Goal: Task Accomplishment & Management: Use online tool/utility

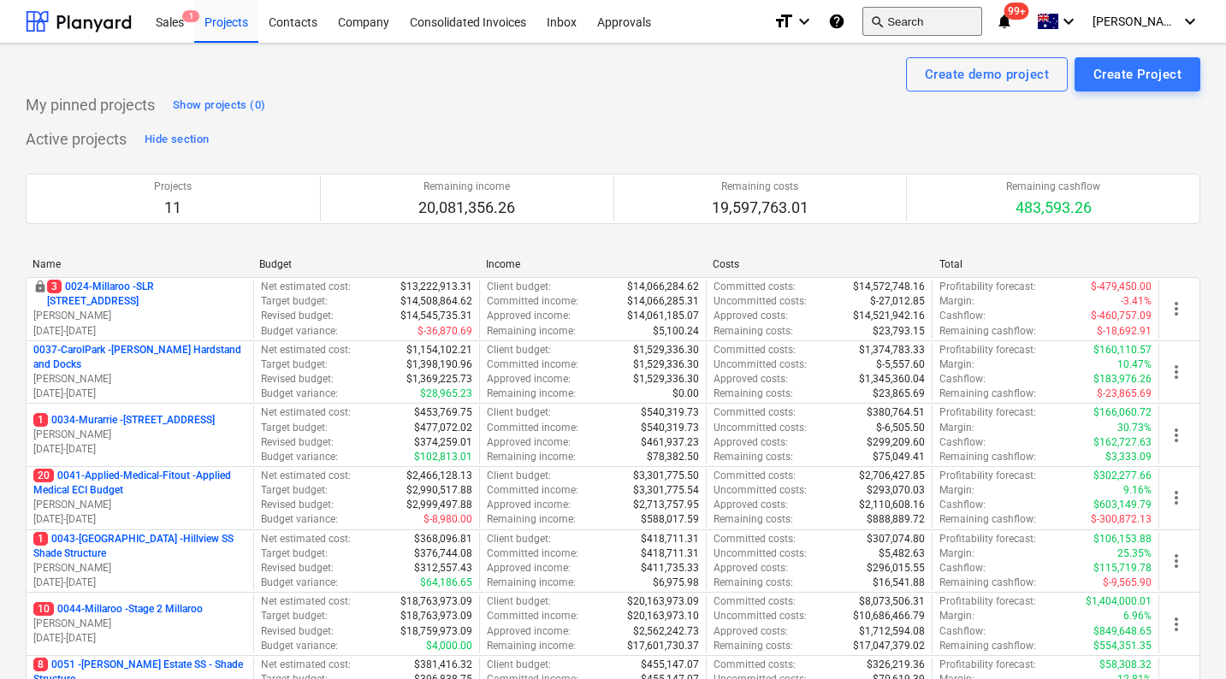
click at [957, 23] on button "search Search" at bounding box center [922, 21] width 120 height 29
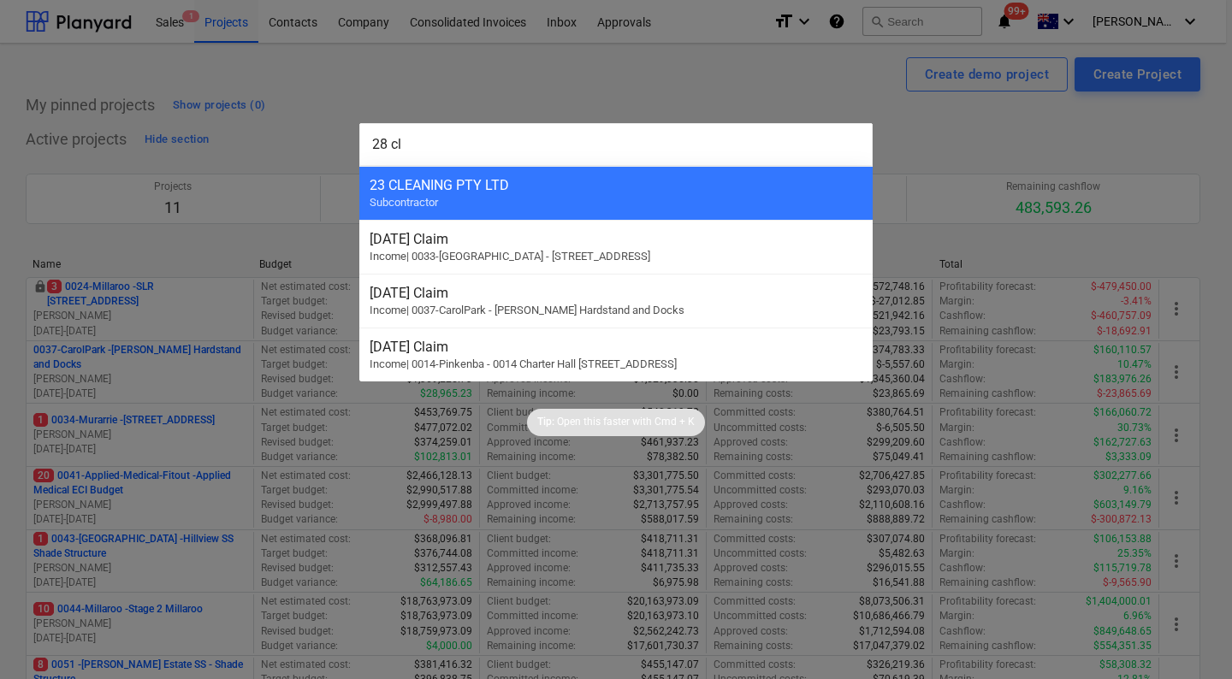
type input "28 cl"
click at [647, 187] on div "23 CLEANING PTY LTD" at bounding box center [616, 185] width 493 height 16
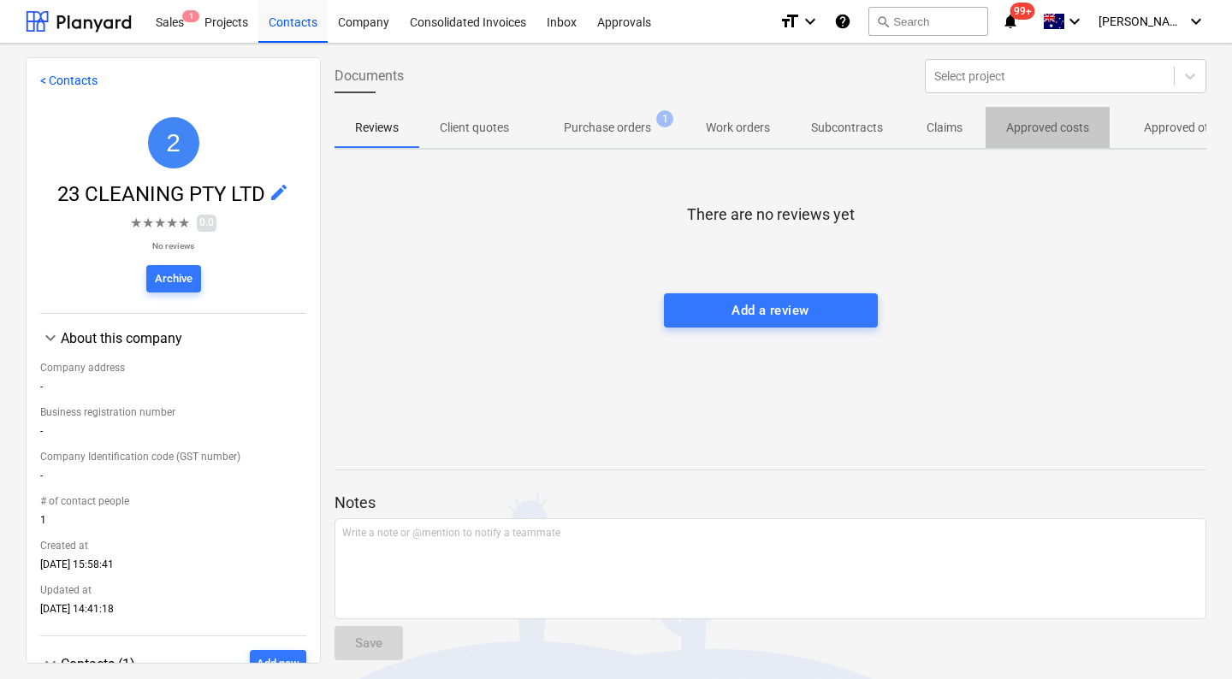
click at [1041, 133] on p "Approved costs" at bounding box center [1047, 128] width 83 height 18
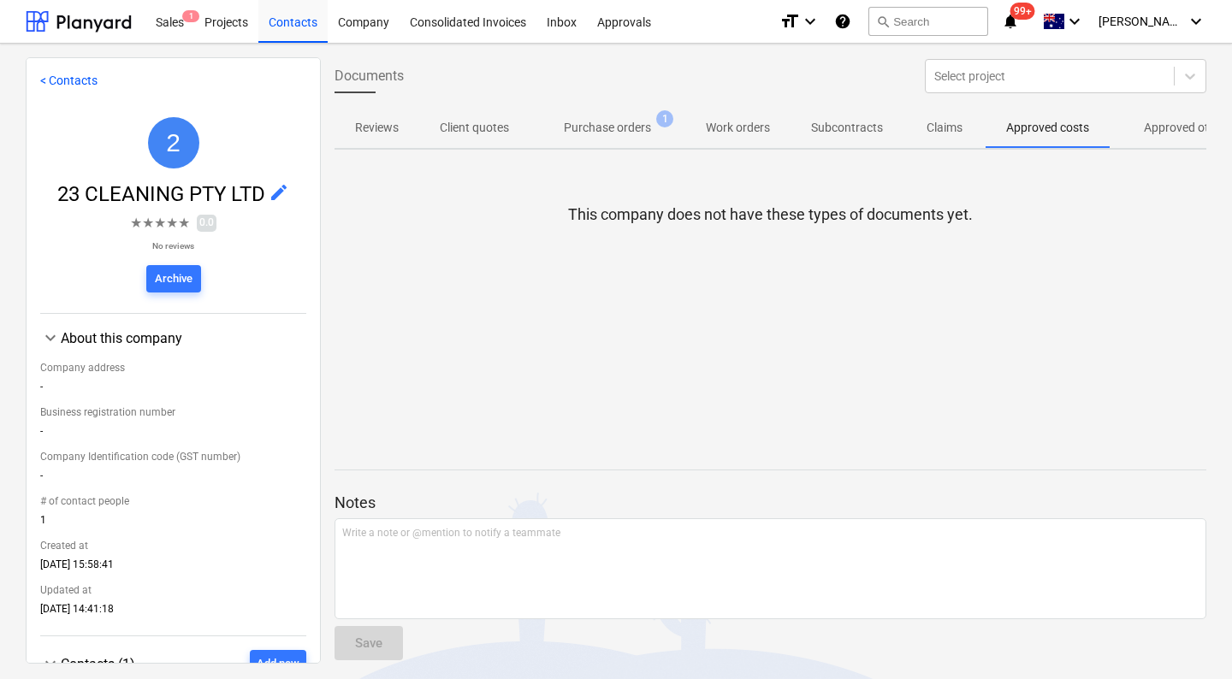
click at [1172, 137] on span "Approved other costs 13" at bounding box center [1201, 127] width 182 height 31
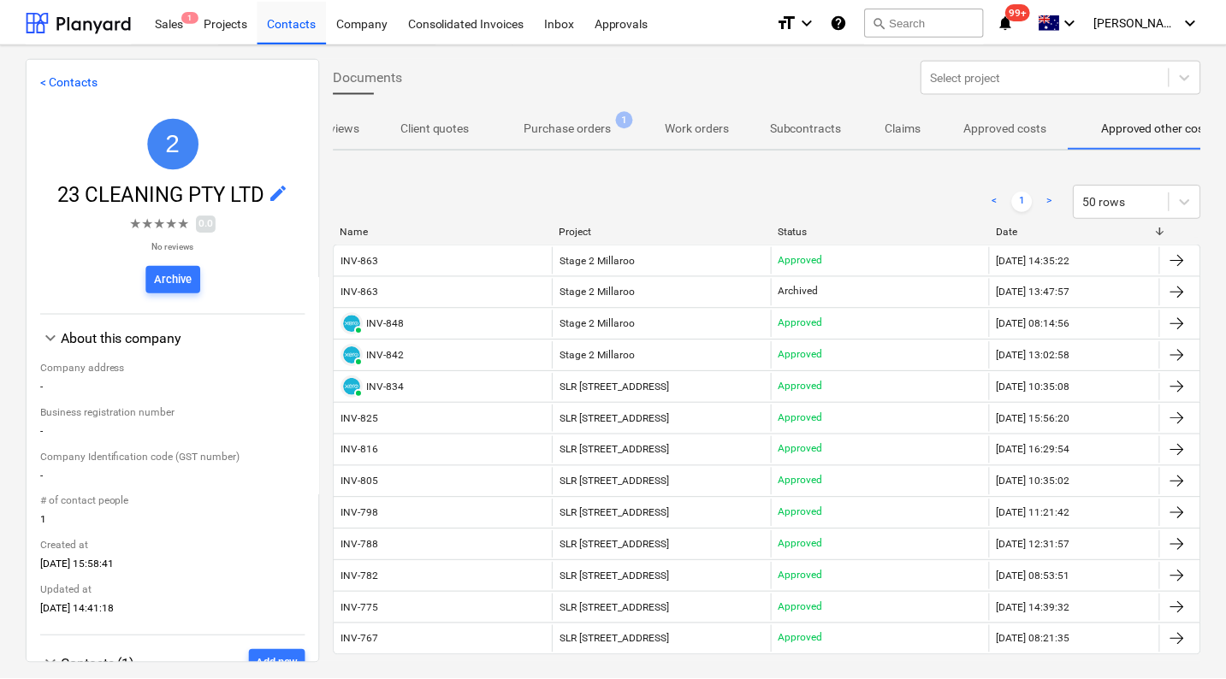
scroll to position [0, 92]
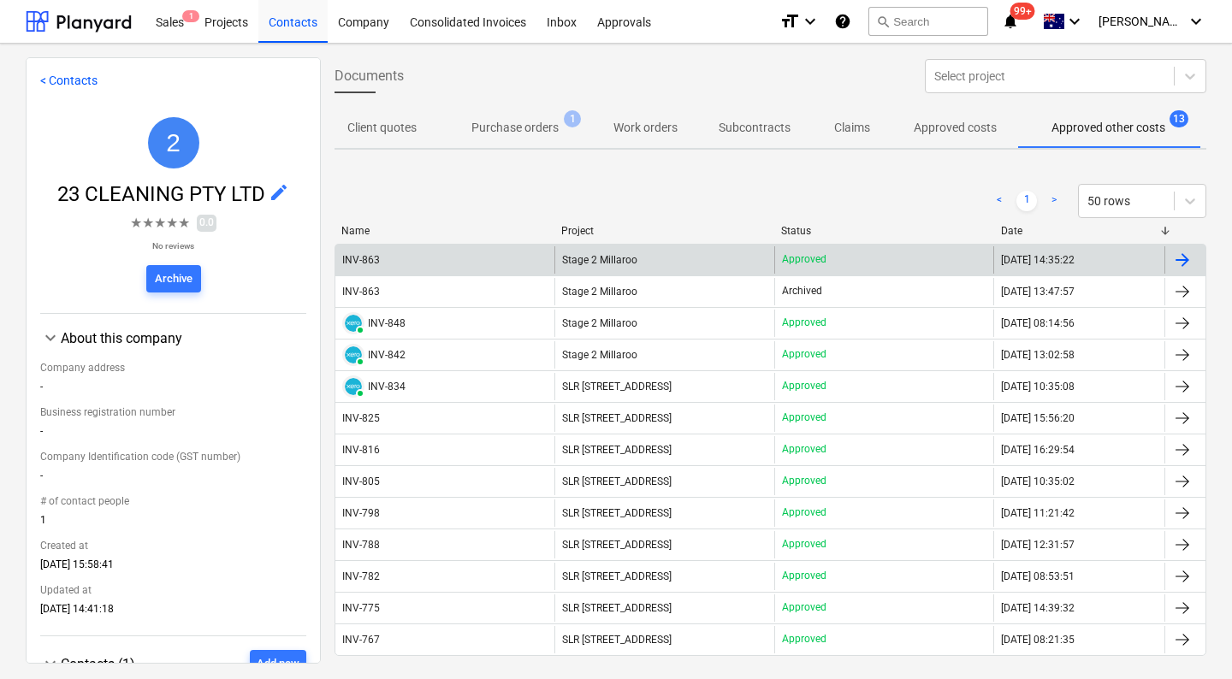
click at [353, 252] on div "INV-863" at bounding box center [444, 259] width 219 height 27
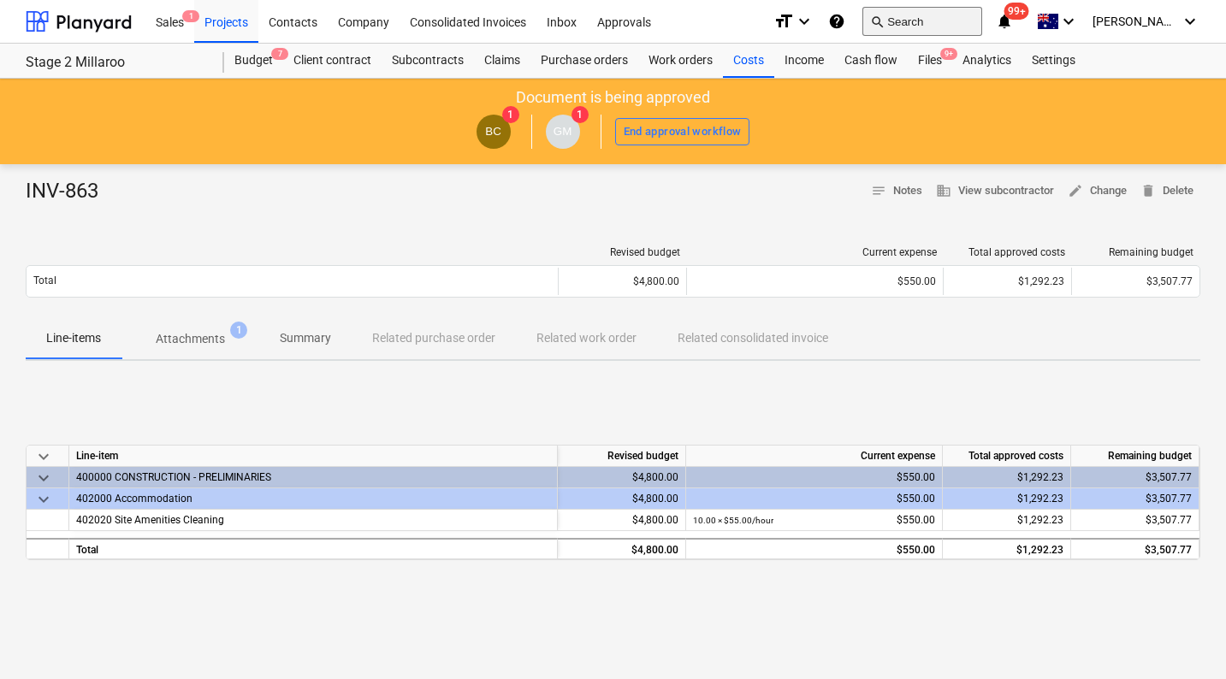
click at [927, 24] on button "search Search" at bounding box center [922, 21] width 120 height 29
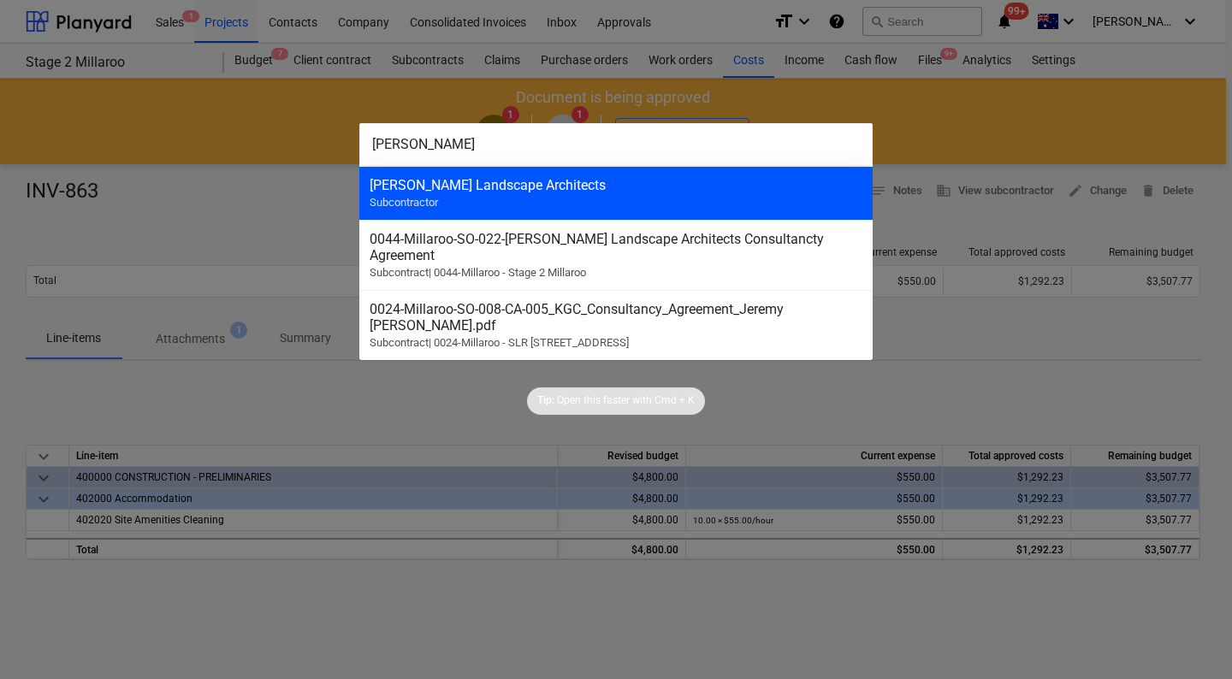
type input "jeremy"
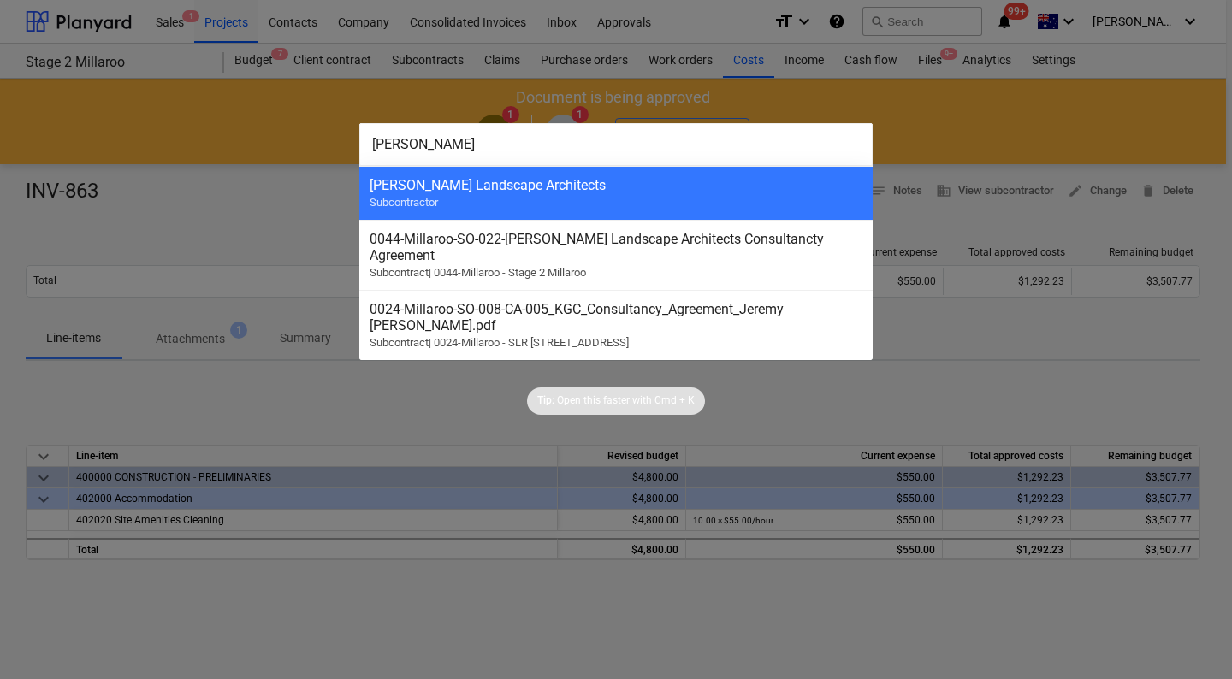
click at [579, 191] on div "Jeremy Ferrier Landscape Architects" at bounding box center [616, 185] width 493 height 16
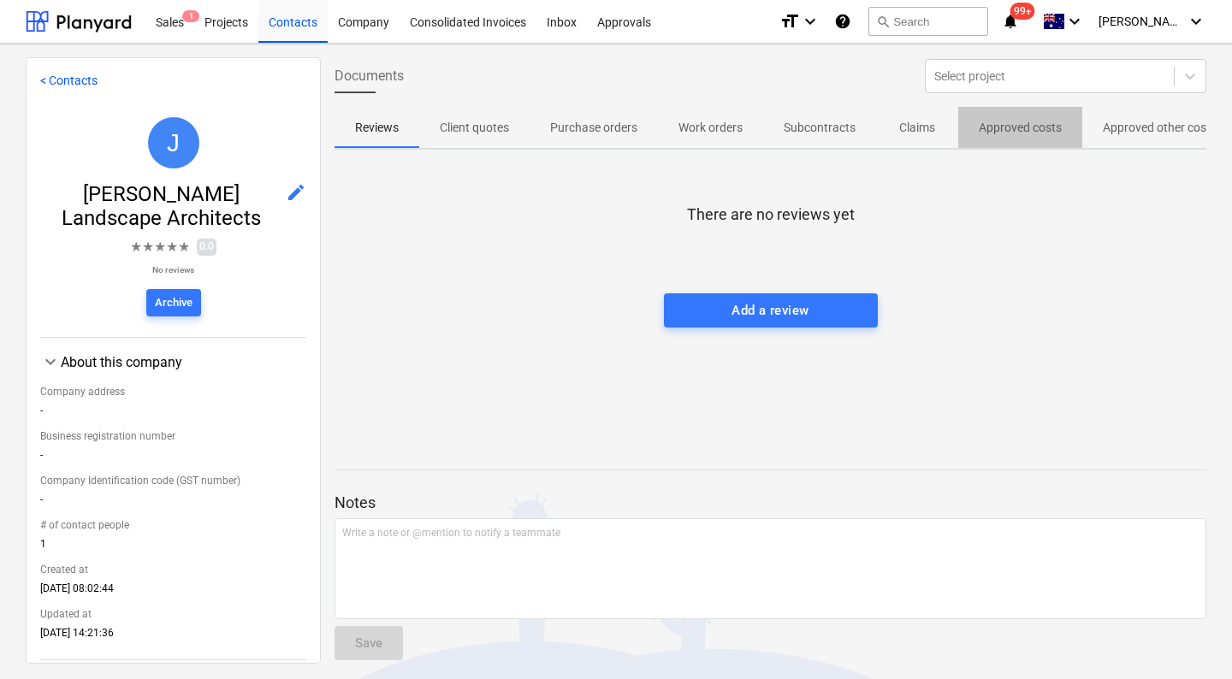
click at [1050, 127] on p "Approved costs" at bounding box center [1020, 128] width 83 height 18
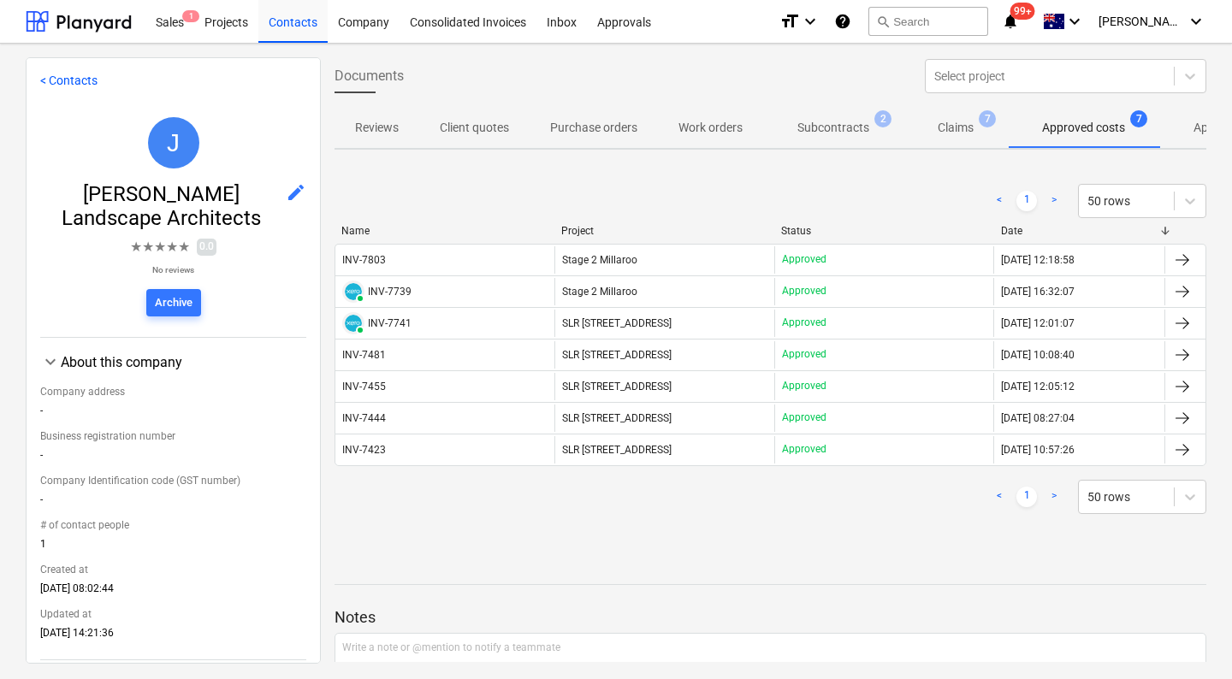
click at [1130, 133] on span "Approved costs 7" at bounding box center [1083, 128] width 110 height 18
click at [381, 255] on div "INV-7803" at bounding box center [364, 260] width 44 height 12
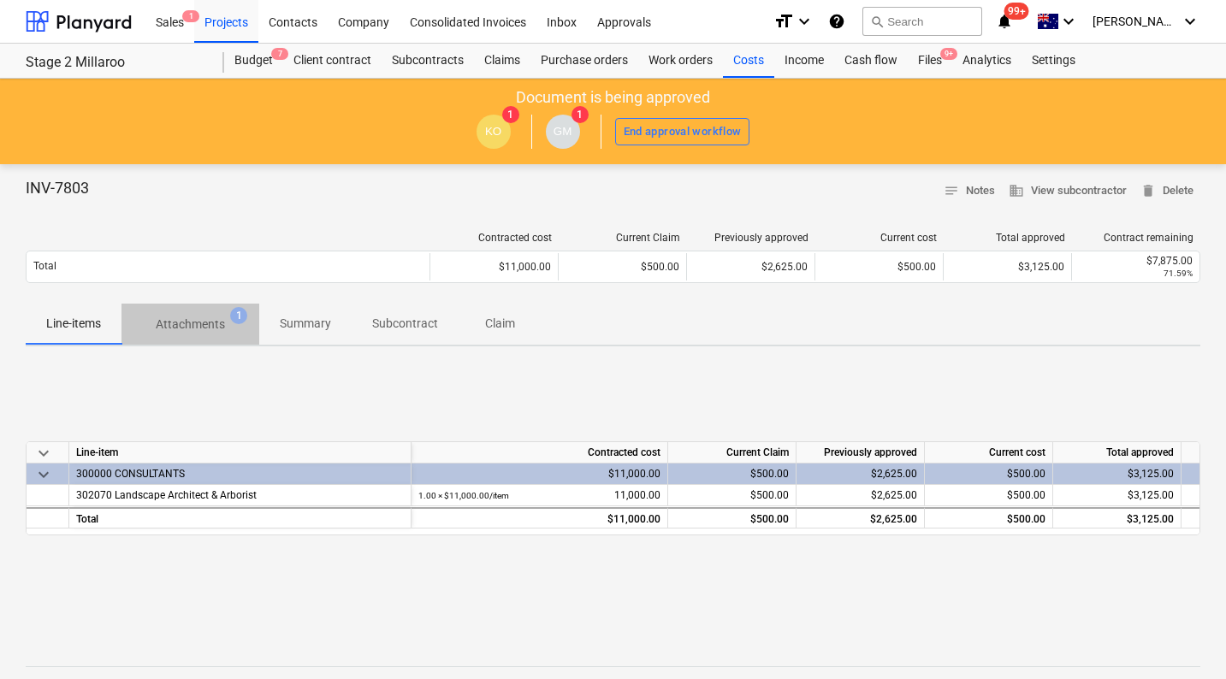
click at [184, 323] on p "Attachments" at bounding box center [190, 325] width 69 height 18
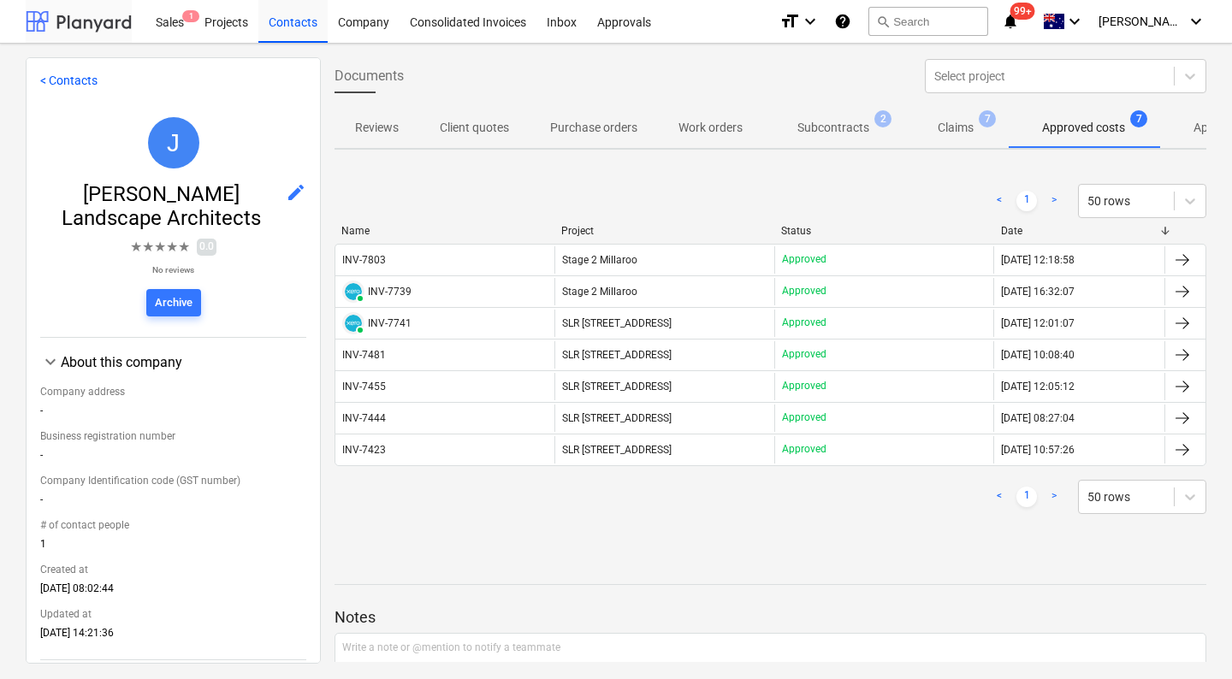
click at [58, 23] on div at bounding box center [79, 21] width 106 height 43
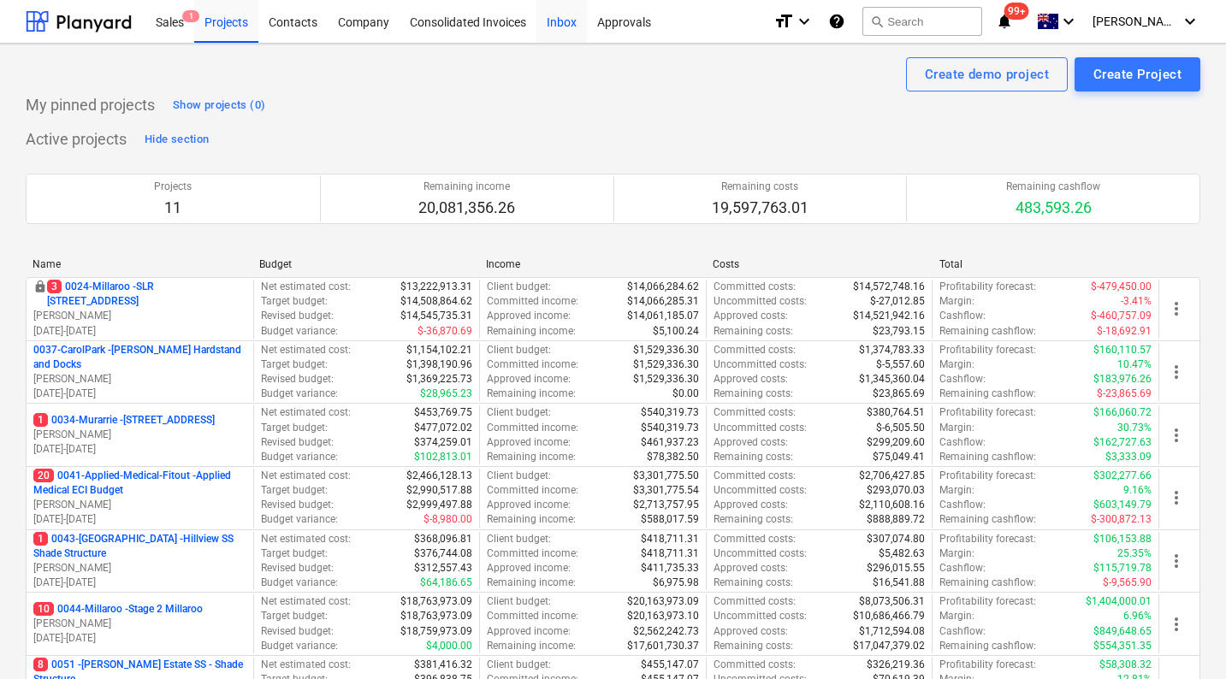
click at [555, 22] on div "Inbox" at bounding box center [561, 21] width 50 height 44
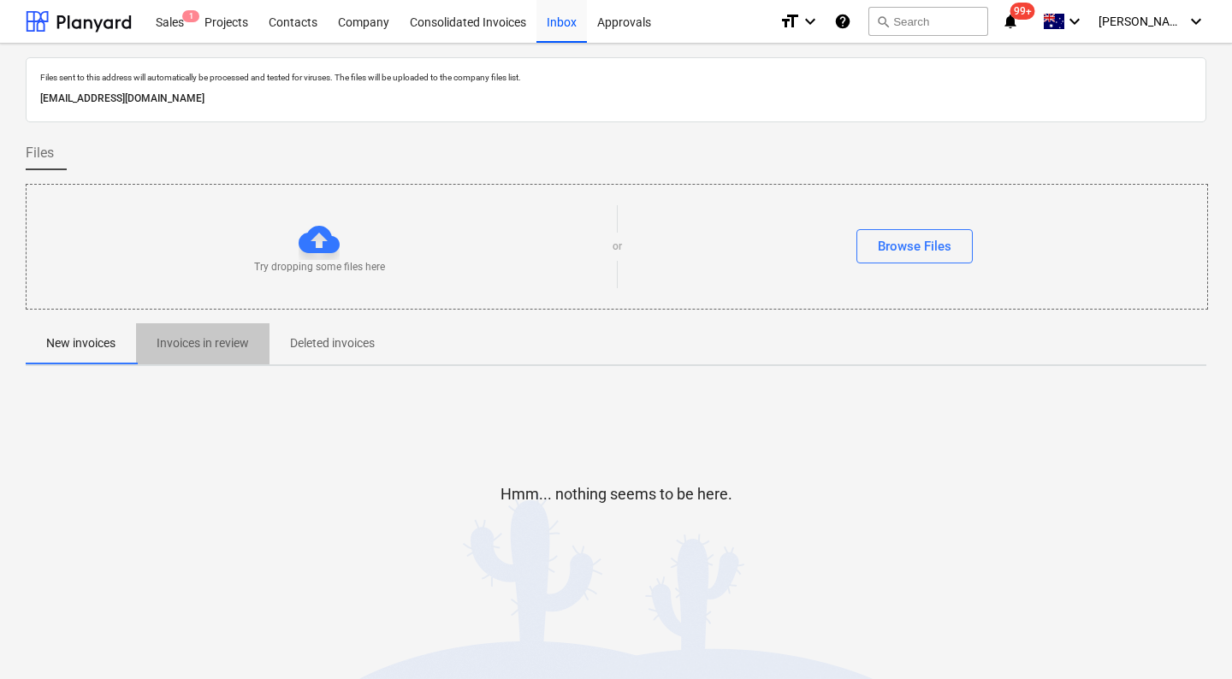
click at [196, 355] on span "Invoices in review" at bounding box center [202, 343] width 133 height 28
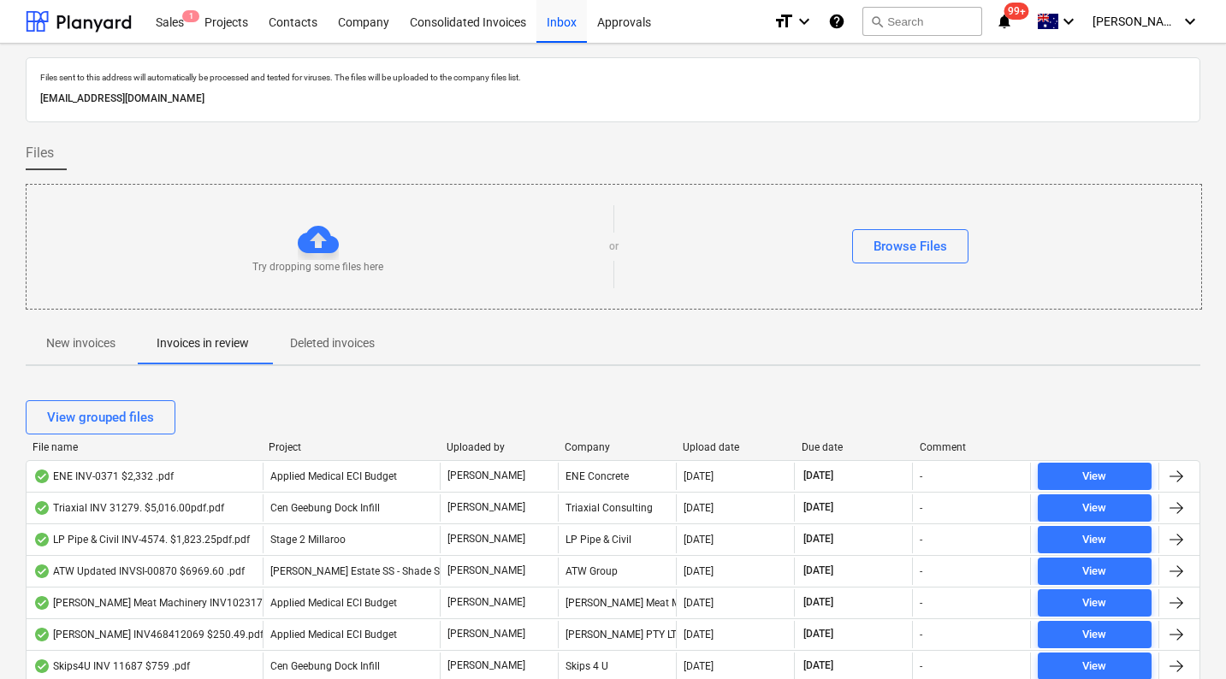
click at [809, 451] on div at bounding box center [794, 447] width 31 height 12
click at [811, 451] on div "Due date" at bounding box center [854, 447] width 104 height 12
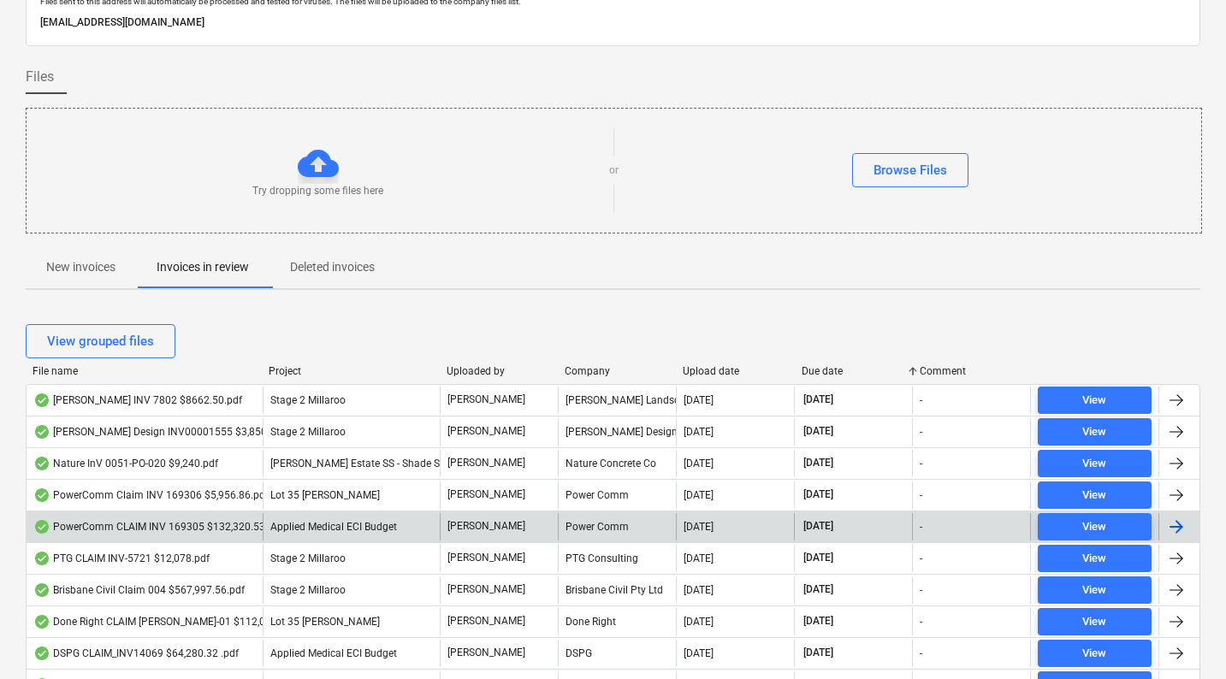
scroll to position [80, 0]
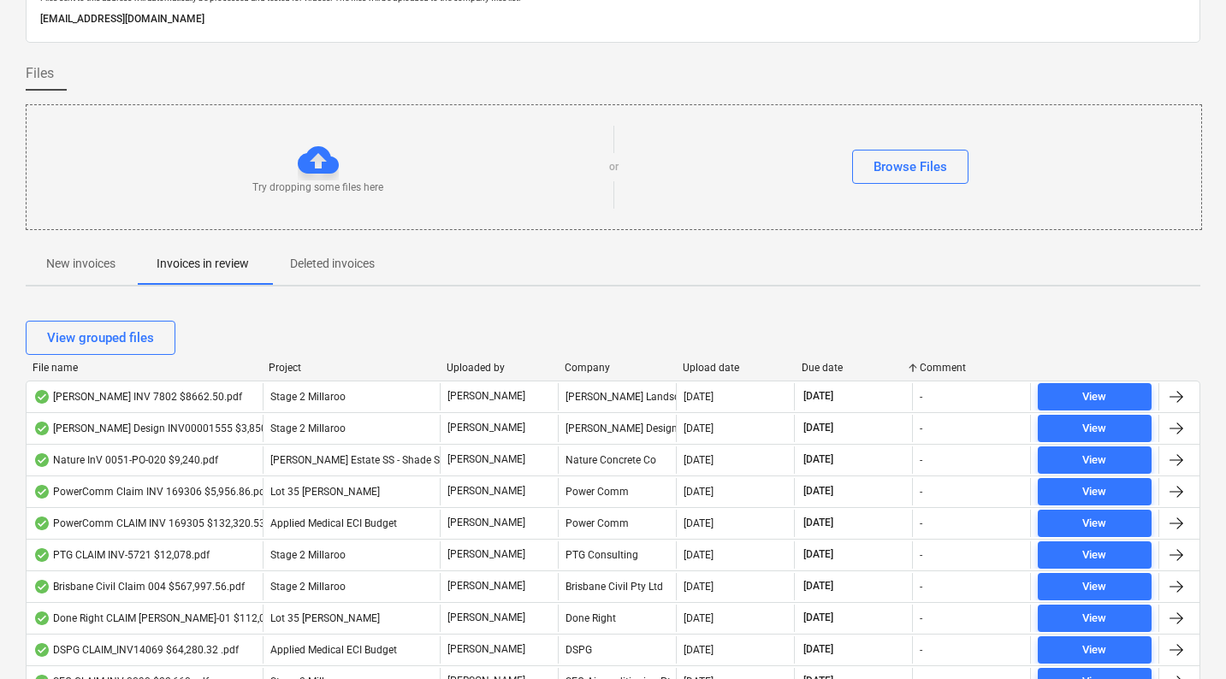
click at [826, 364] on div "Due date" at bounding box center [854, 368] width 104 height 12
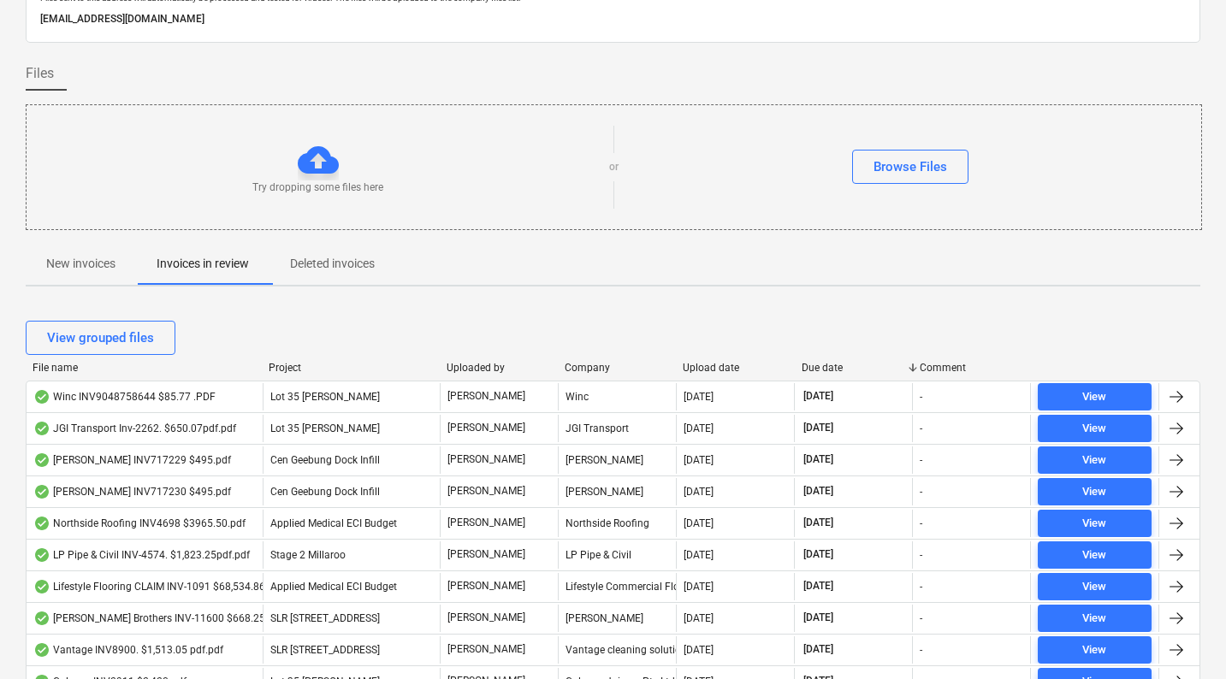
click at [826, 364] on div "Due date" at bounding box center [854, 368] width 104 height 12
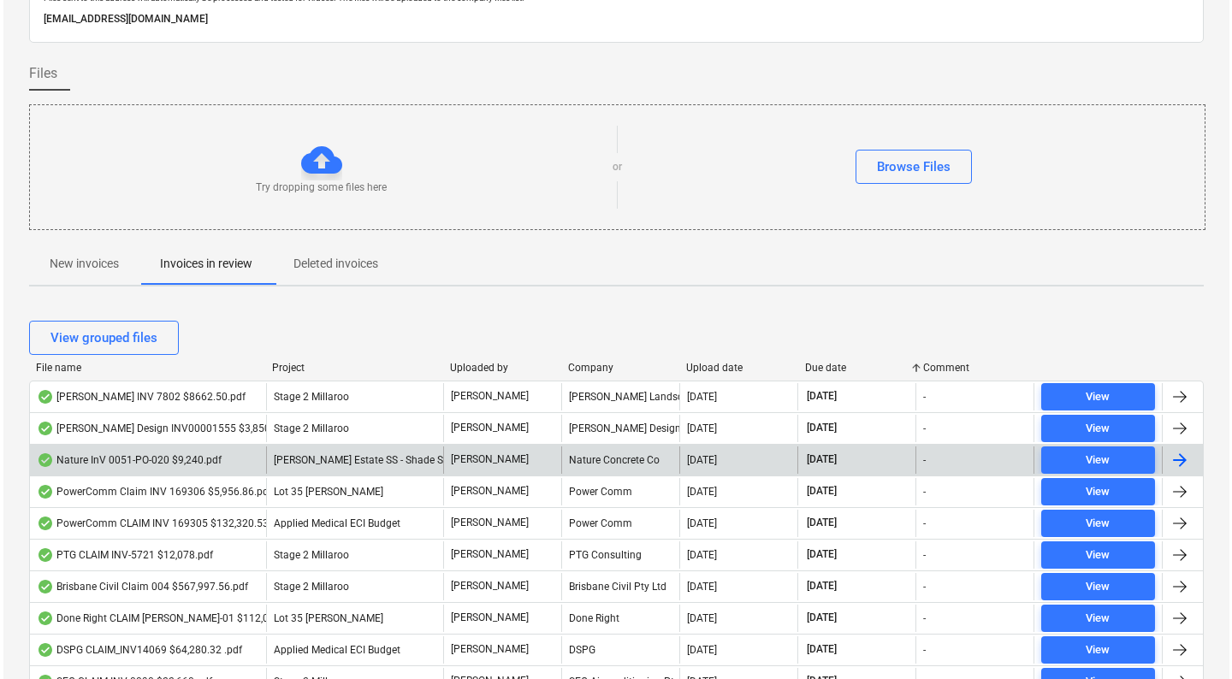
scroll to position [0, 0]
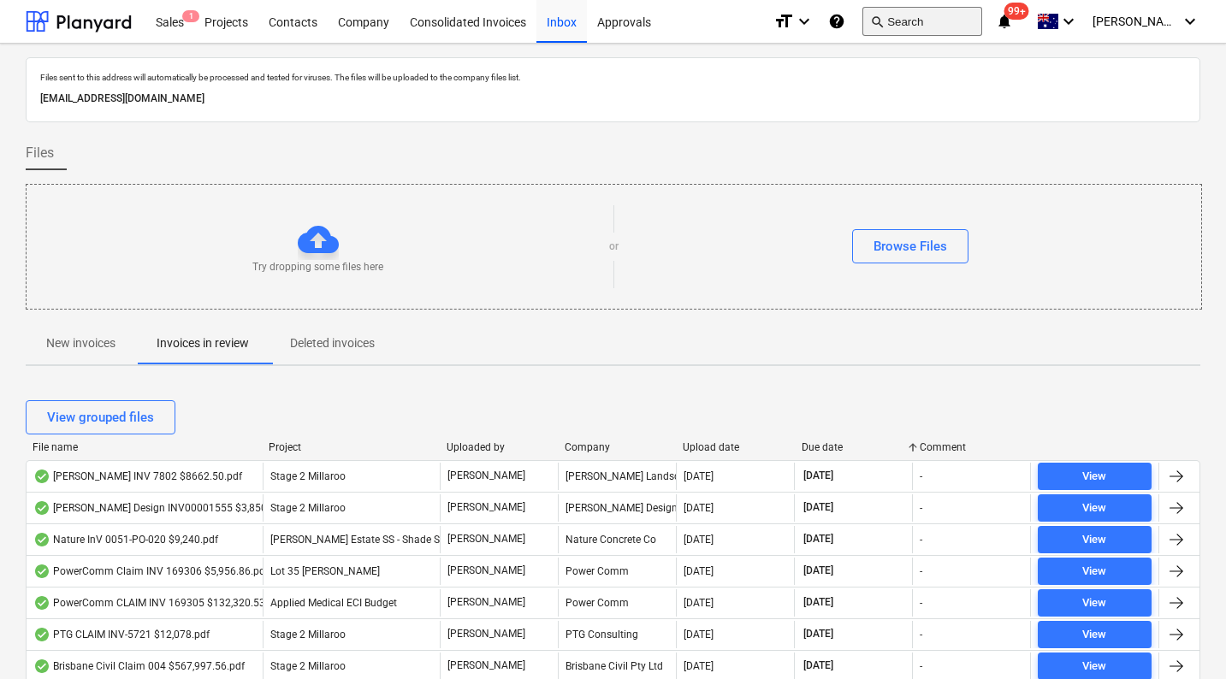
click at [982, 20] on button "search Search" at bounding box center [922, 21] width 120 height 29
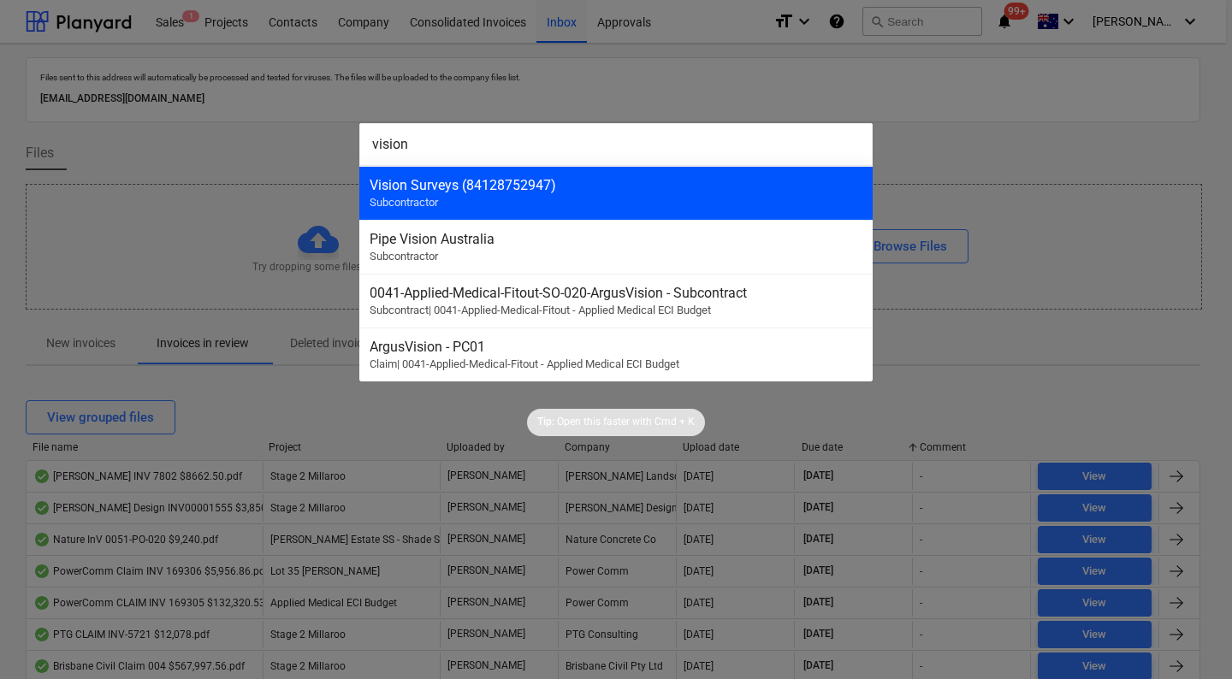
type input "vision"
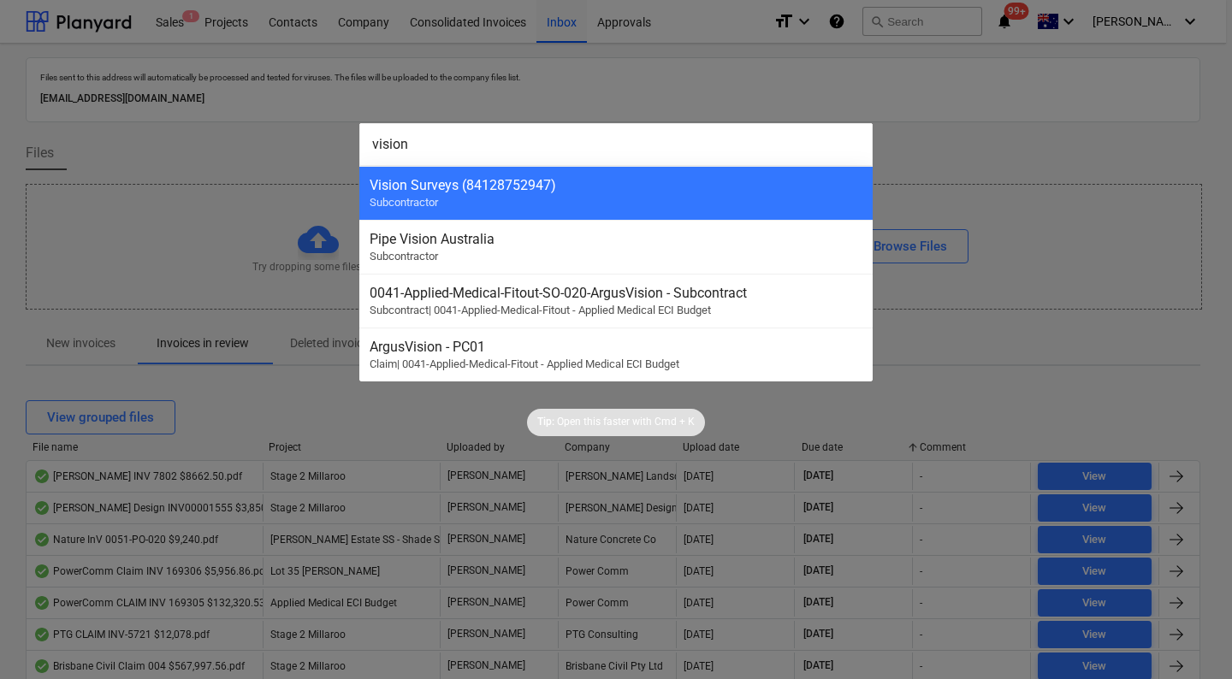
click at [625, 186] on div "Vision Surveys (84128752947)" at bounding box center [616, 185] width 493 height 16
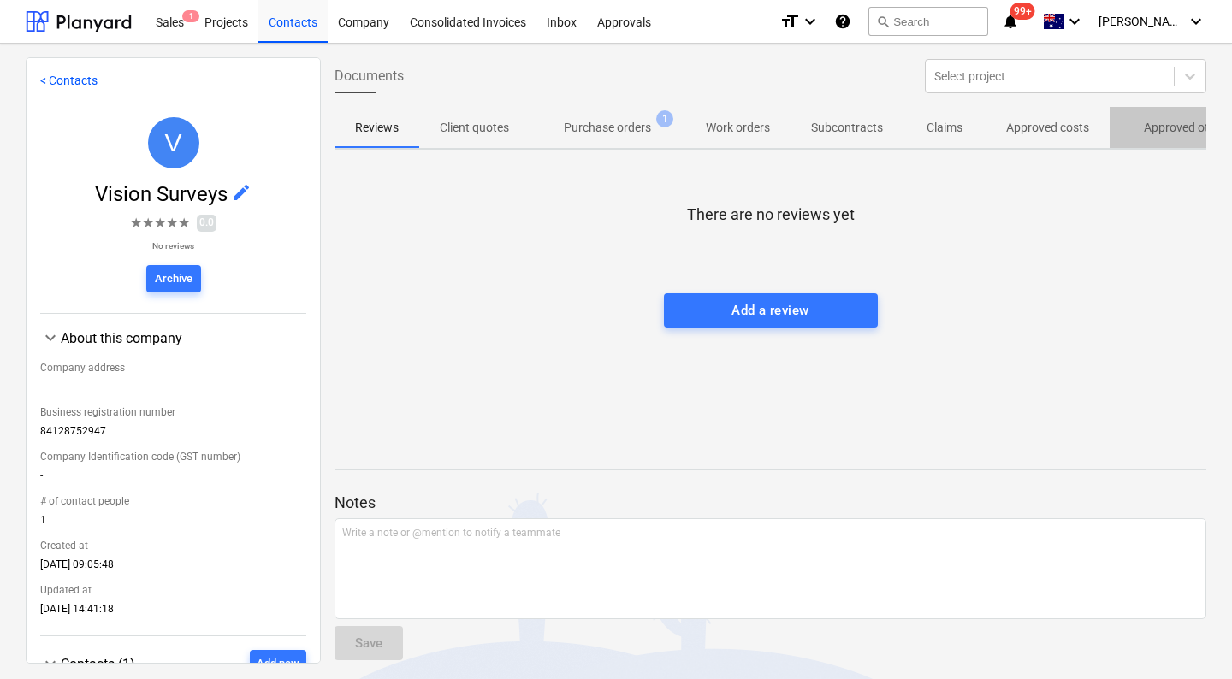
click at [1129, 133] on span "Approved other costs 50" at bounding box center [1201, 127] width 182 height 31
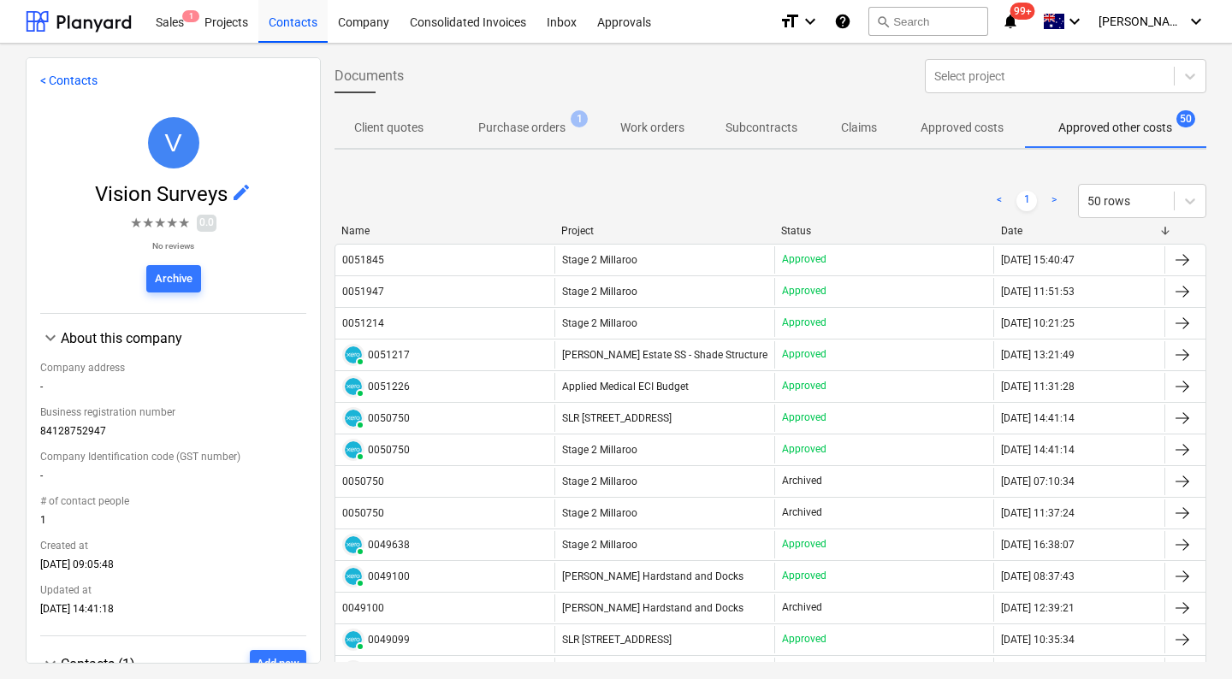
scroll to position [0, 92]
click at [958, 28] on button "search Search" at bounding box center [928, 21] width 120 height 29
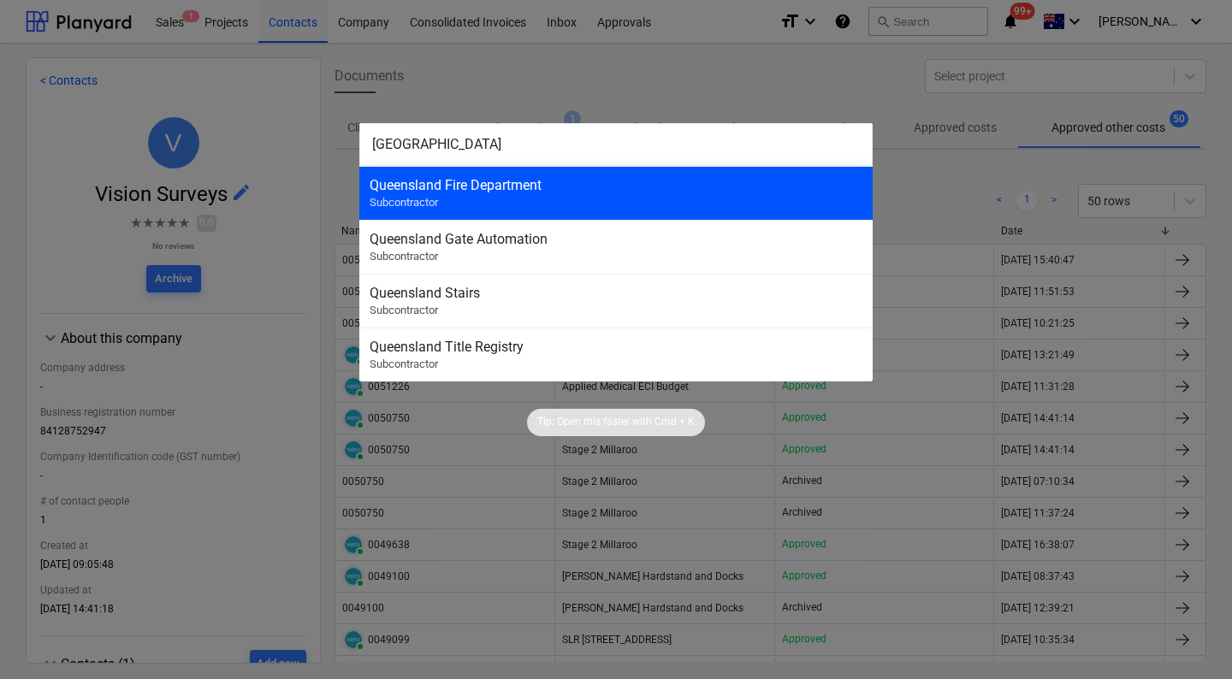
type input "queensland"
click at [755, 186] on div "Queensland Fire Department" at bounding box center [616, 185] width 493 height 16
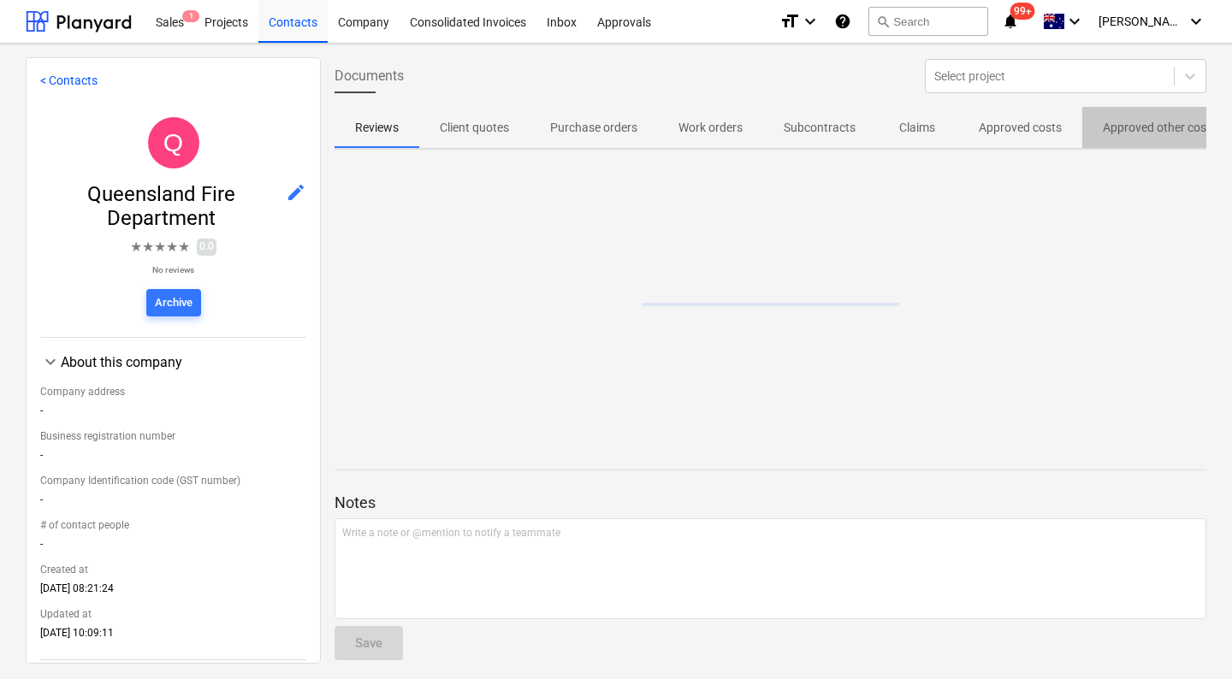
click at [1101, 134] on span "Approved other costs" at bounding box center [1159, 128] width 155 height 28
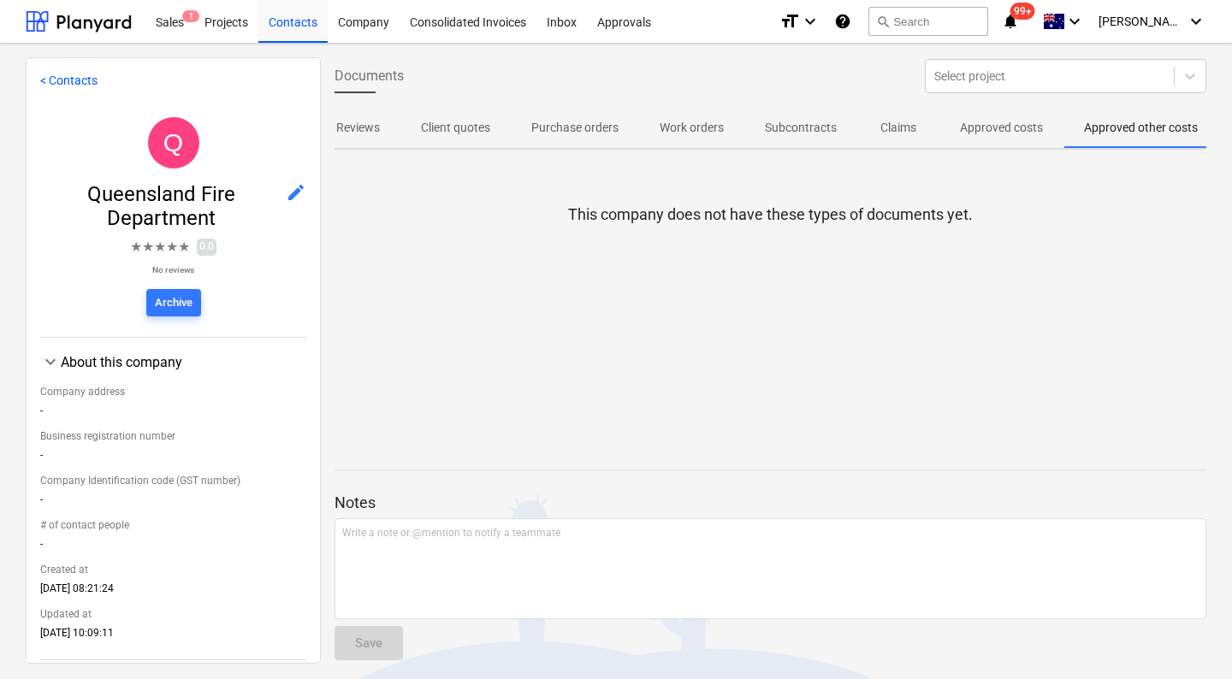
scroll to position [0, 38]
click at [1001, 129] on p "Approved costs" at bounding box center [982, 128] width 83 height 18
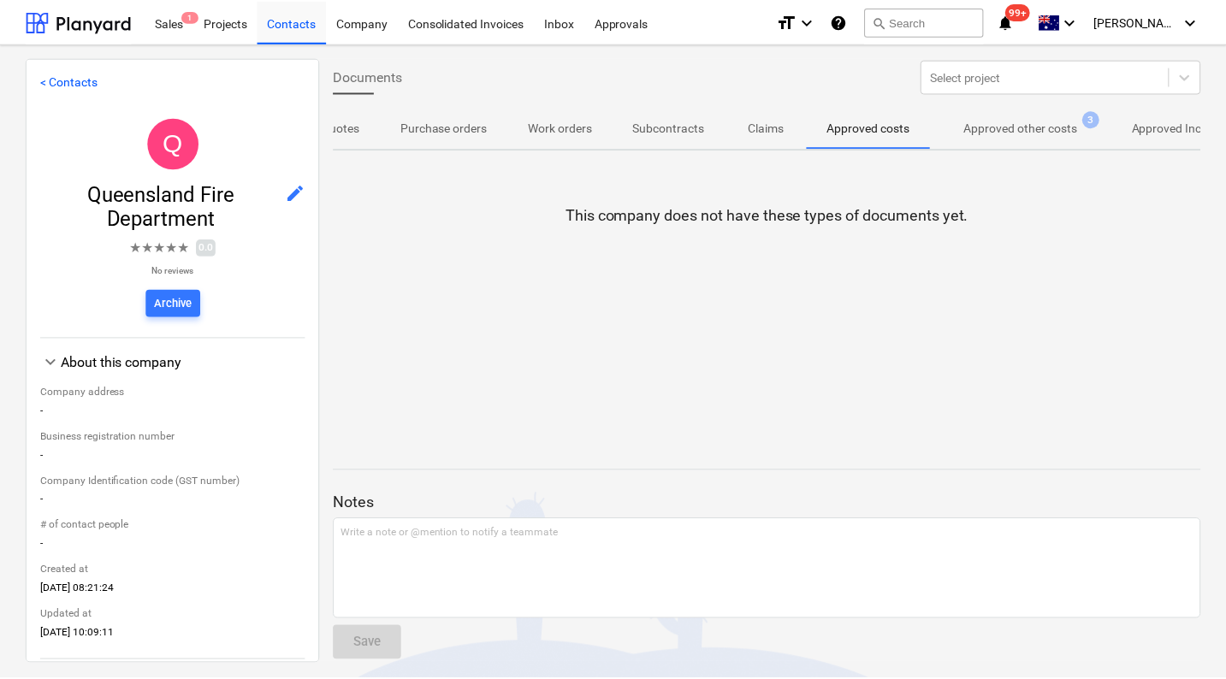
scroll to position [0, 149]
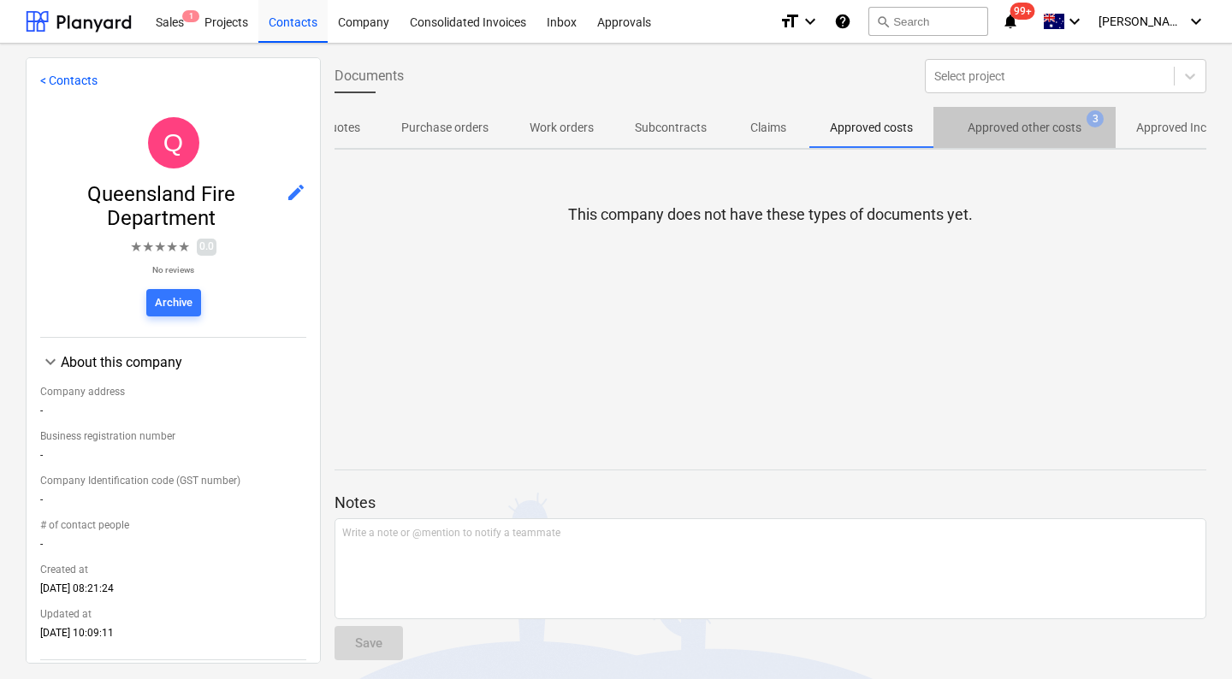
click at [1043, 132] on p "Approved other costs" at bounding box center [1025, 128] width 114 height 18
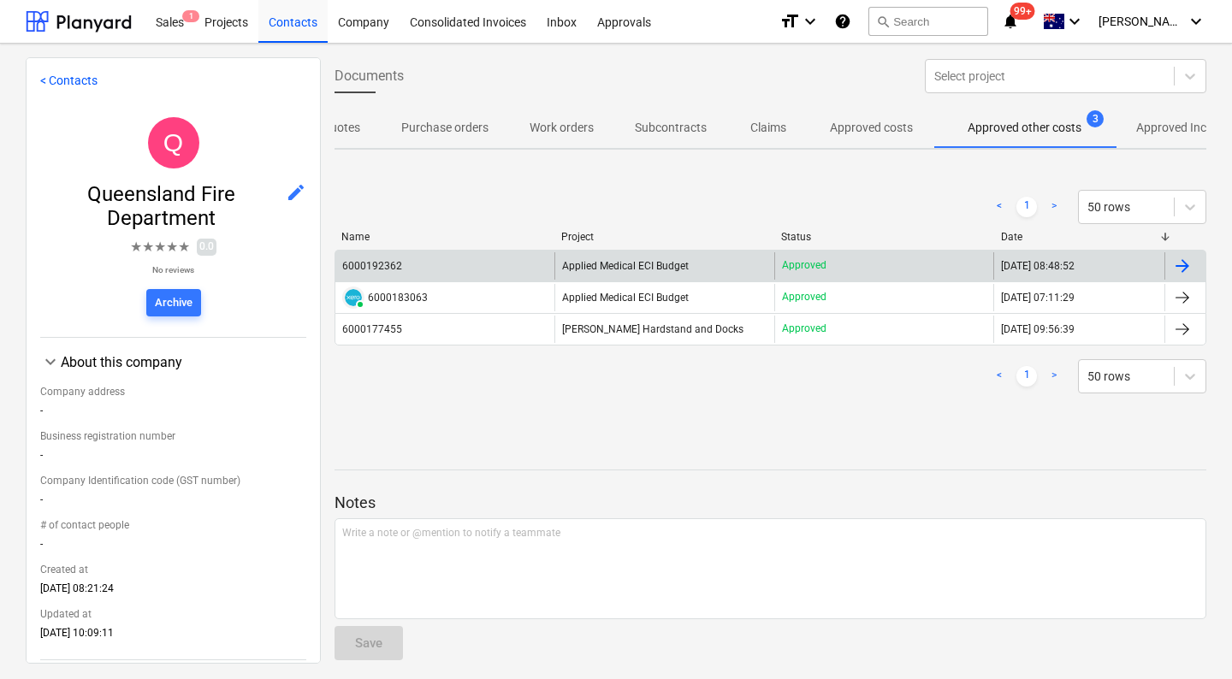
click at [395, 270] on div "6000192362" at bounding box center [372, 266] width 60 height 12
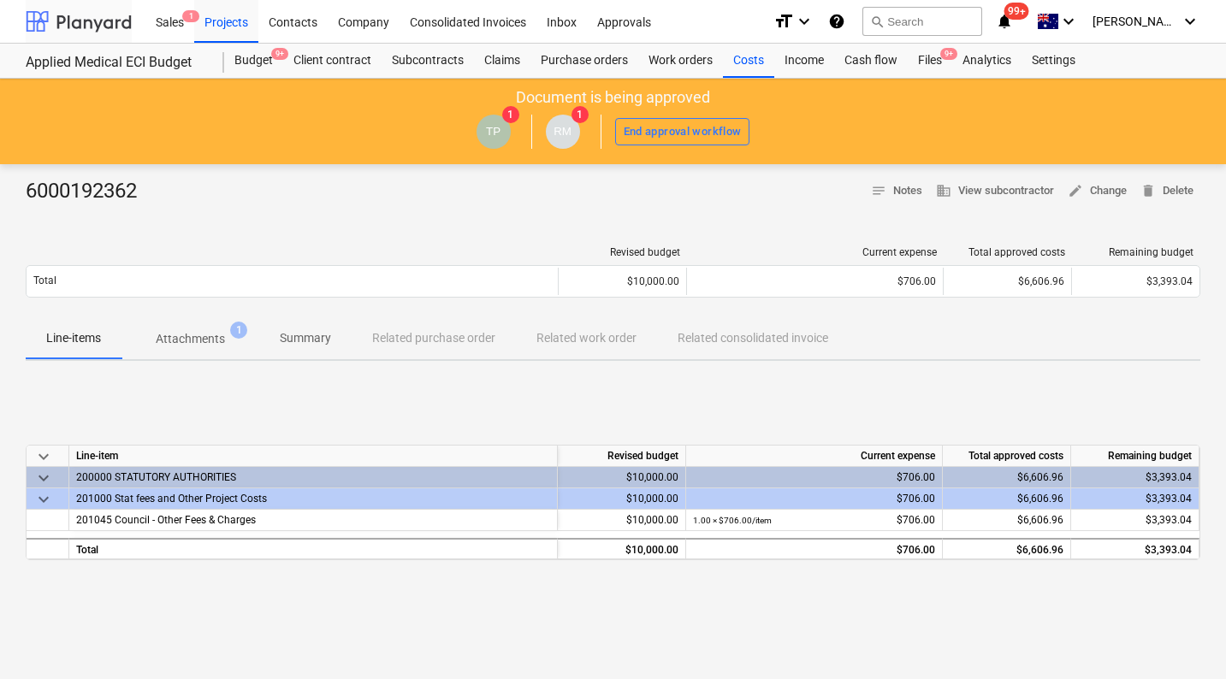
click at [114, 21] on div at bounding box center [79, 21] width 106 height 43
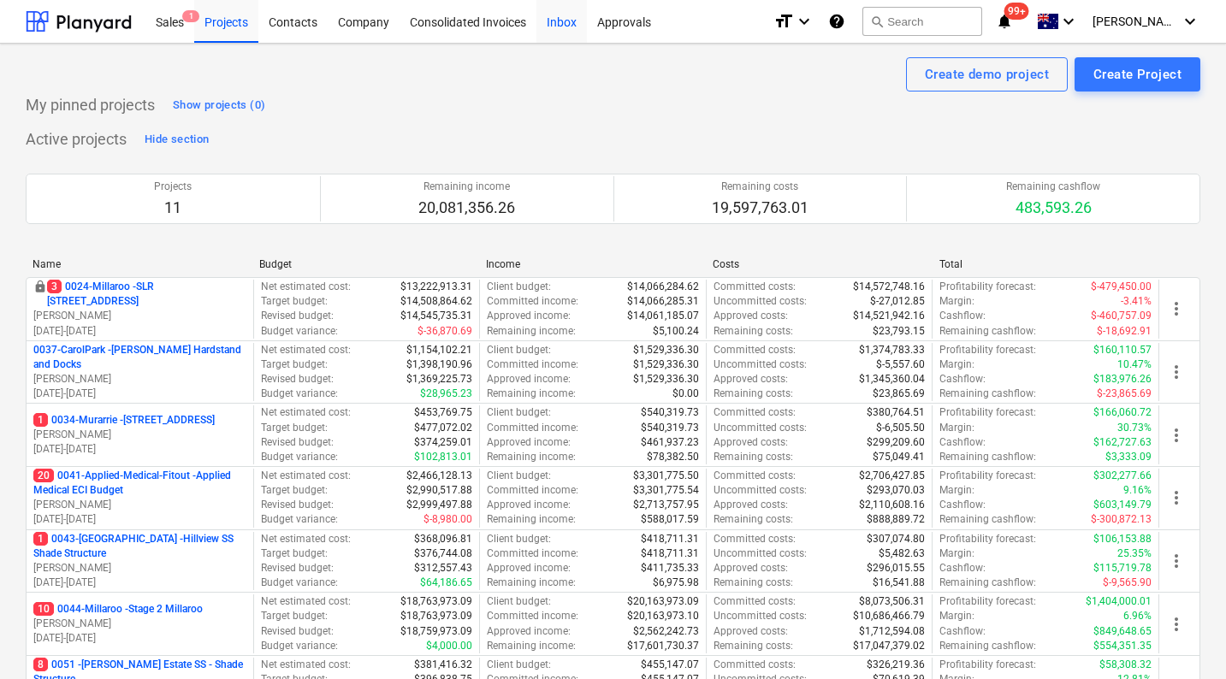
click at [557, 22] on div "Inbox" at bounding box center [561, 21] width 50 height 44
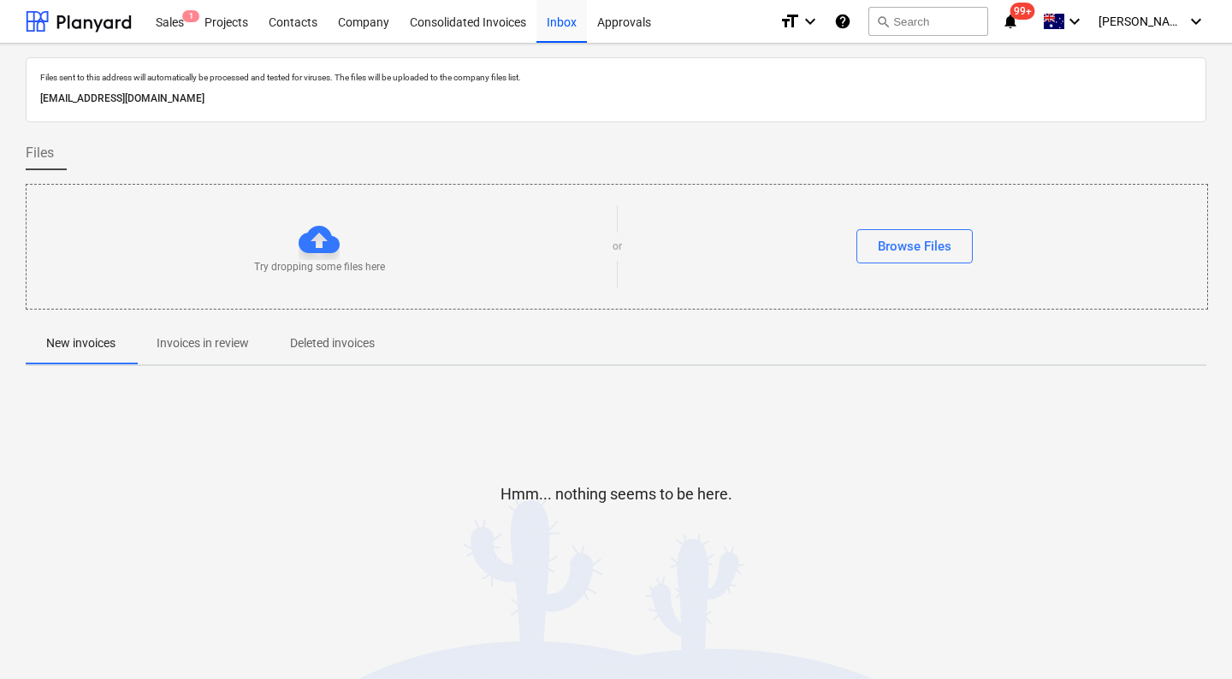
click at [212, 354] on span "Invoices in review" at bounding box center [202, 343] width 133 height 28
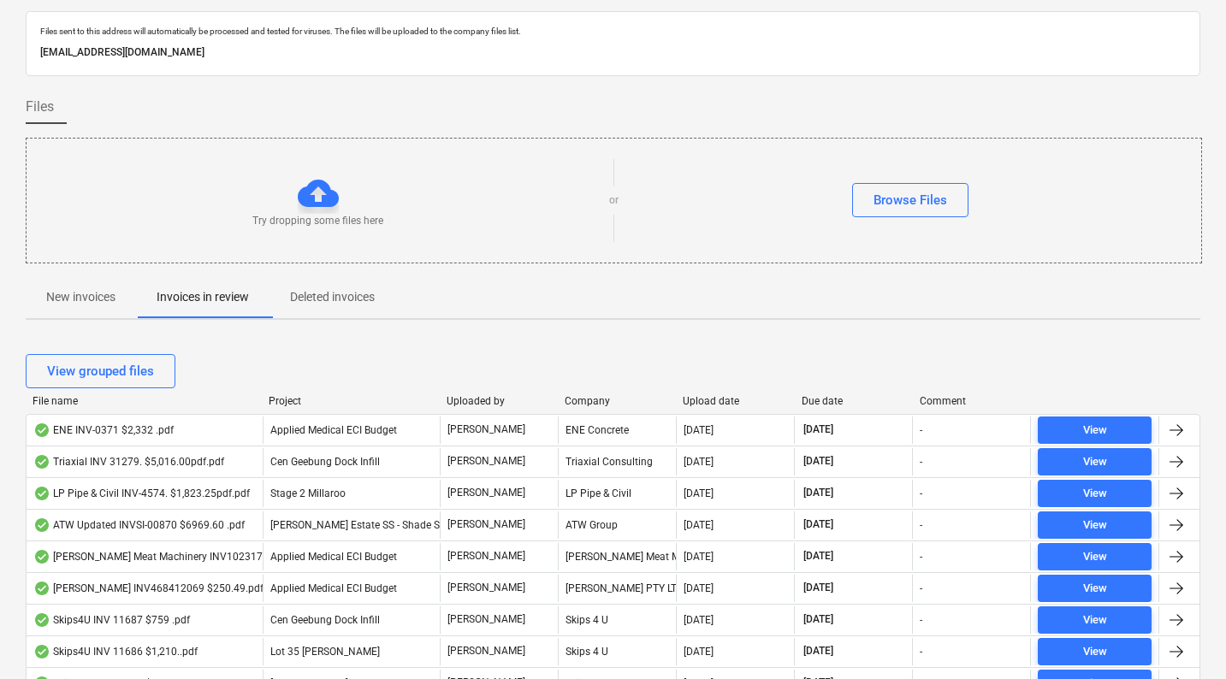
scroll to position [56, 0]
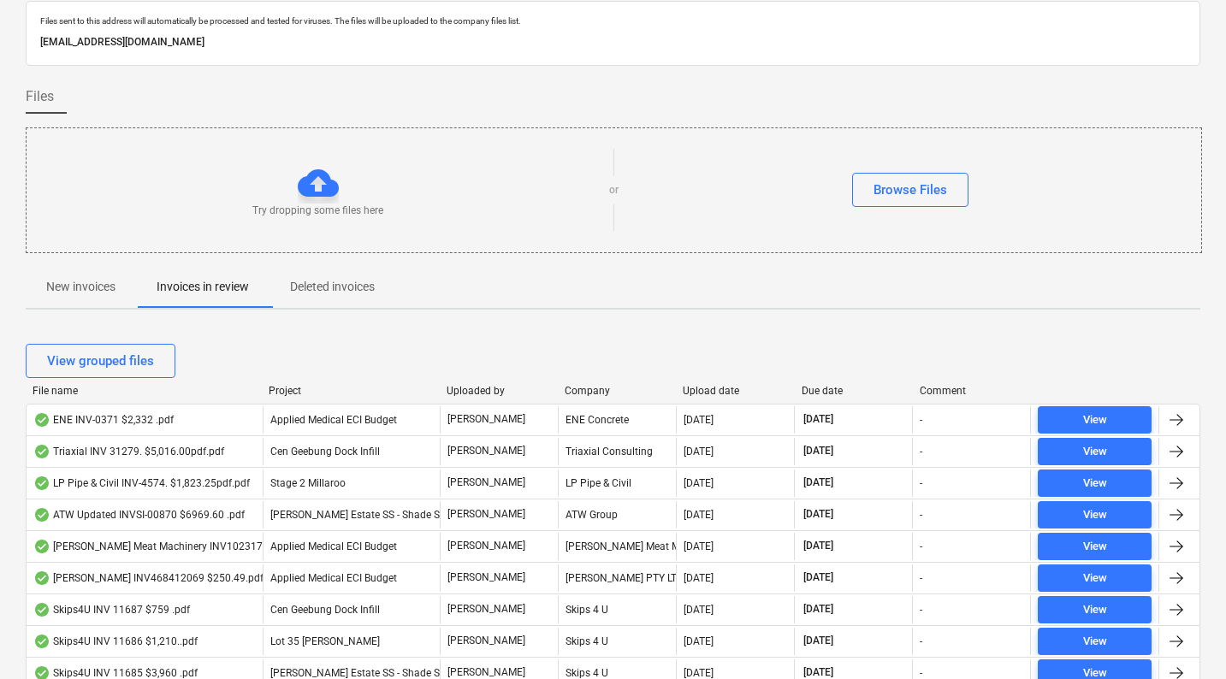
click at [831, 385] on div "Due date" at bounding box center [854, 391] width 104 height 12
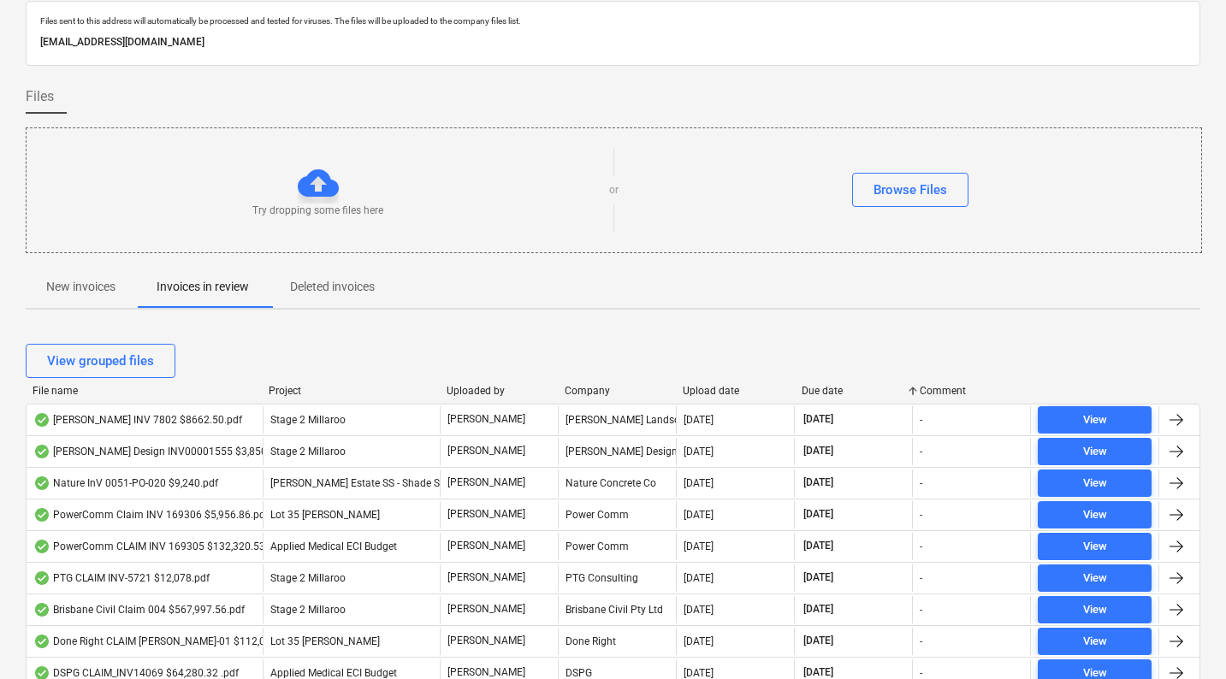
click at [832, 393] on div "Due date" at bounding box center [854, 391] width 104 height 12
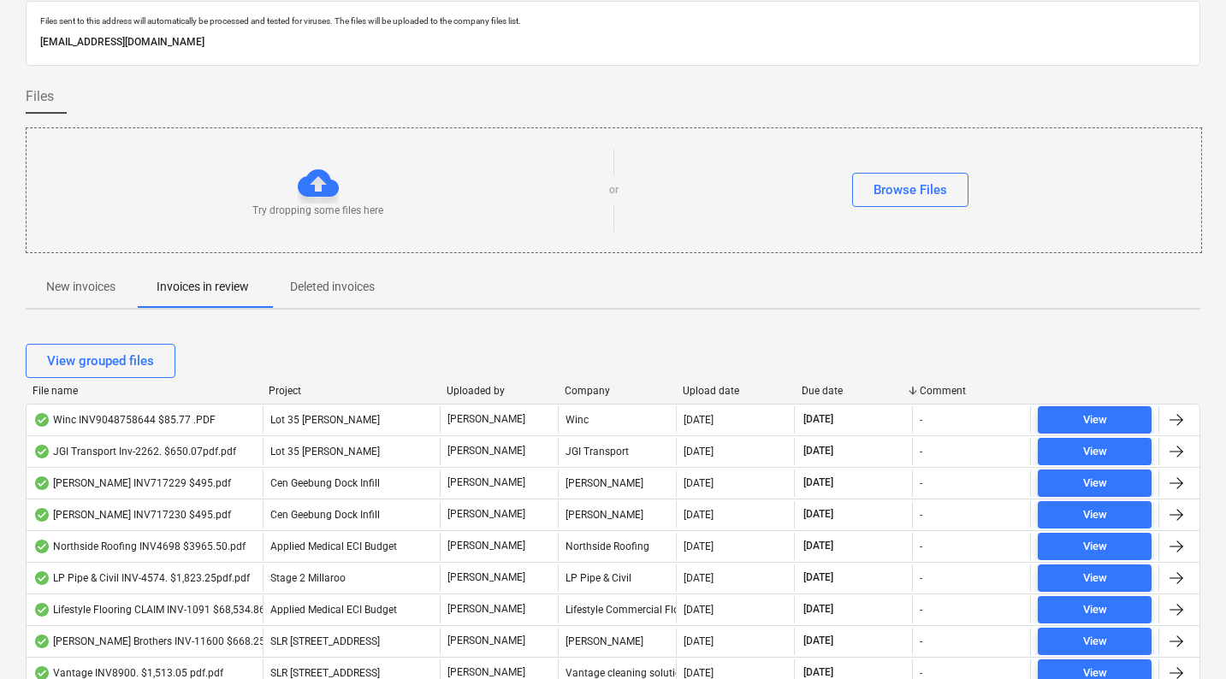
click at [832, 393] on div "Due date" at bounding box center [854, 391] width 104 height 12
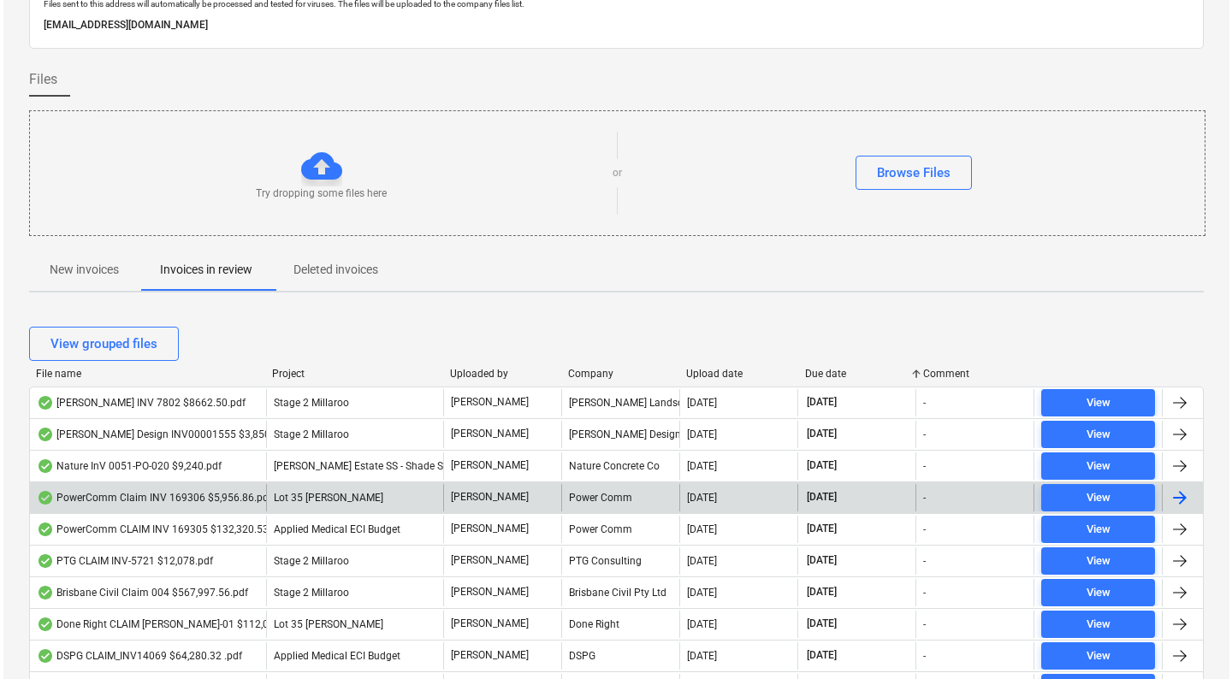
scroll to position [0, 0]
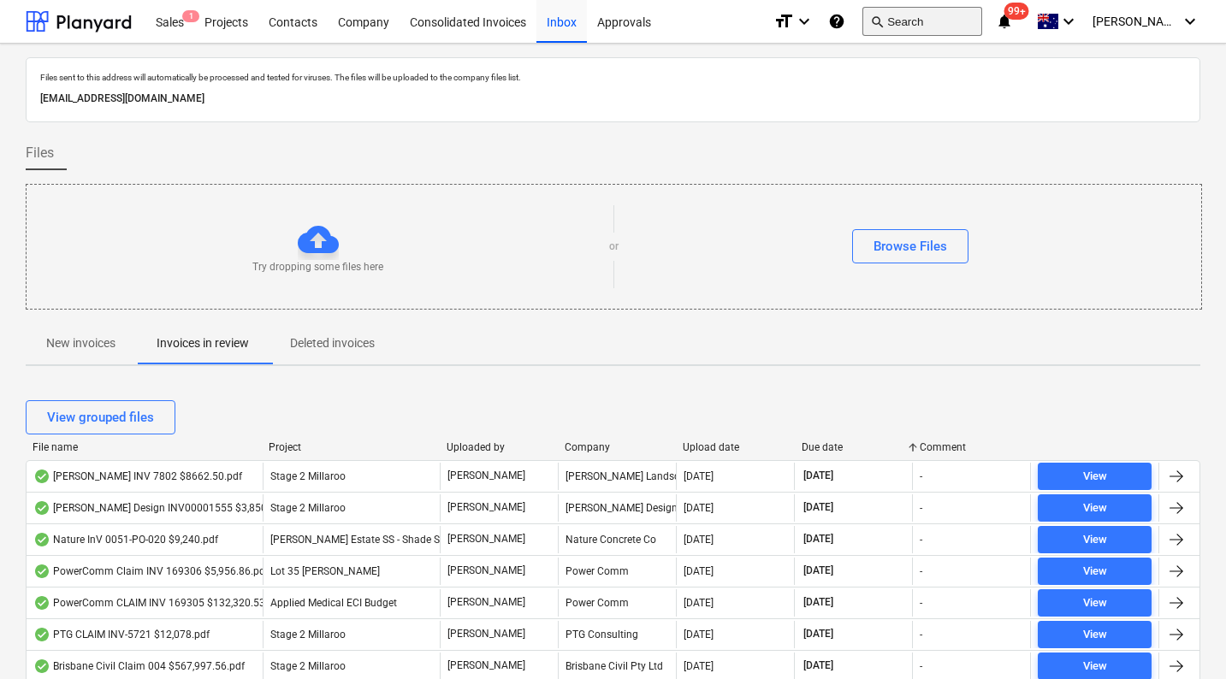
click at [960, 21] on button "search Search" at bounding box center [922, 21] width 120 height 29
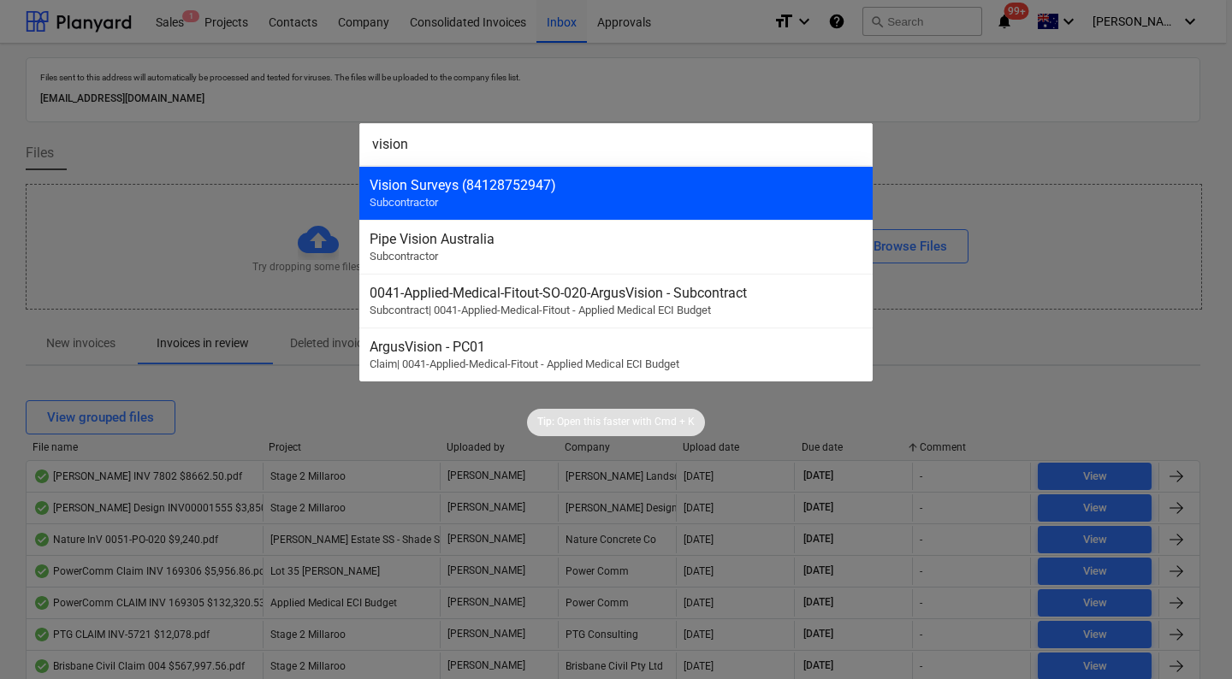
type input "vision"
click at [495, 194] on div "Vision Surveys (84128752947) Subcontractor" at bounding box center [615, 193] width 513 height 54
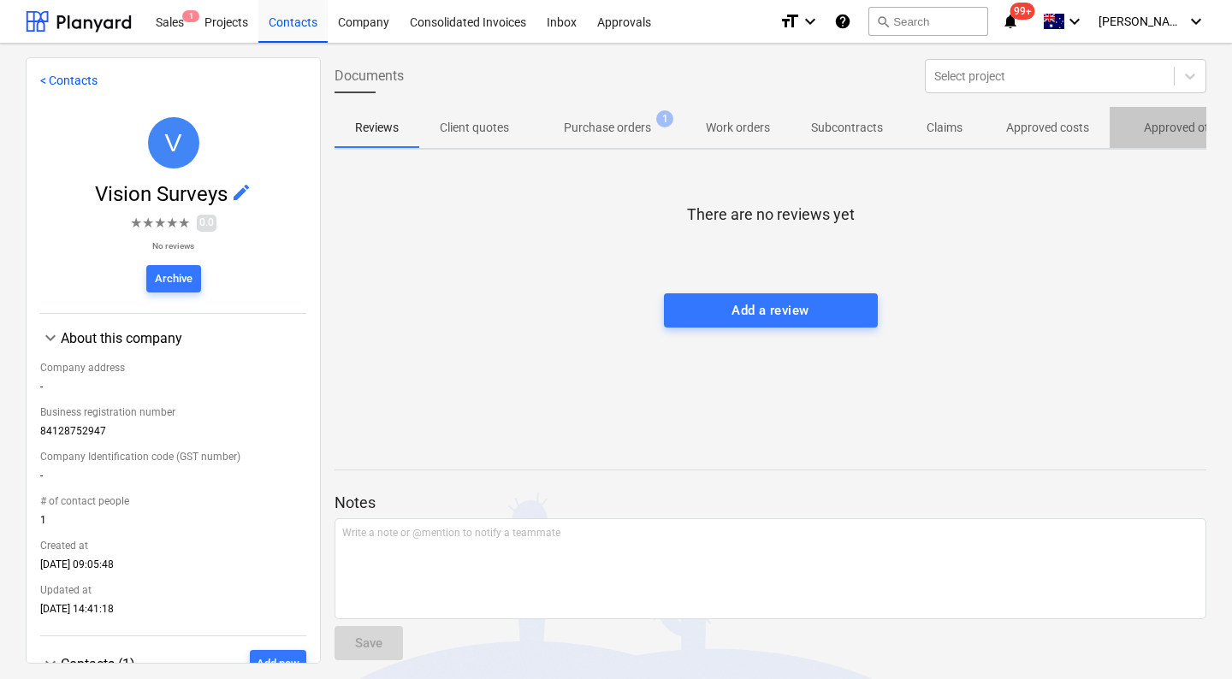
click at [1152, 139] on span "Approved other costs 50" at bounding box center [1201, 127] width 182 height 31
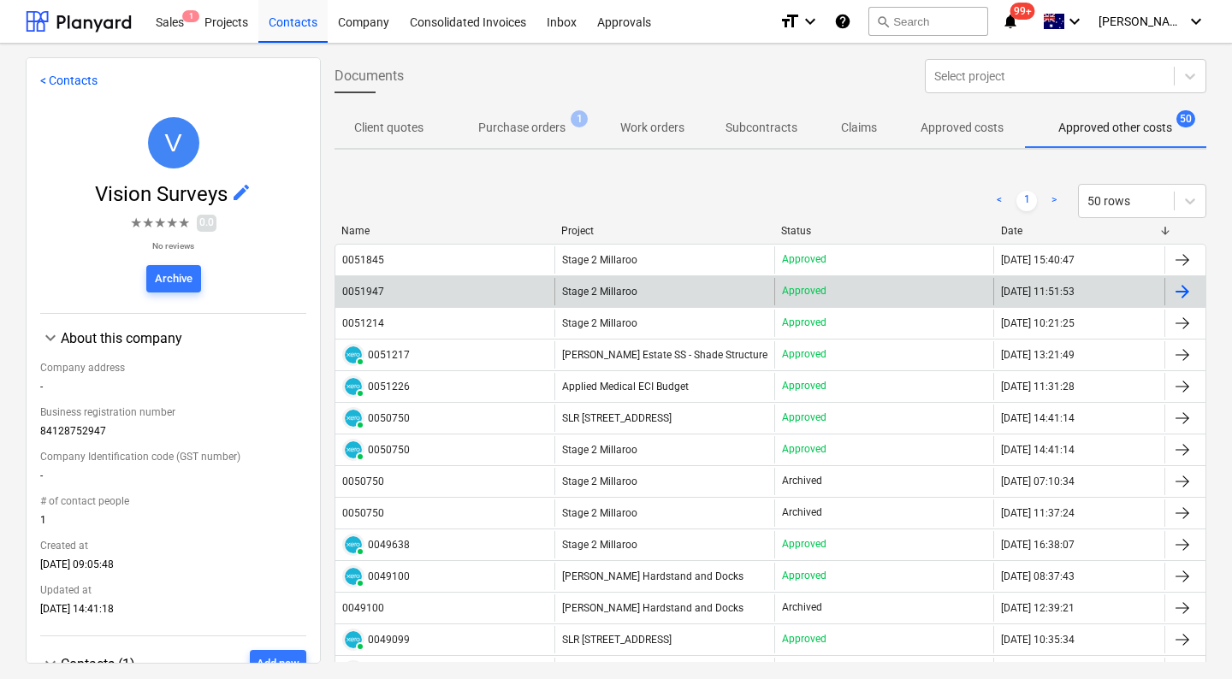
scroll to position [0, 92]
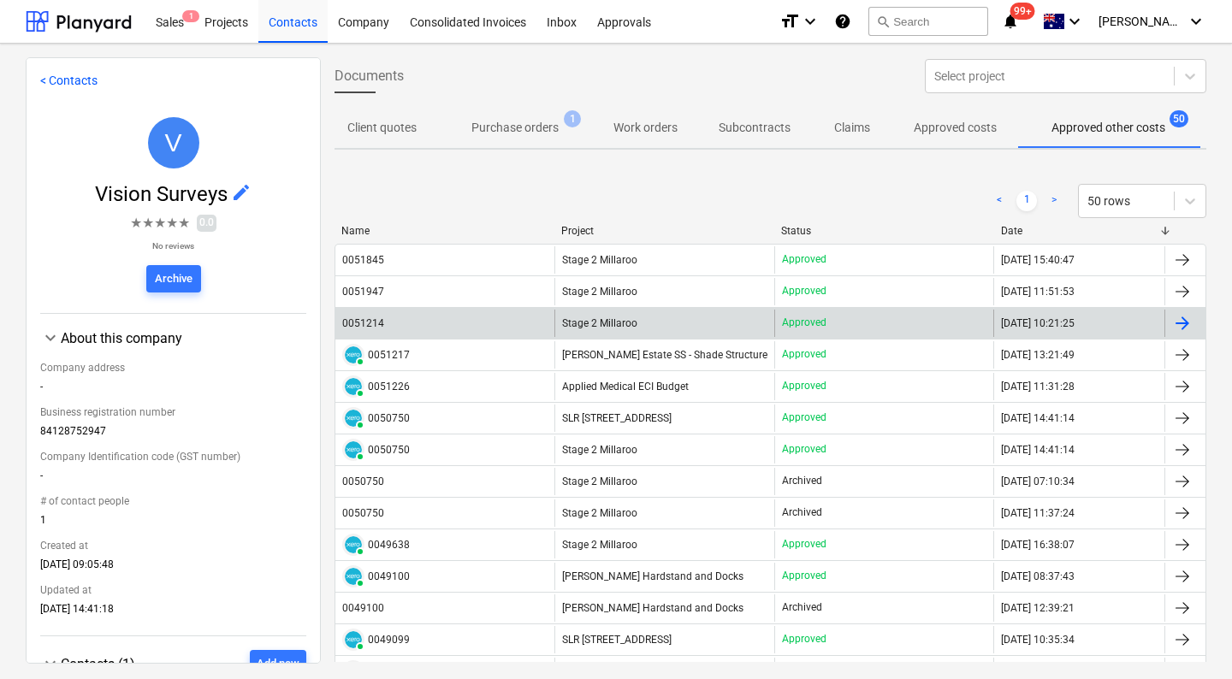
click at [378, 320] on div "0051214" at bounding box center [363, 323] width 42 height 12
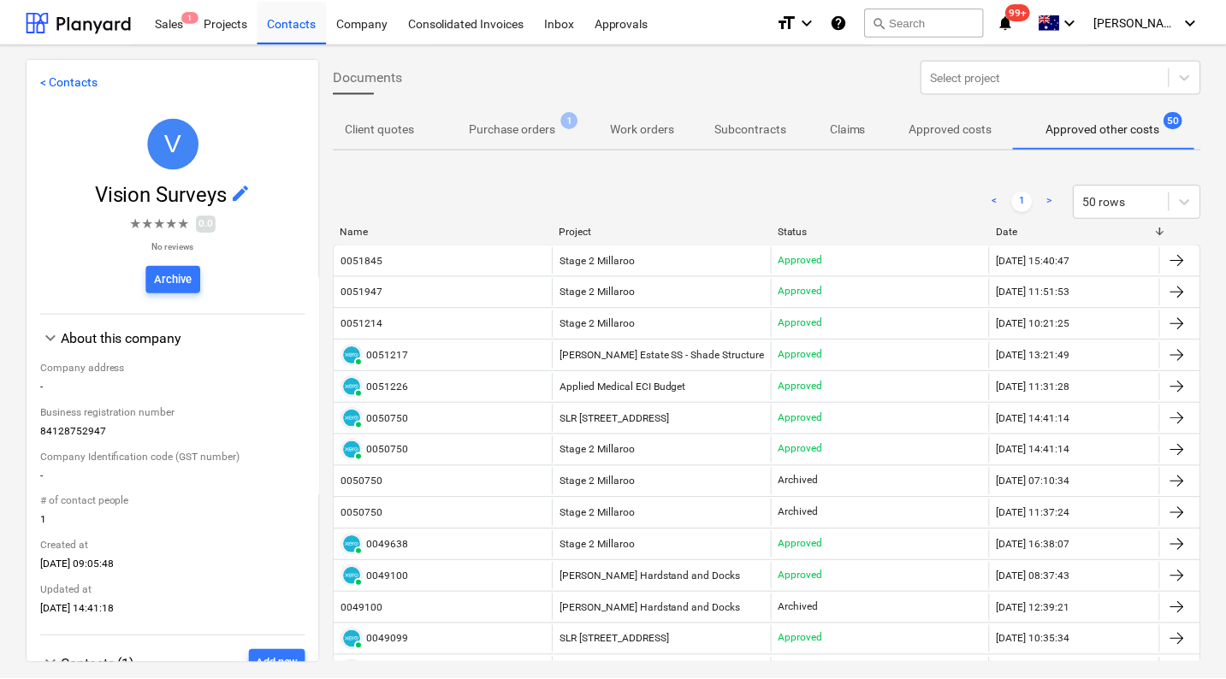
scroll to position [0, 92]
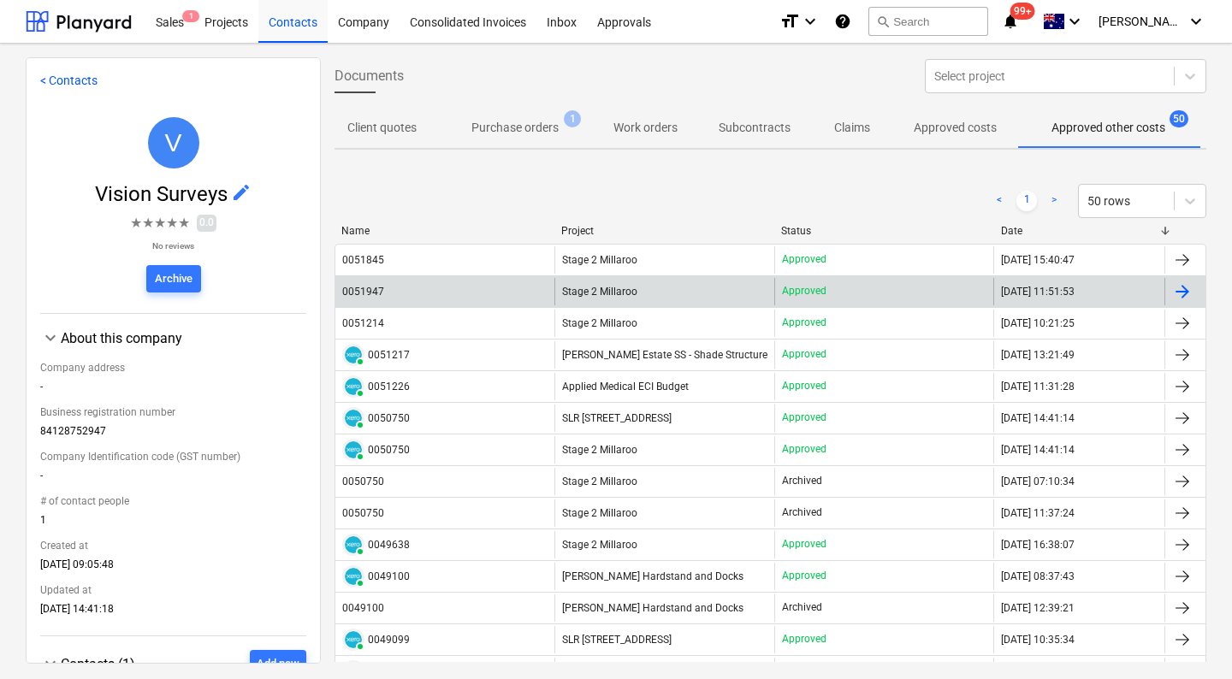
click at [381, 293] on div "0051947" at bounding box center [363, 292] width 42 height 12
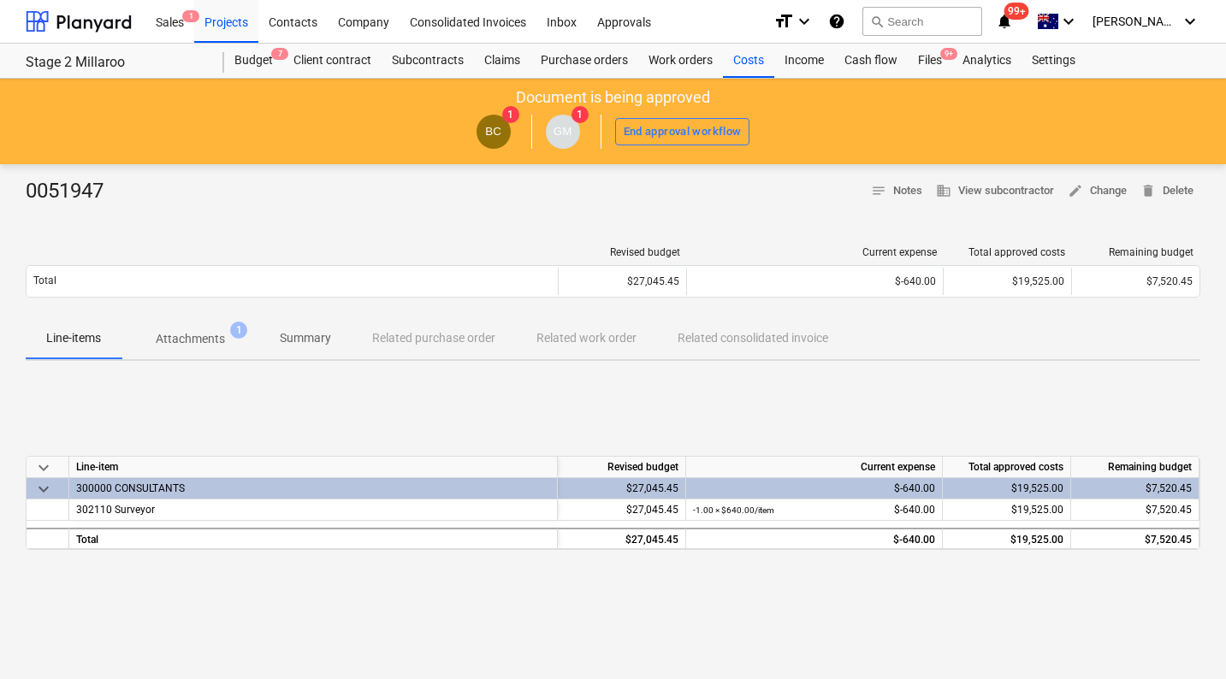
click at [216, 315] on div "Revised budget Current expense Total approved costs Remaining budget Total $27,…" at bounding box center [613, 276] width 1175 height 86
click at [220, 336] on p "Attachments" at bounding box center [190, 339] width 69 height 18
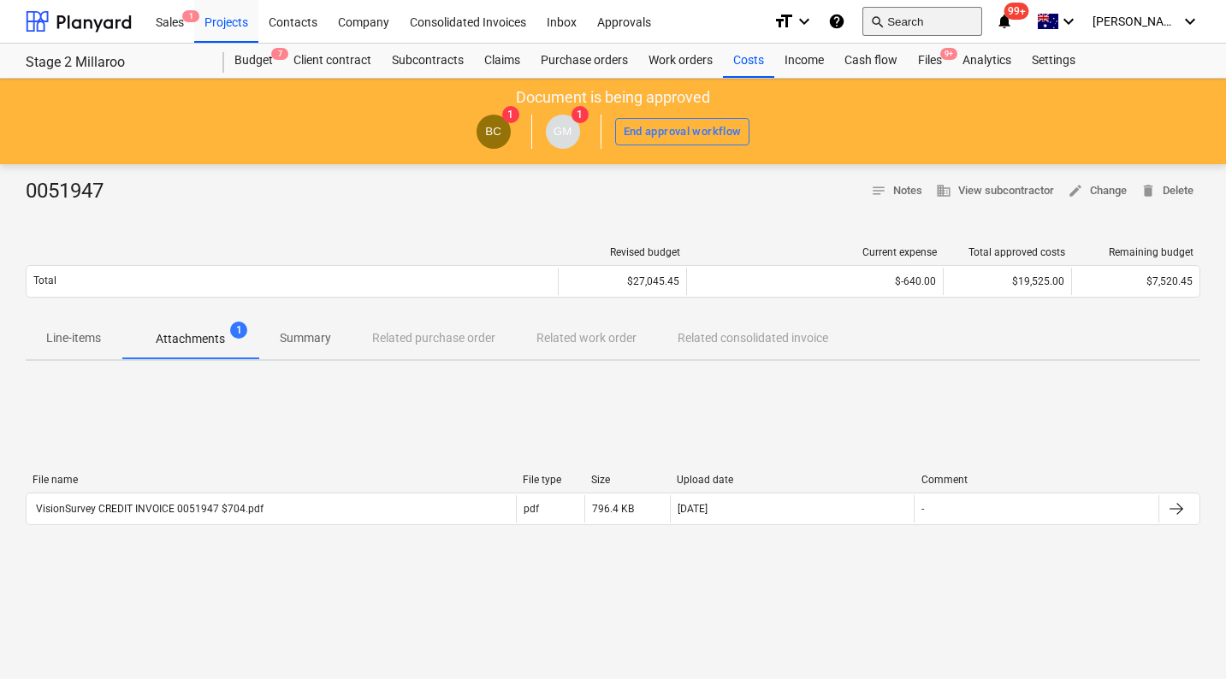
click at [936, 18] on button "search Search" at bounding box center [922, 21] width 120 height 29
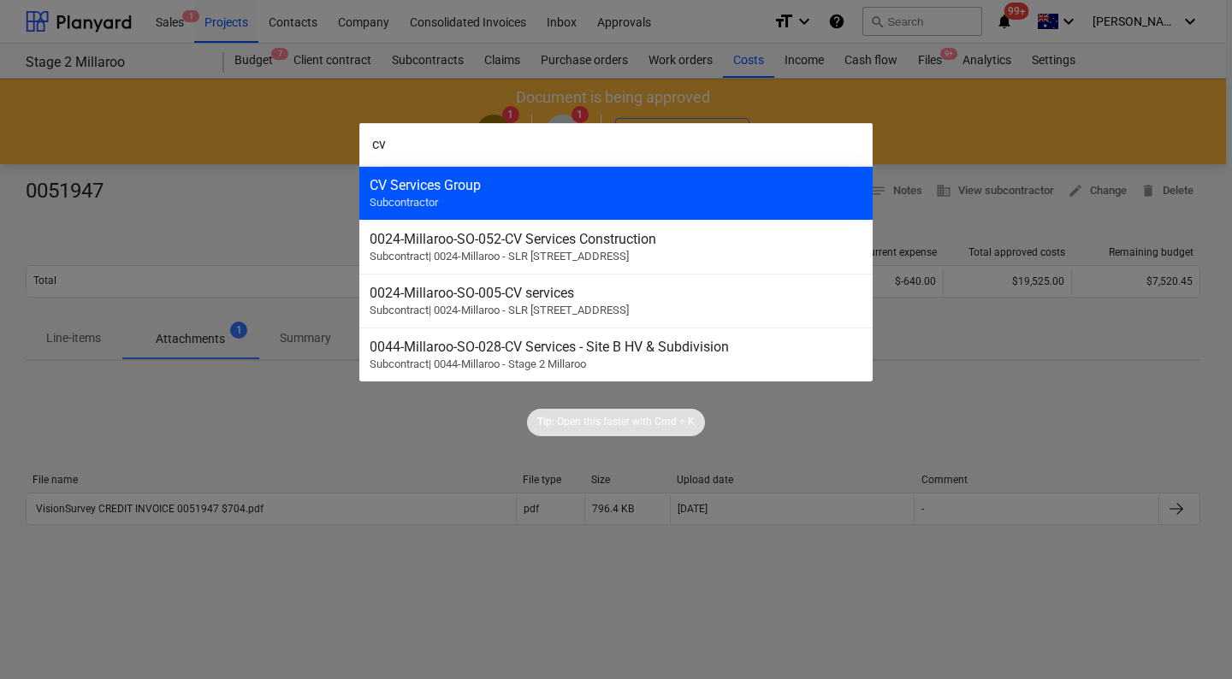
type input "cv"
click at [581, 181] on div "CV Services Group" at bounding box center [616, 185] width 493 height 16
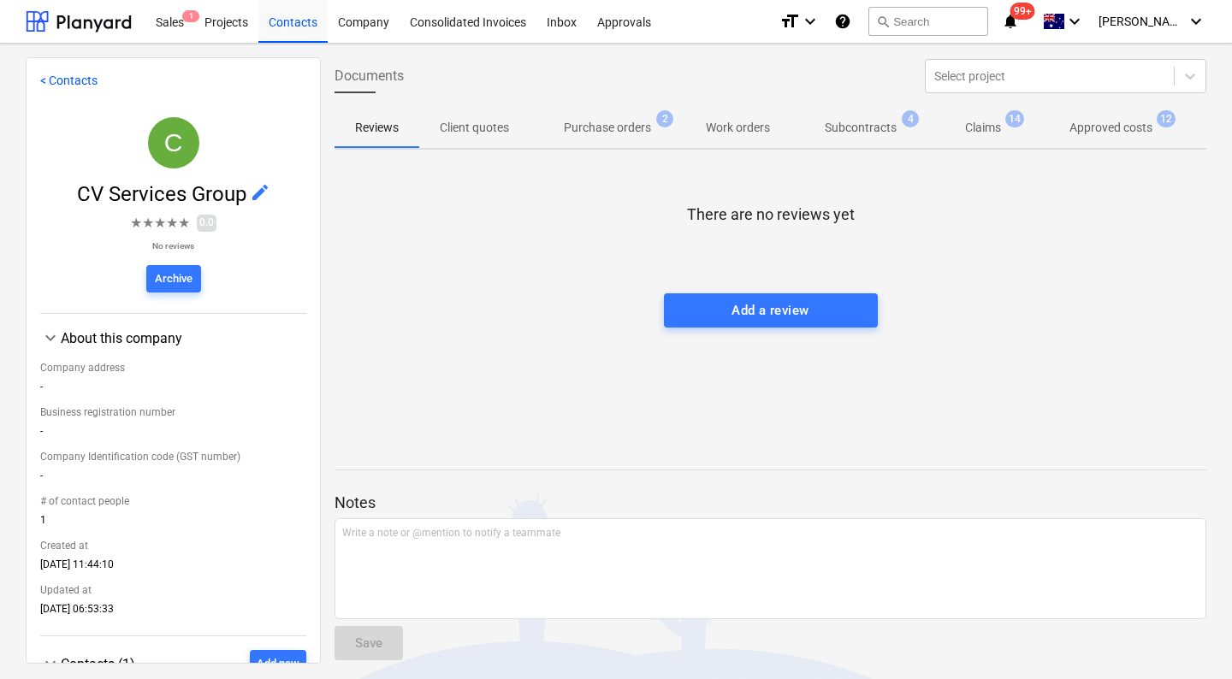
click at [1061, 131] on span "Approved costs 12" at bounding box center [1111, 128] width 110 height 18
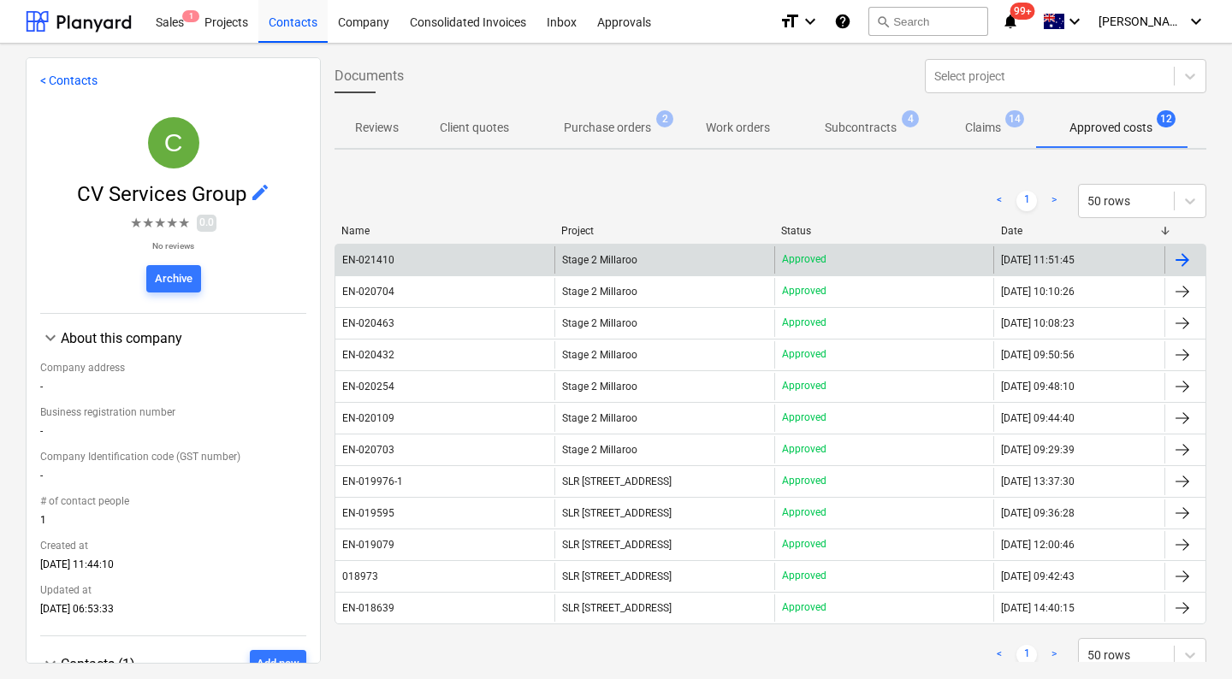
click at [362, 263] on div "EN-021410" at bounding box center [368, 260] width 52 height 12
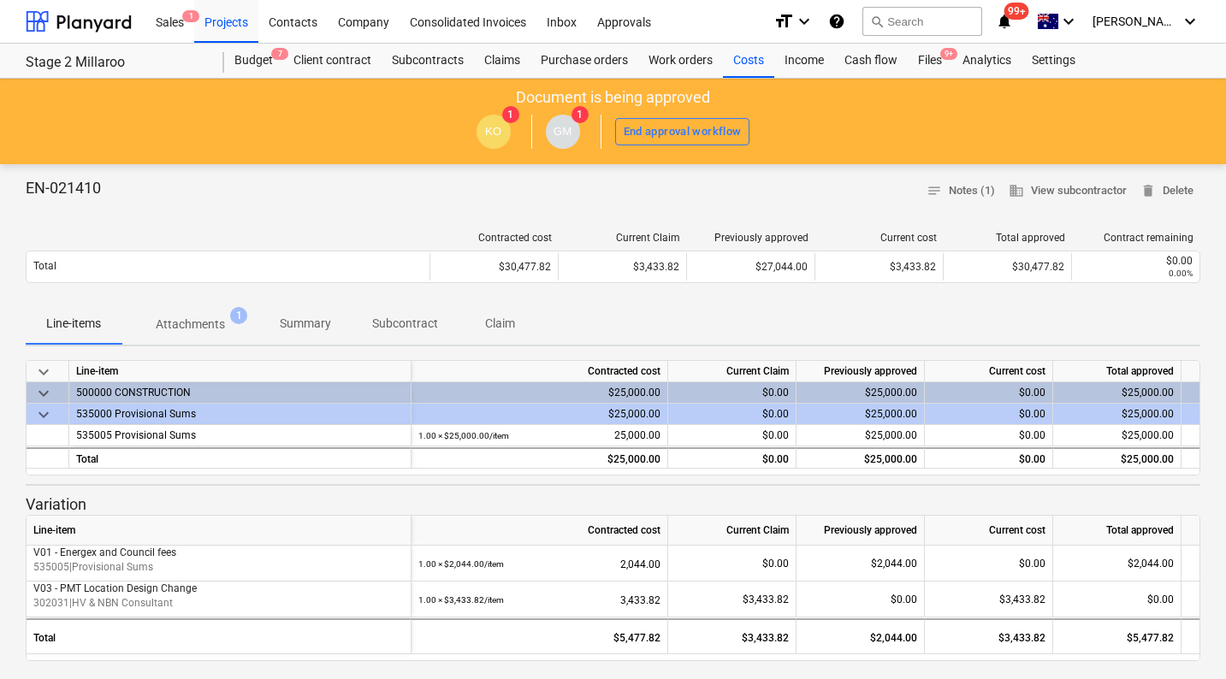
click at [211, 314] on span "Attachments 1" at bounding box center [190, 324] width 138 height 31
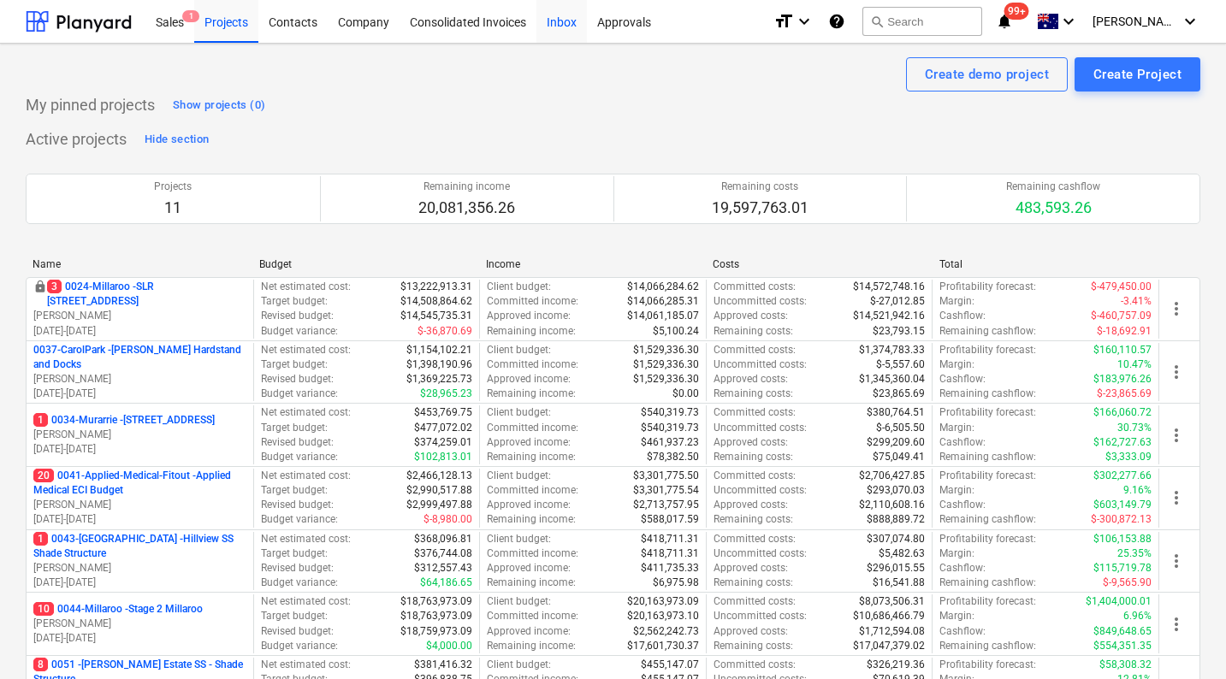
click at [558, 22] on div "Inbox" at bounding box center [561, 21] width 50 height 44
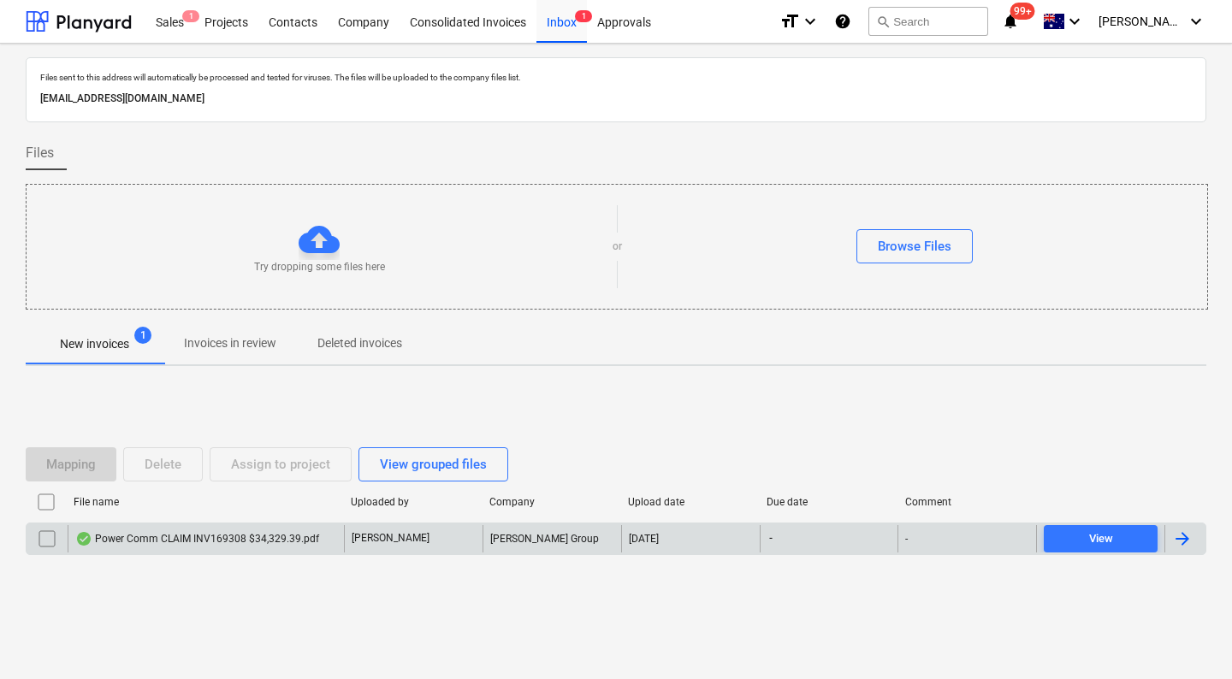
click at [226, 533] on div "Power Comm CLAIM INV169308 $34,329.39.pdf" at bounding box center [197, 539] width 244 height 14
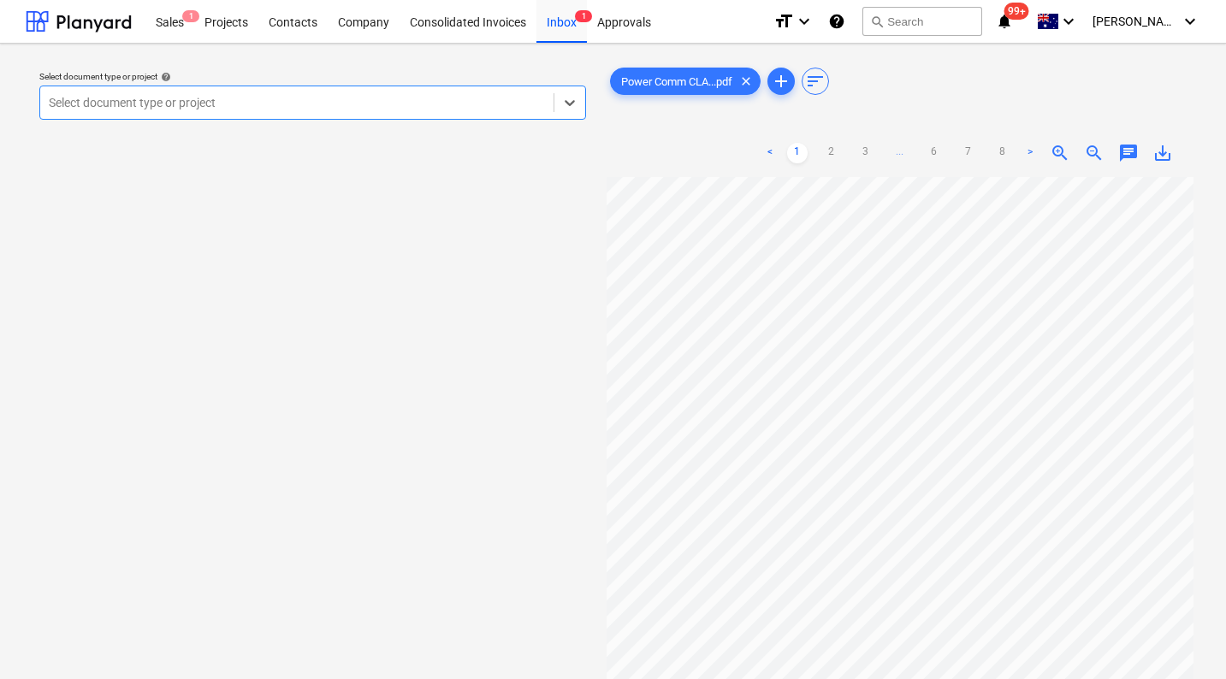
click at [453, 103] on div at bounding box center [297, 102] width 496 height 17
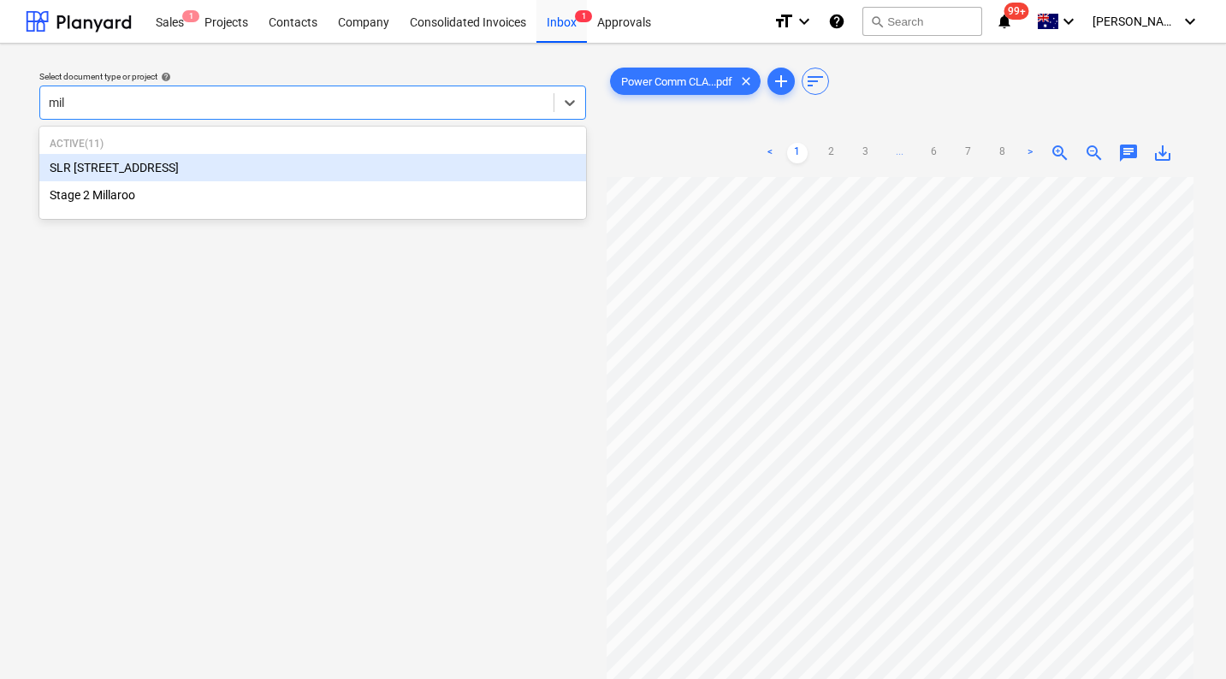
type input "mill"
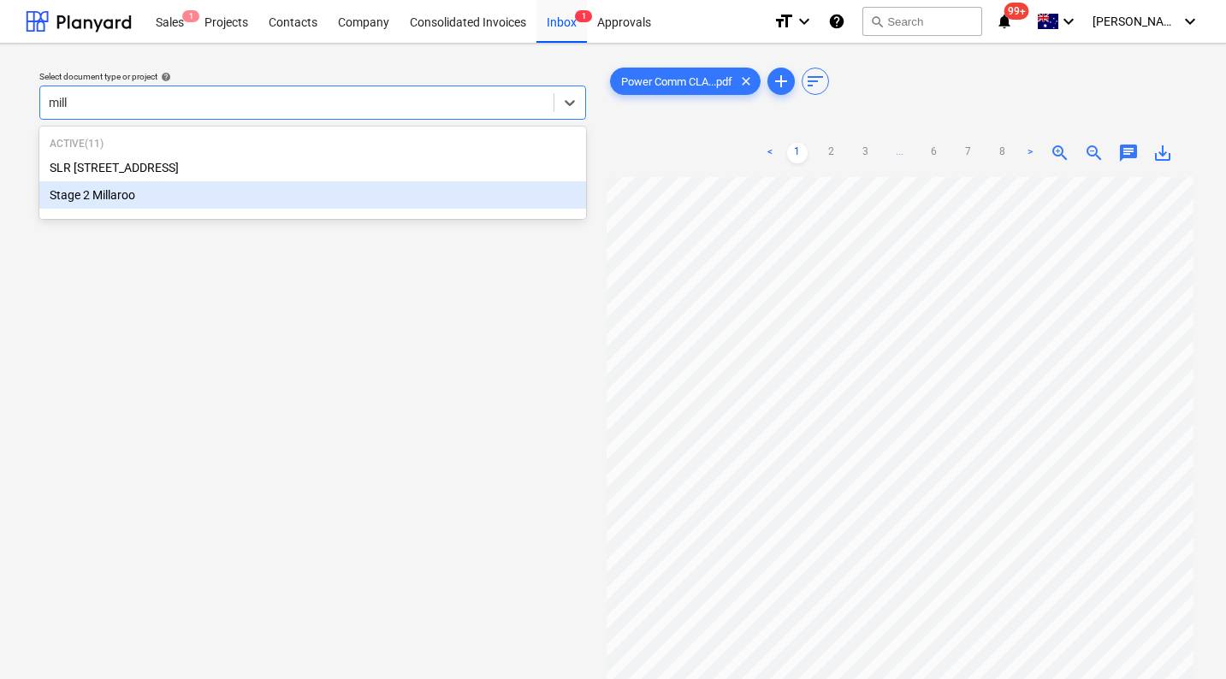
click at [273, 204] on div "Stage 2 Millaroo" at bounding box center [312, 194] width 547 height 27
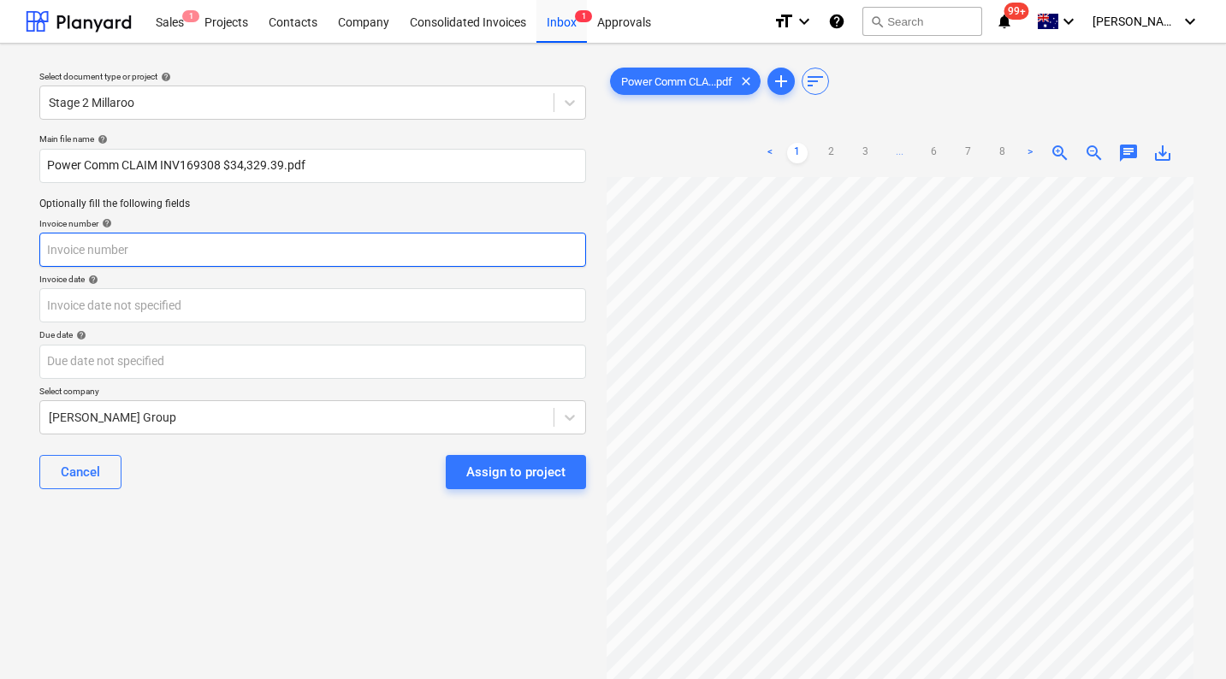
click at [166, 247] on input "text" at bounding box center [312, 250] width 547 height 34
type input "169308"
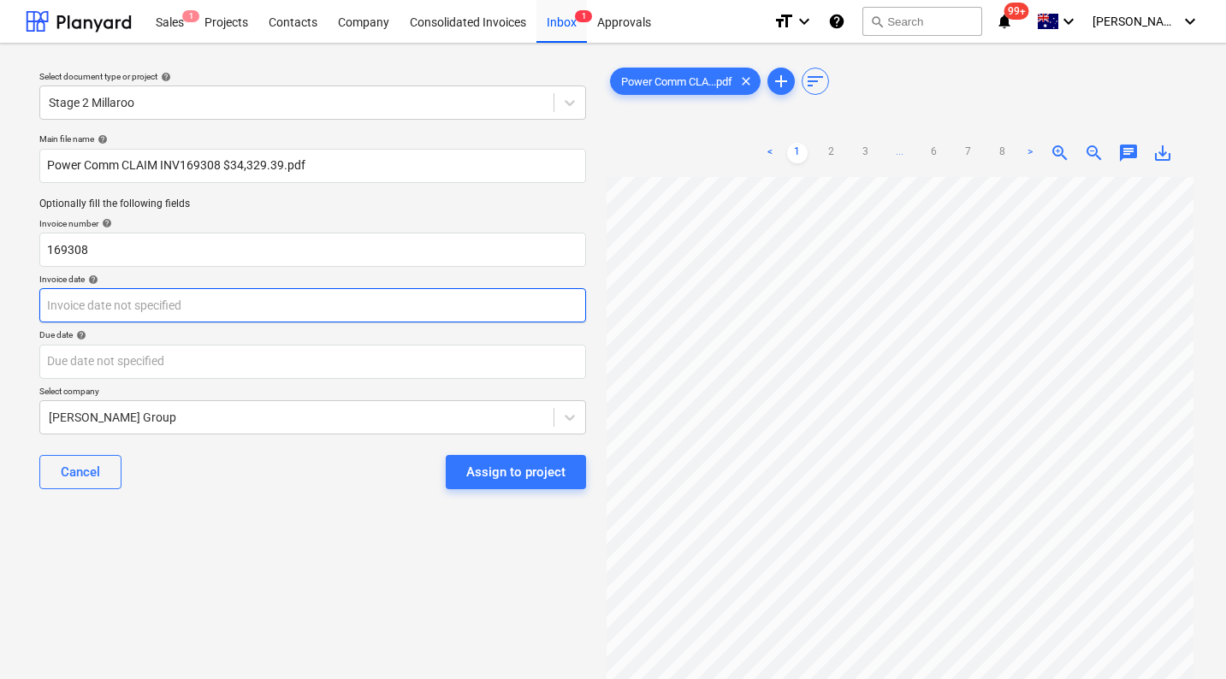
click at [133, 313] on body "Sales 1 Projects Contacts Company Consolidated Invoices Inbox 1 Approvals forma…" at bounding box center [613, 339] width 1226 height 679
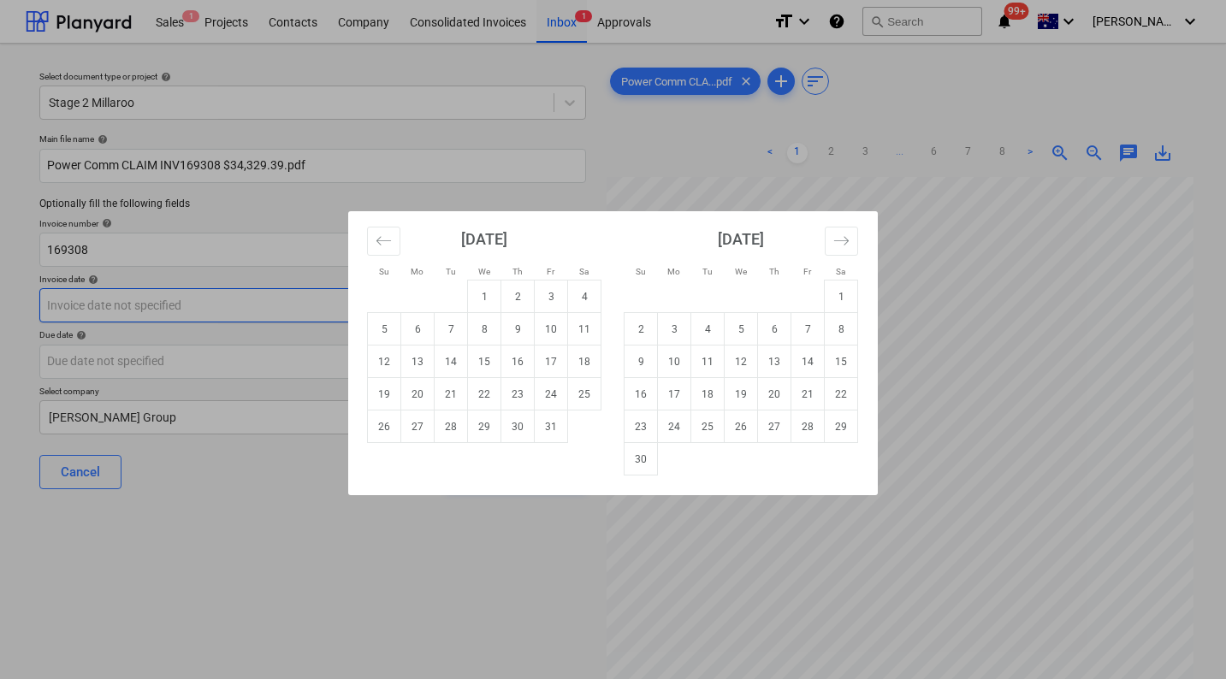
click at [132, 312] on div "Su Mo Tu We Th Fr Sa Su Mo Tu We Th Fr Sa [DATE] 1 2 3 4 5 6 7 8 9 10 11 12 13 …" at bounding box center [613, 339] width 1226 height 679
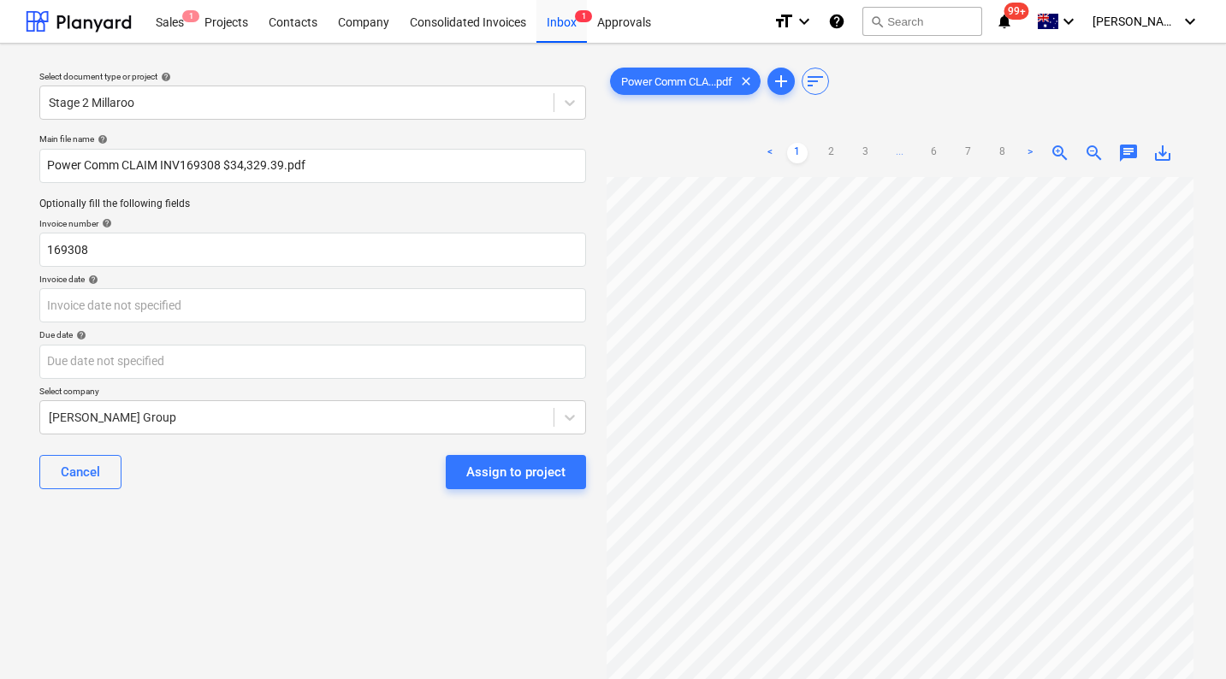
scroll to position [0, 58]
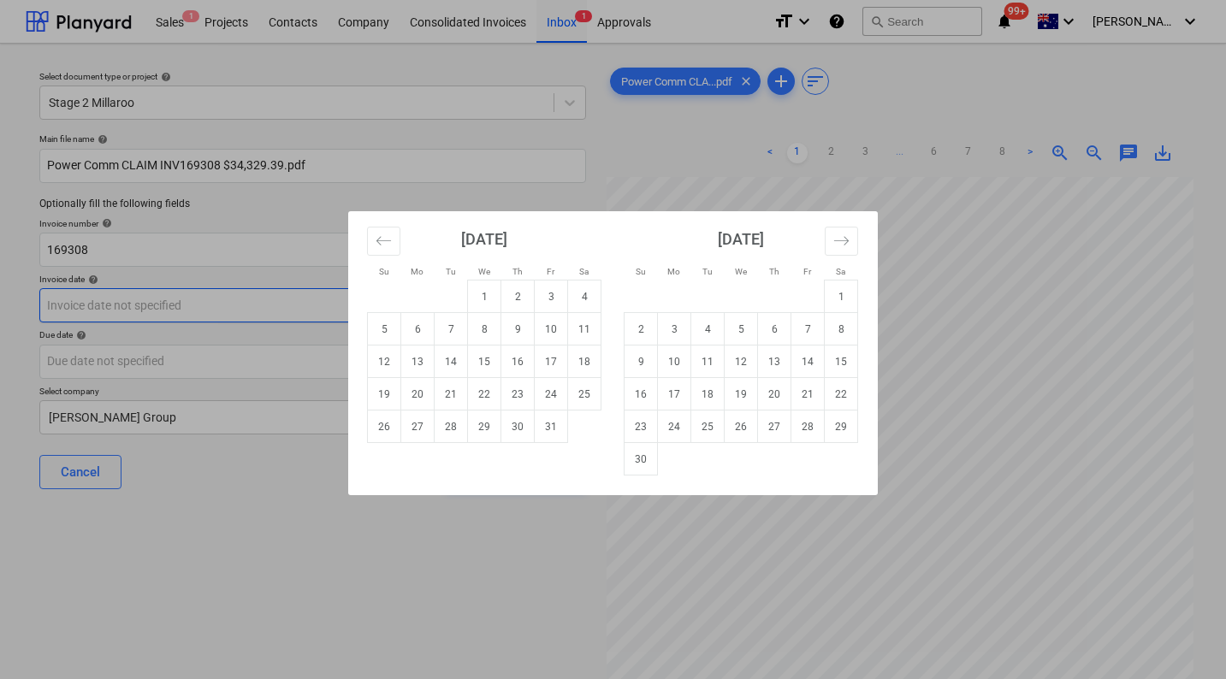
click at [230, 310] on body "Sales 1 Projects Contacts Company Consolidated Invoices Inbox 1 Approvals forma…" at bounding box center [613, 339] width 1226 height 679
click at [391, 242] on icon "Move backward to switch to the previous month." at bounding box center [384, 241] width 16 height 16
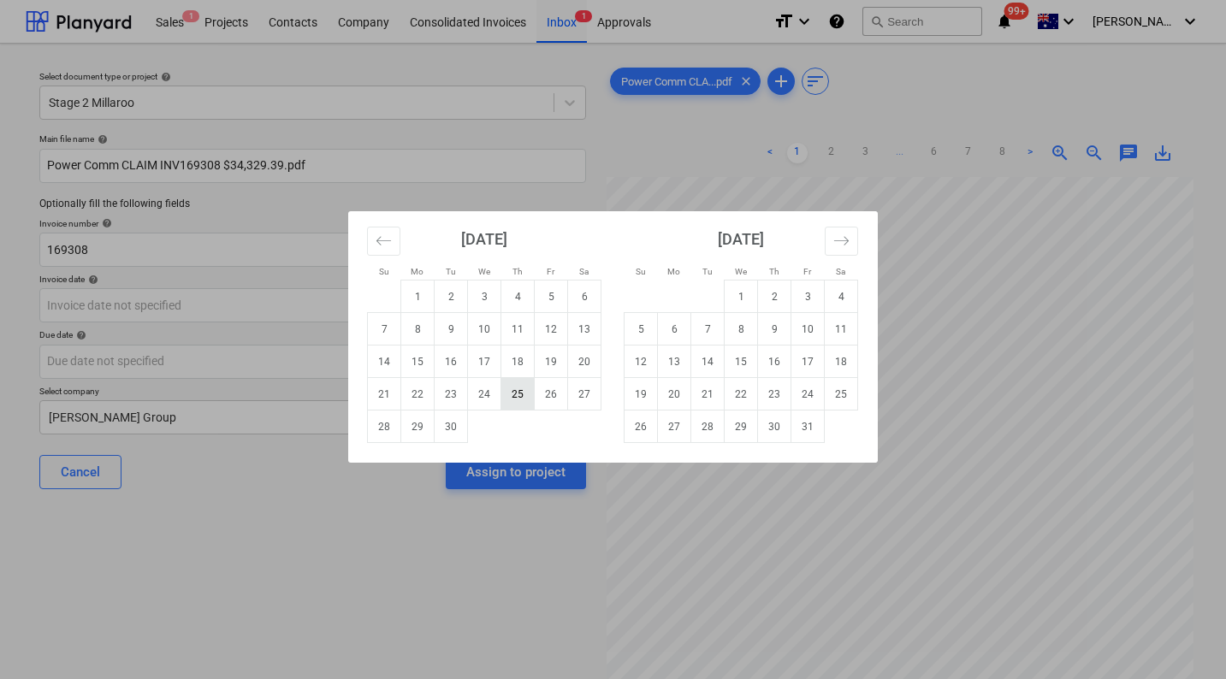
click at [509, 393] on td "25" at bounding box center [517, 394] width 33 height 33
type input "[DATE]"
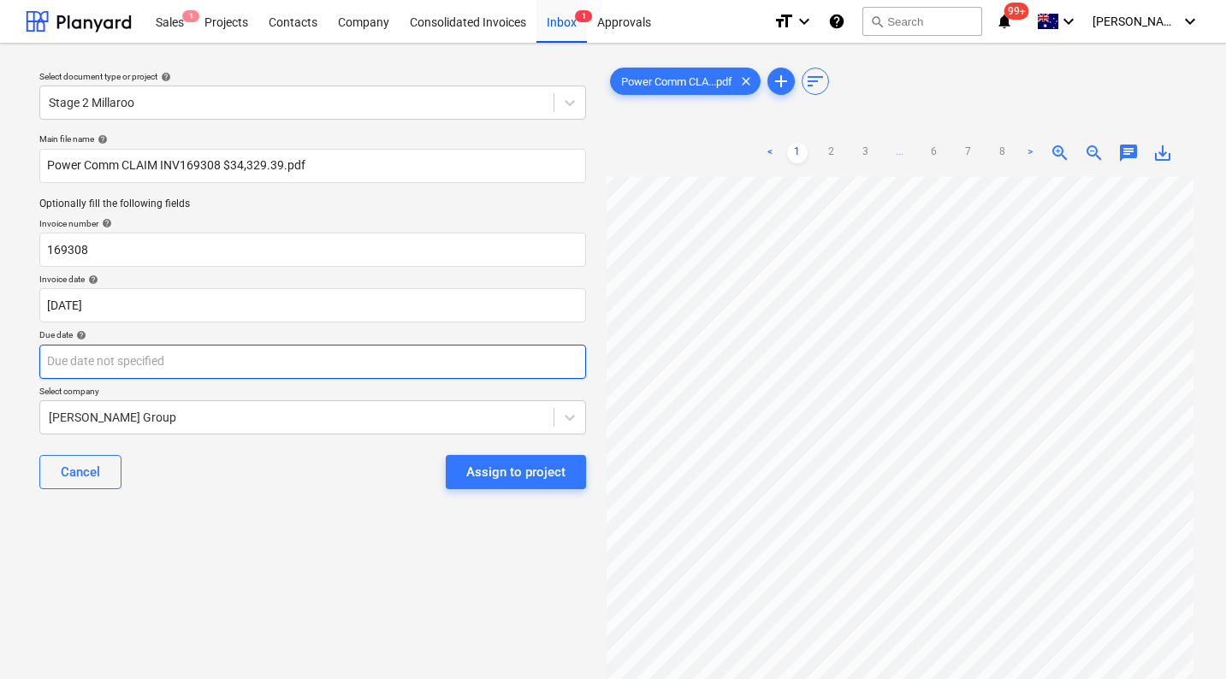
click at [273, 368] on body "Sales 1 Projects Contacts Company Consolidated Invoices Inbox 1 Approvals forma…" at bounding box center [613, 339] width 1226 height 679
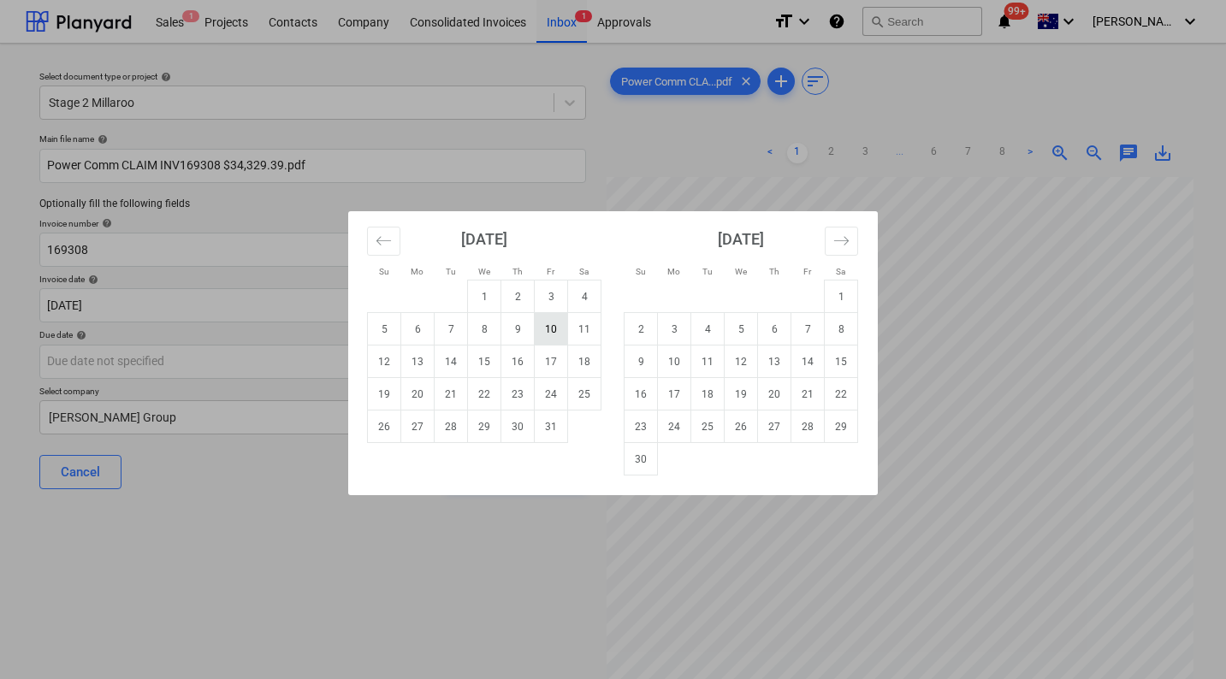
click at [539, 334] on td "10" at bounding box center [551, 329] width 33 height 33
type input "[DATE]"
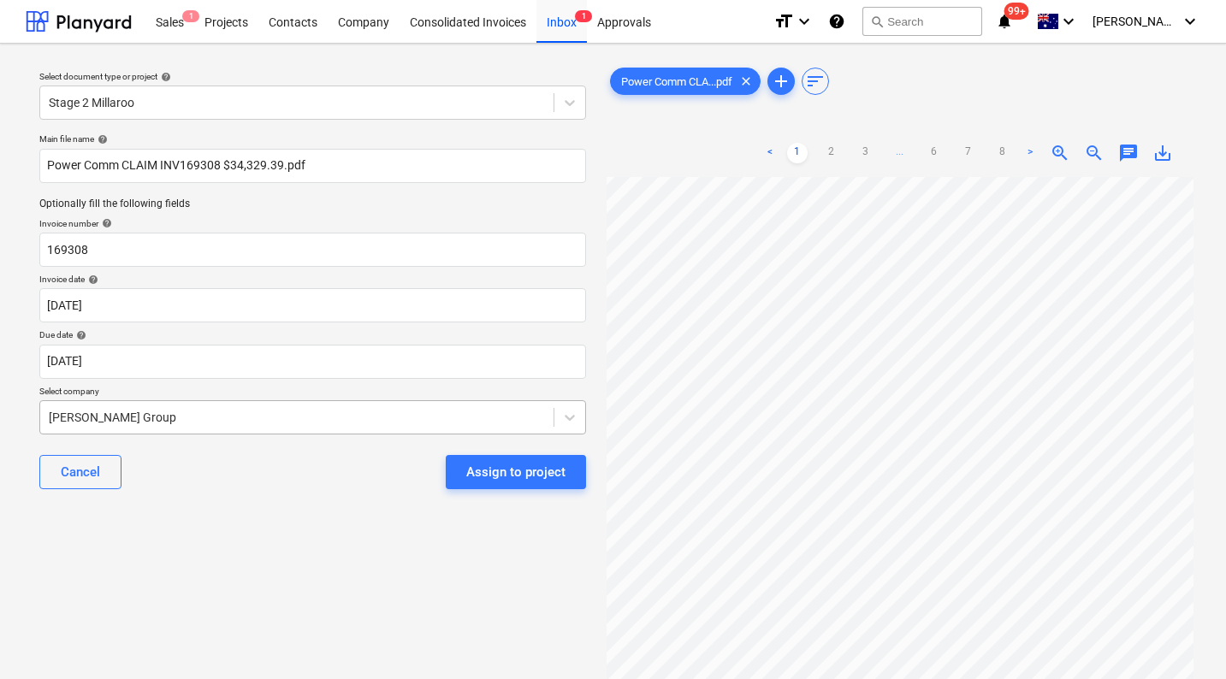
click at [194, 409] on div "[PERSON_NAME] Group" at bounding box center [296, 418] width 513 height 24
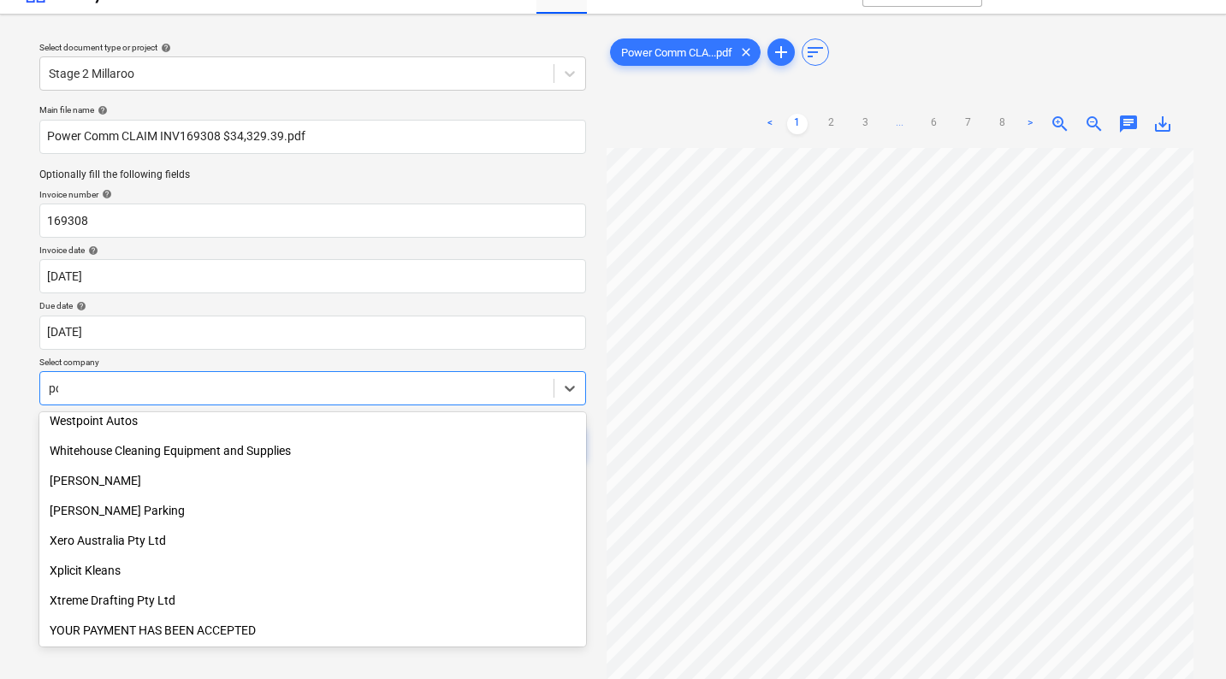
scroll to position [1027, 0]
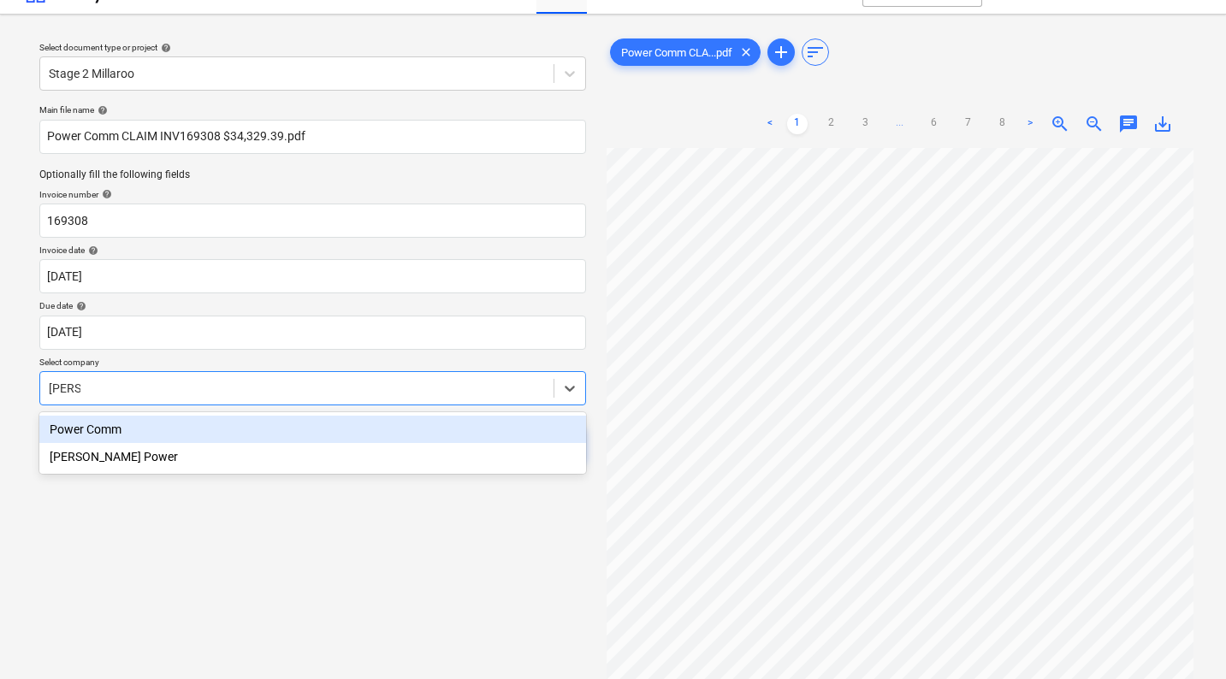
type input "power"
click at [112, 432] on div "Power Comm" at bounding box center [312, 429] width 547 height 27
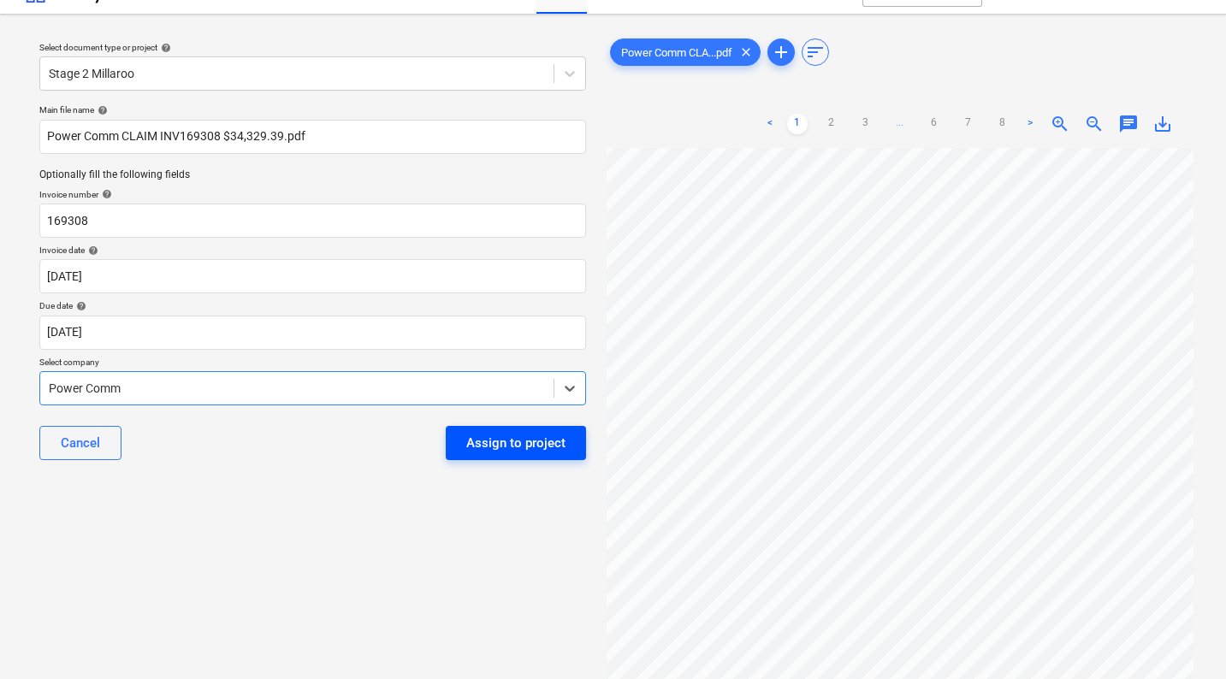
click at [516, 447] on div "Assign to project" at bounding box center [515, 443] width 99 height 22
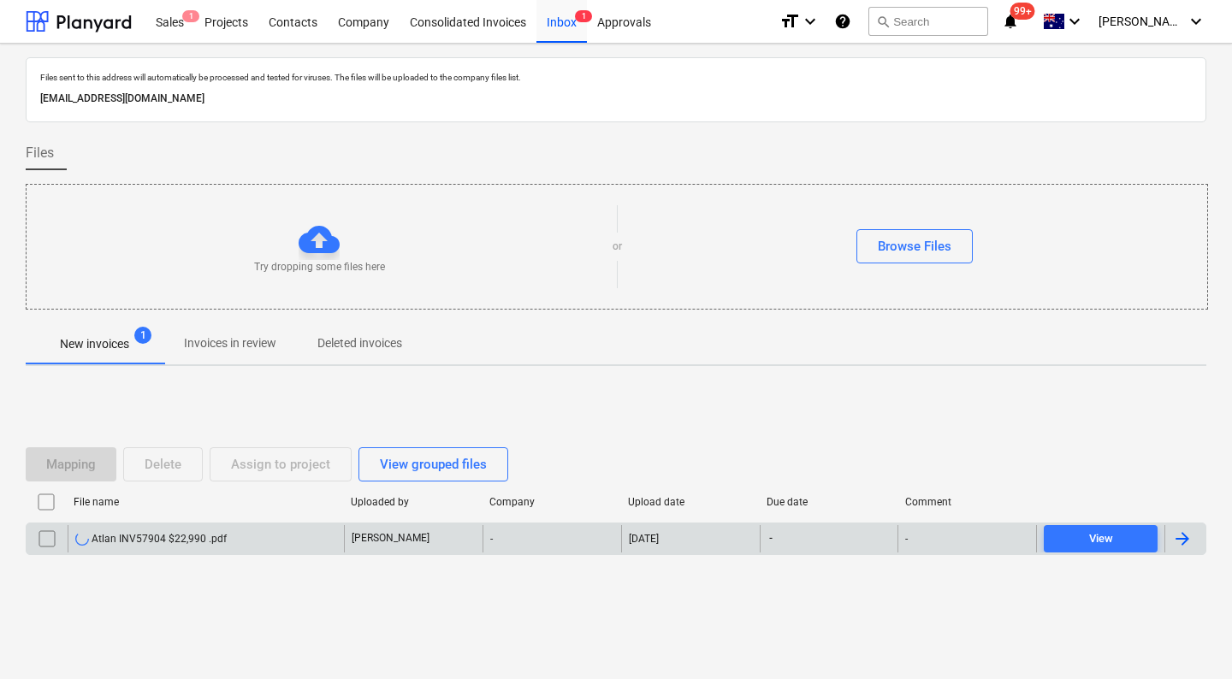
click at [42, 536] on input "checkbox" at bounding box center [46, 538] width 27 height 27
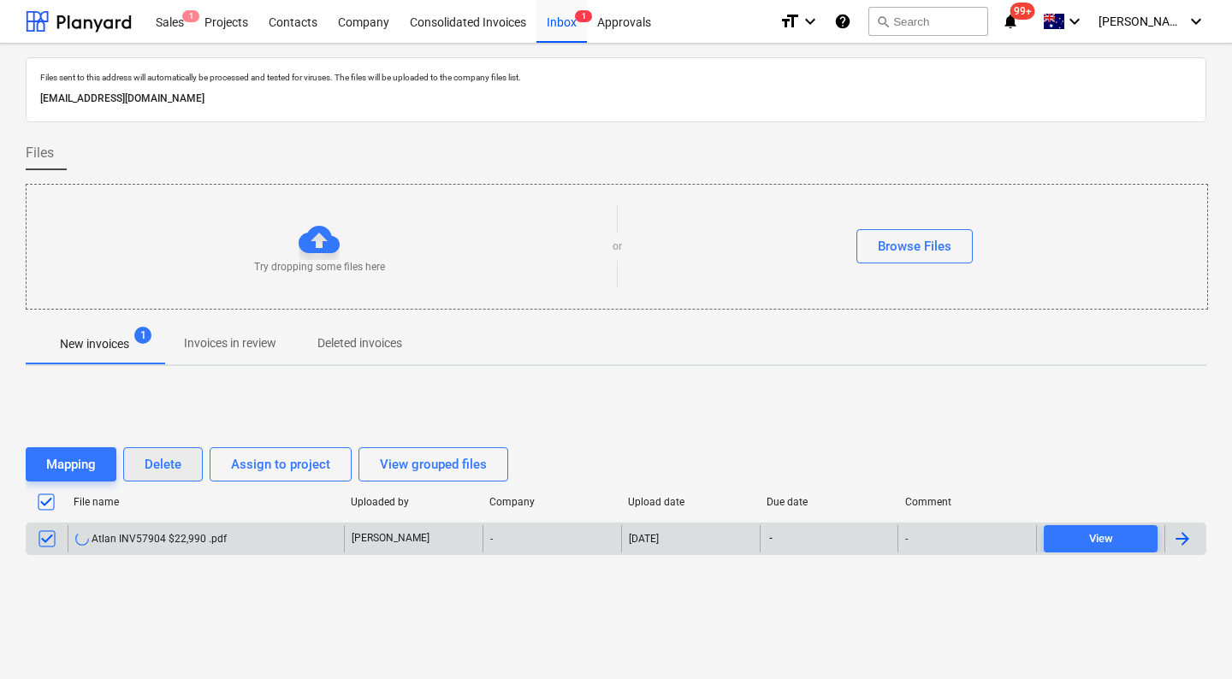
click at [170, 458] on div "Delete" at bounding box center [163, 464] width 37 height 22
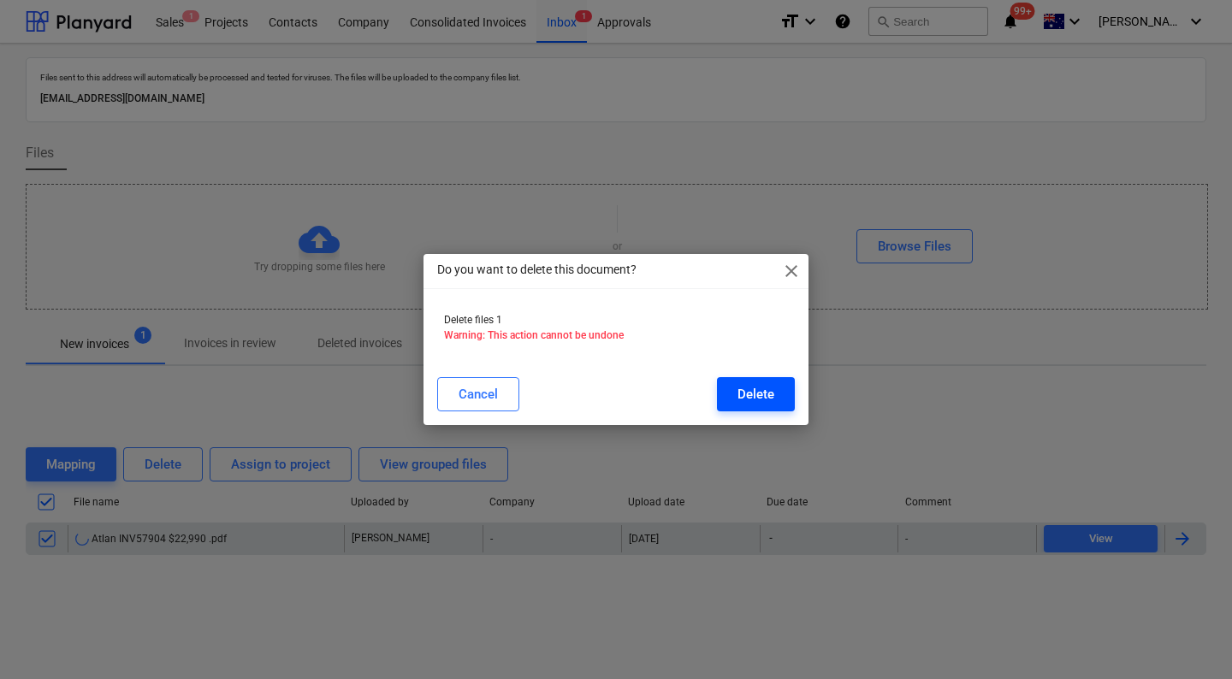
click at [749, 399] on div "Delete" at bounding box center [756, 394] width 37 height 22
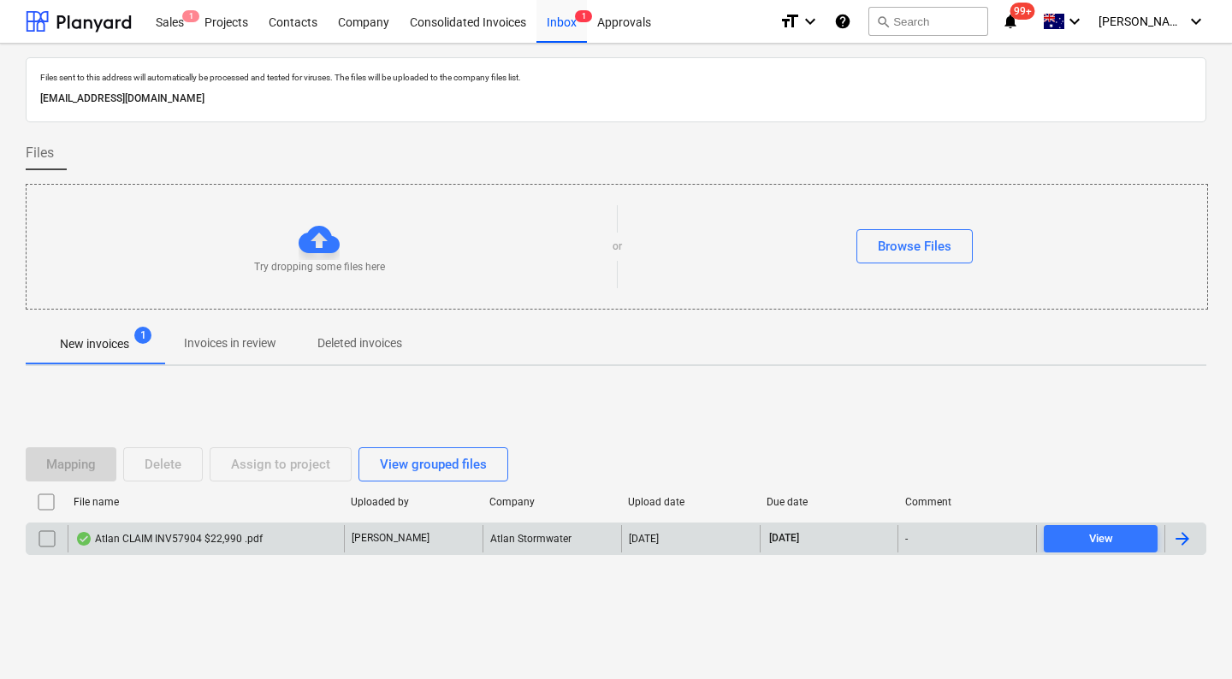
click at [218, 536] on div "Atlan CLAIM INV57904 $22,990 .pdf" at bounding box center [168, 539] width 187 height 14
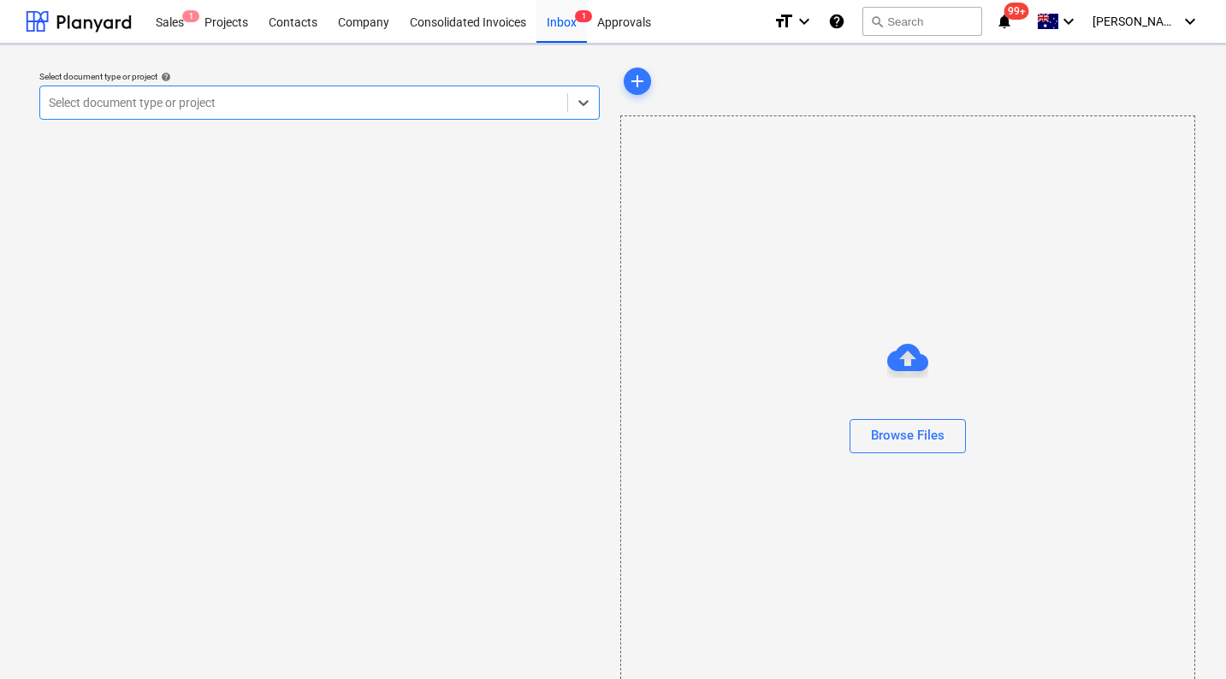
click at [323, 96] on div at bounding box center [304, 102] width 510 height 17
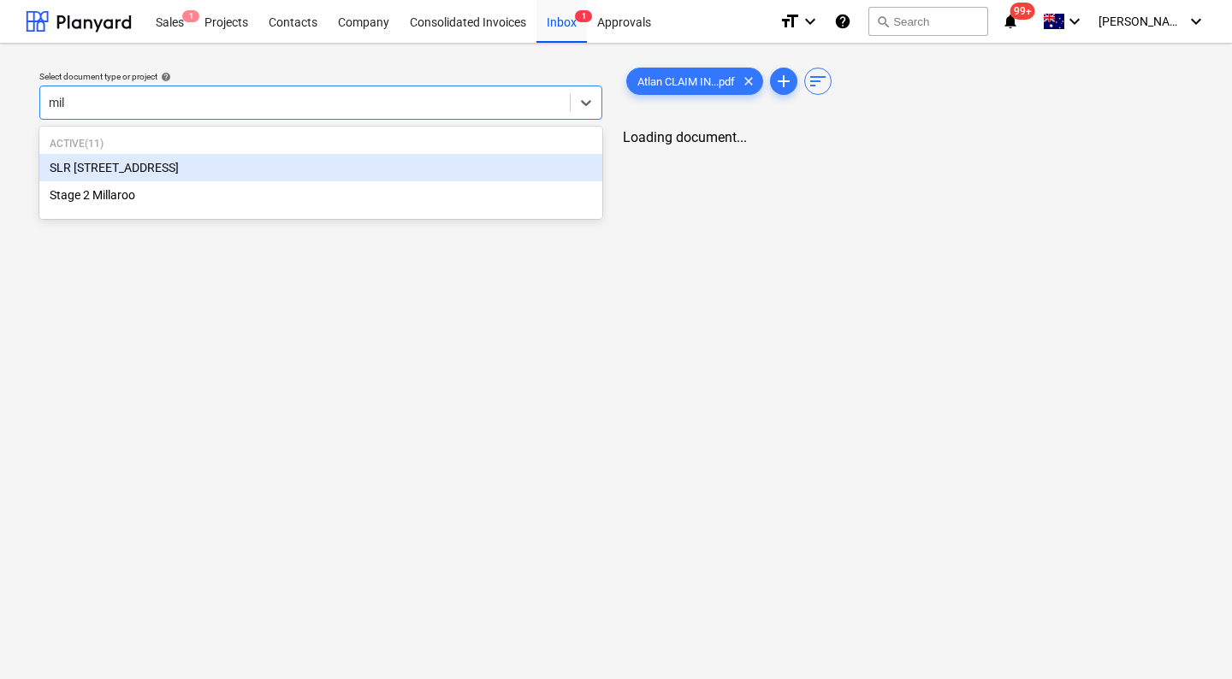
type input "mill"
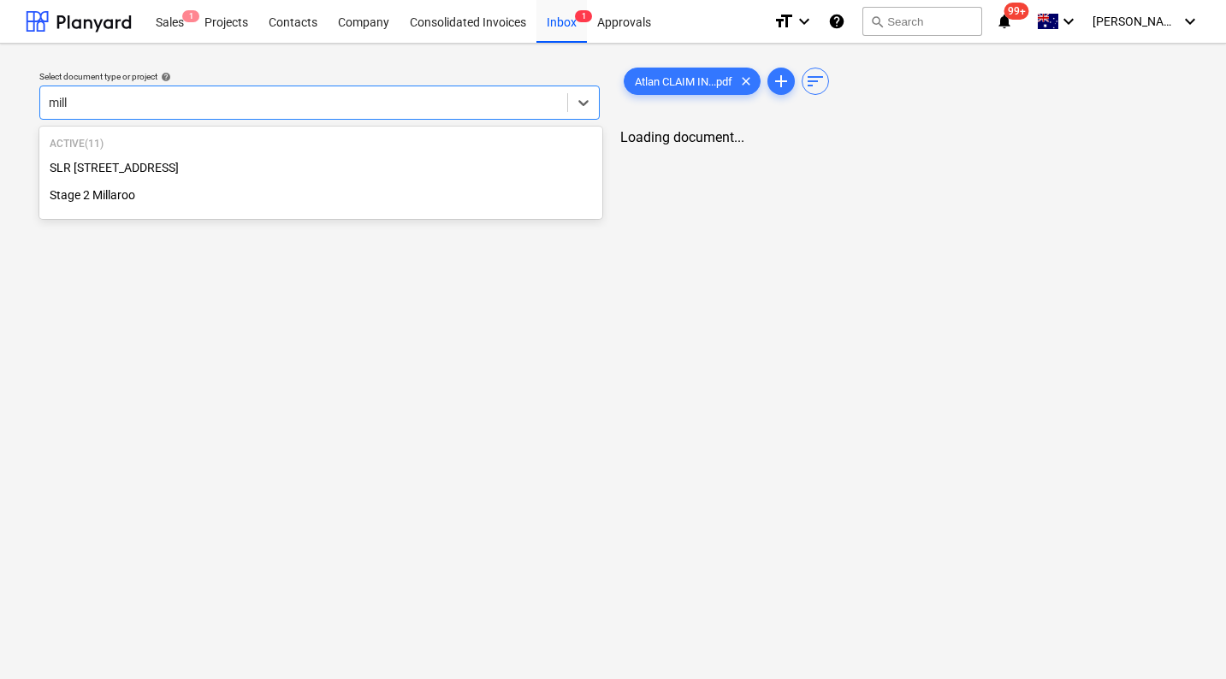
click at [175, 190] on div "Stage 2 Millaroo" at bounding box center [320, 194] width 563 height 27
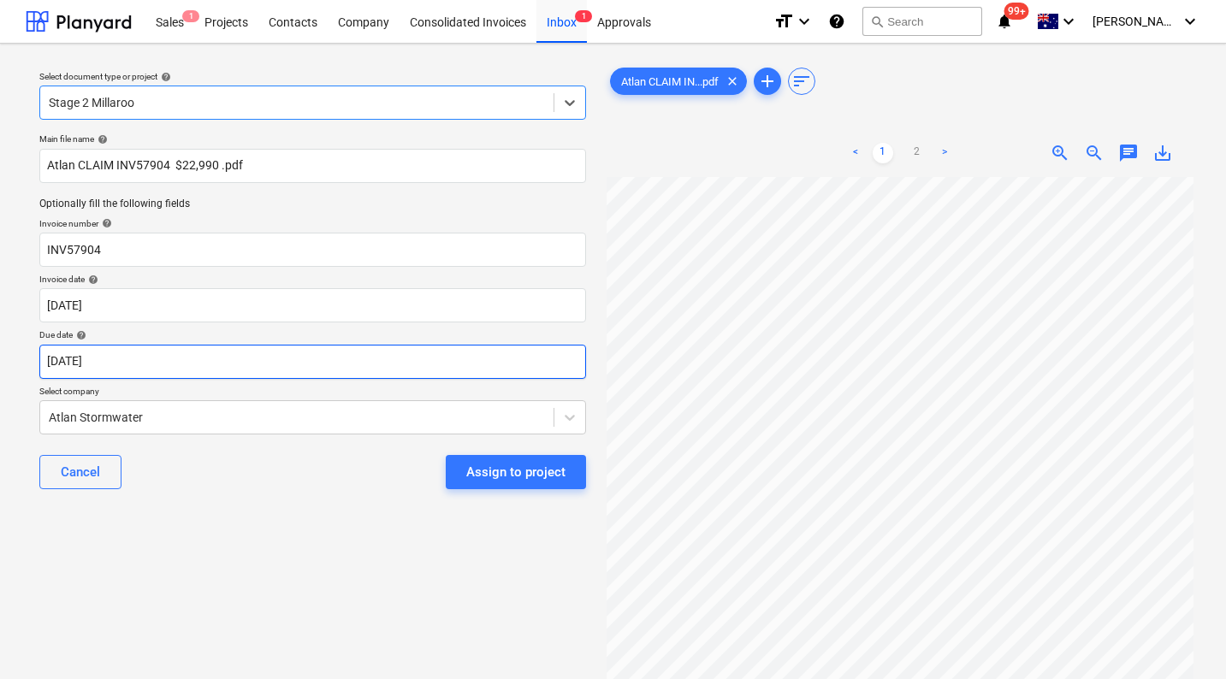
click at [127, 367] on body "Sales 1 Projects Contacts Company Consolidated Invoices Inbox 1 Approvals forma…" at bounding box center [613, 339] width 1226 height 679
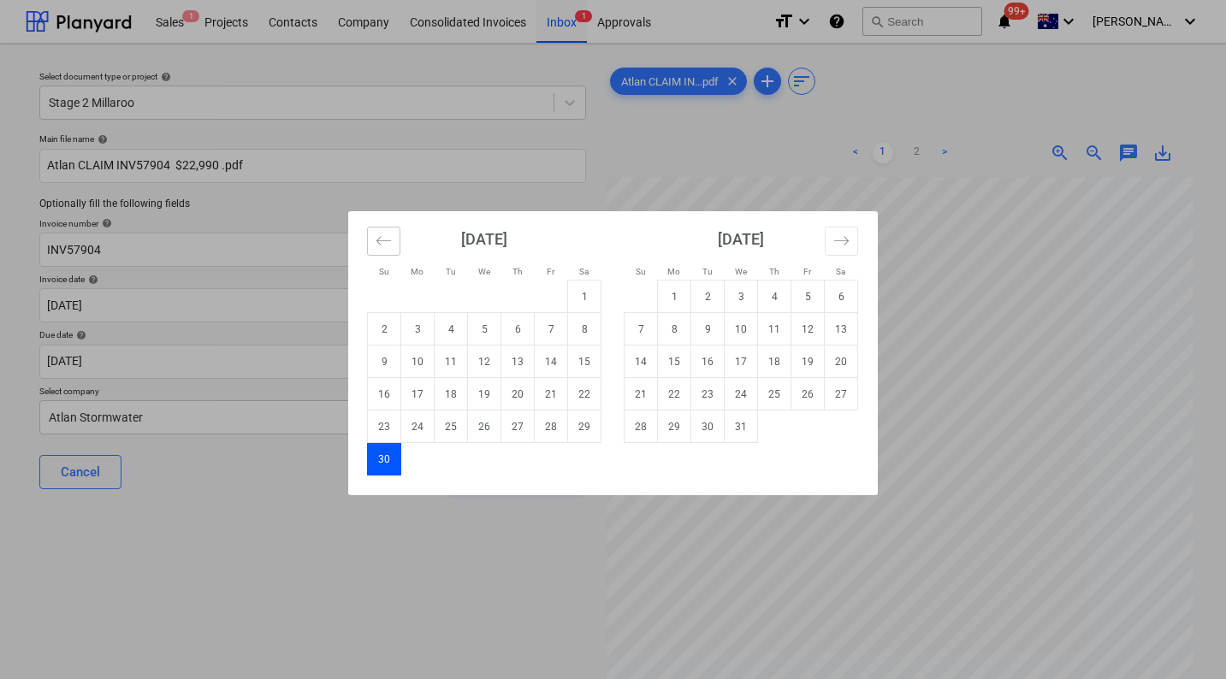
click at [387, 236] on icon "Move backward to switch to the previous month." at bounding box center [384, 241] width 16 height 16
click at [553, 332] on td "10" at bounding box center [551, 329] width 33 height 33
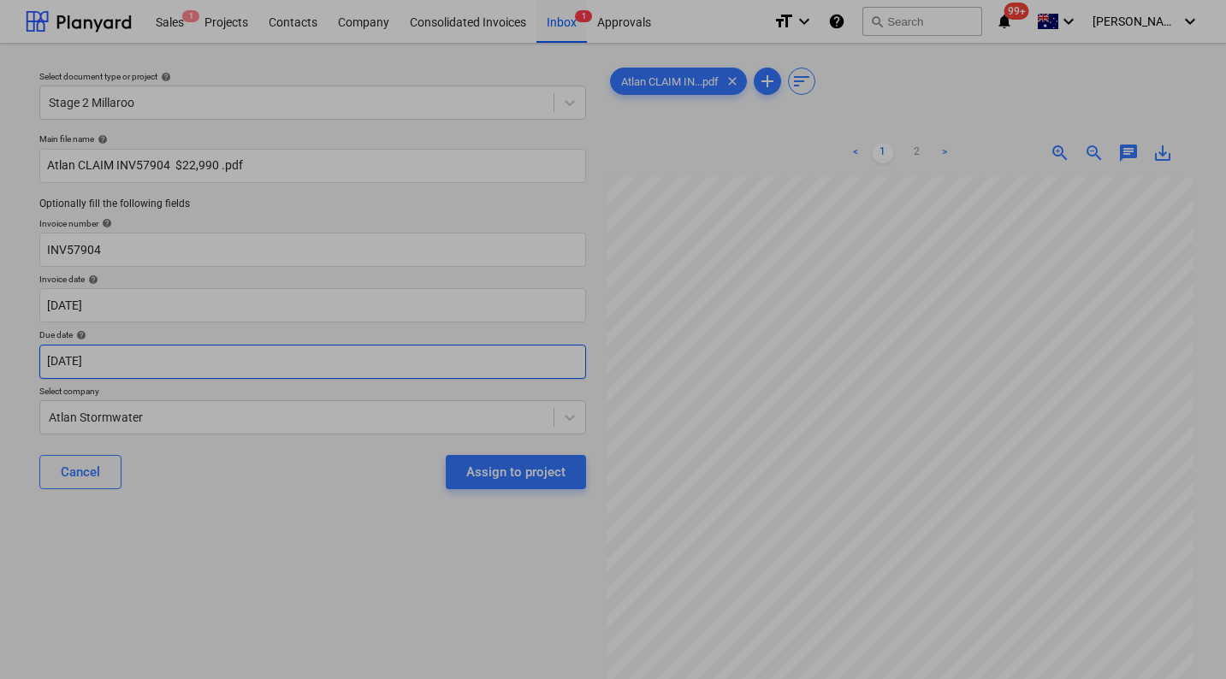
click at [166, 363] on body "Sales 1 Projects Contacts Company Consolidated Invoices Inbox 1 Approvals forma…" at bounding box center [613, 339] width 1226 height 679
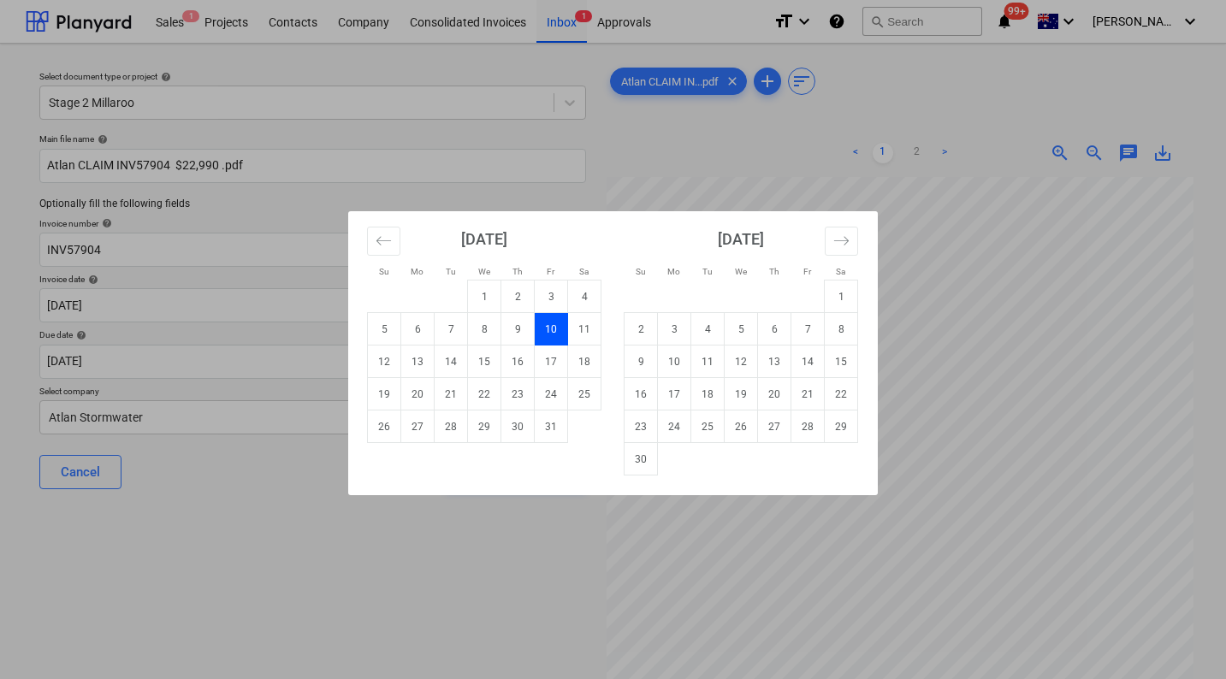
click at [281, 515] on div "Su Mo Tu We Th Fr Sa Su Mo Tu We Th Fr Sa [DATE] 1 2 3 4 5 6 7 8 9 10 11 12 13 …" at bounding box center [613, 339] width 1226 height 679
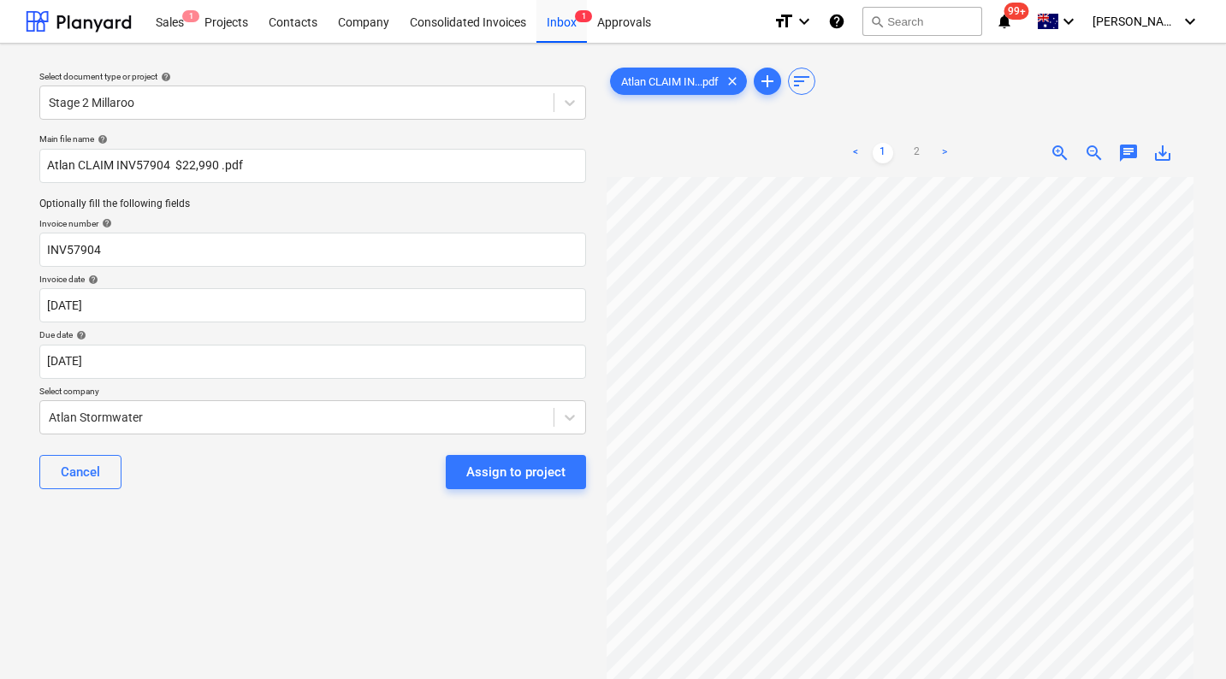
scroll to position [46, 0]
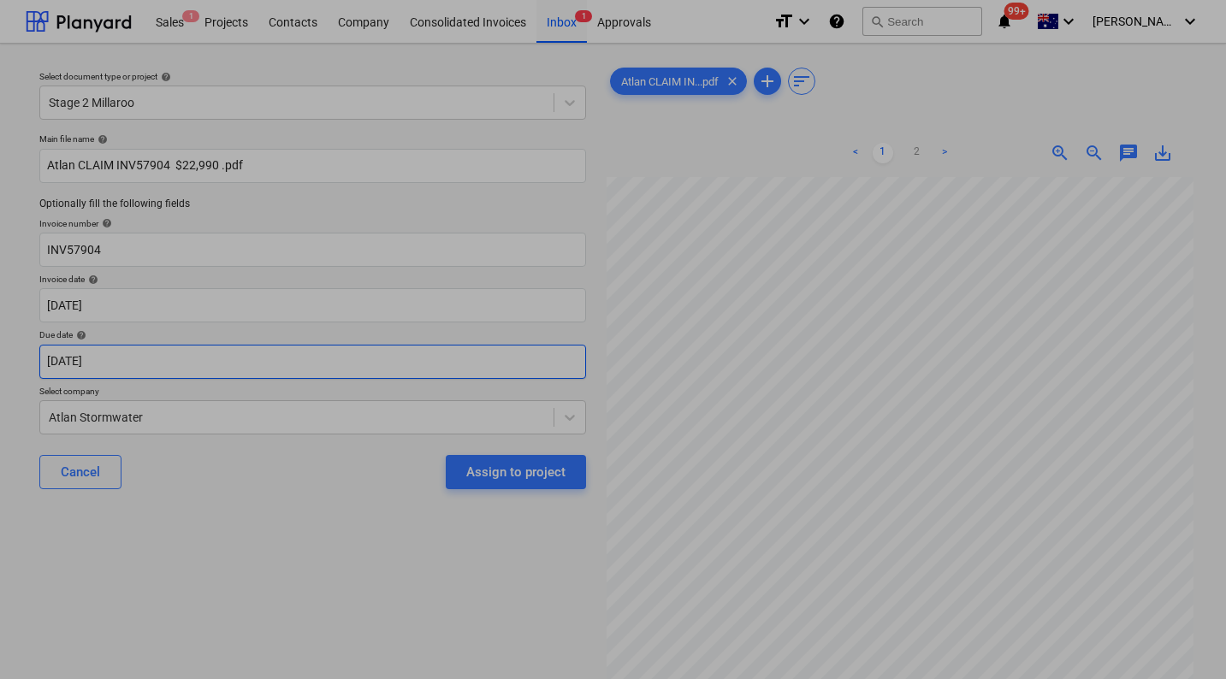
click at [331, 370] on body "Sales 1 Projects Contacts Company Consolidated Invoices Inbox 1 Approvals forma…" at bounding box center [613, 339] width 1226 height 679
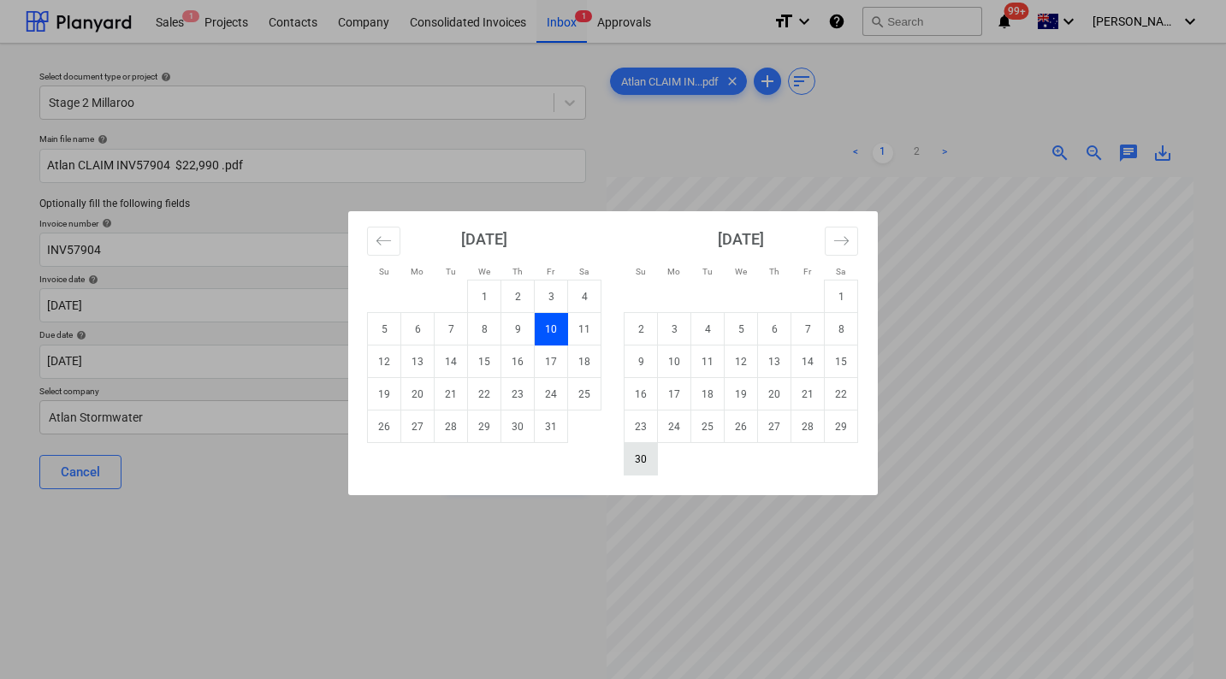
click at [648, 452] on td "30" at bounding box center [641, 459] width 33 height 33
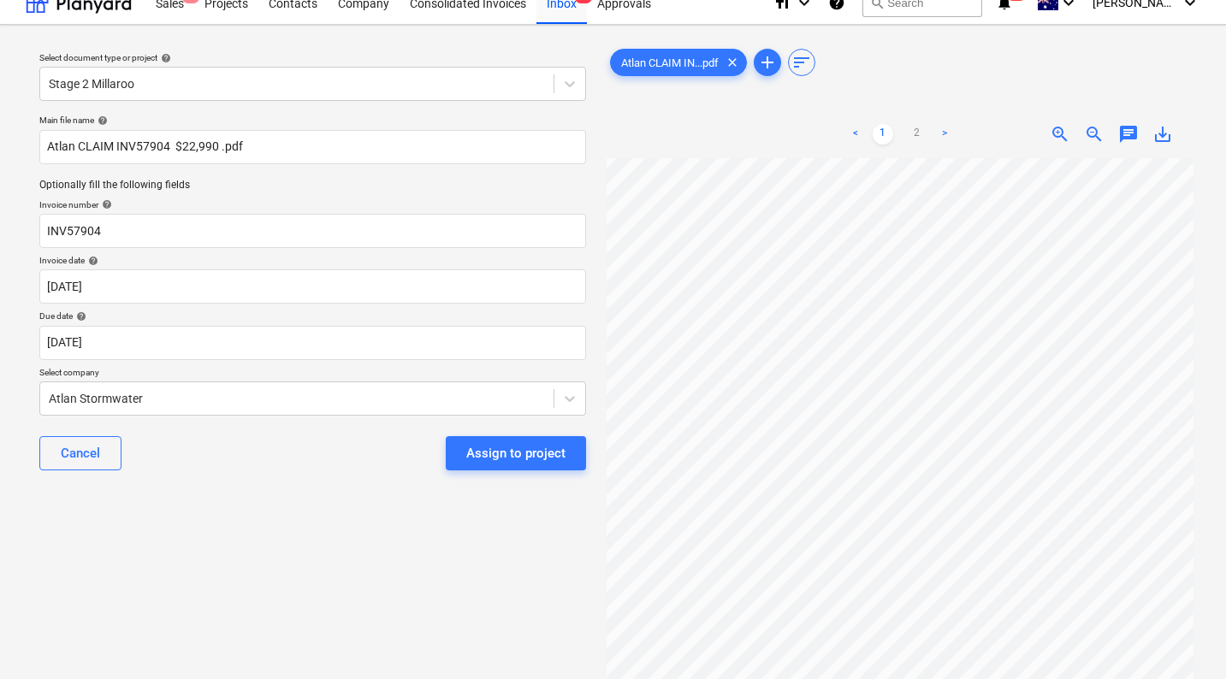
scroll to position [21, 0]
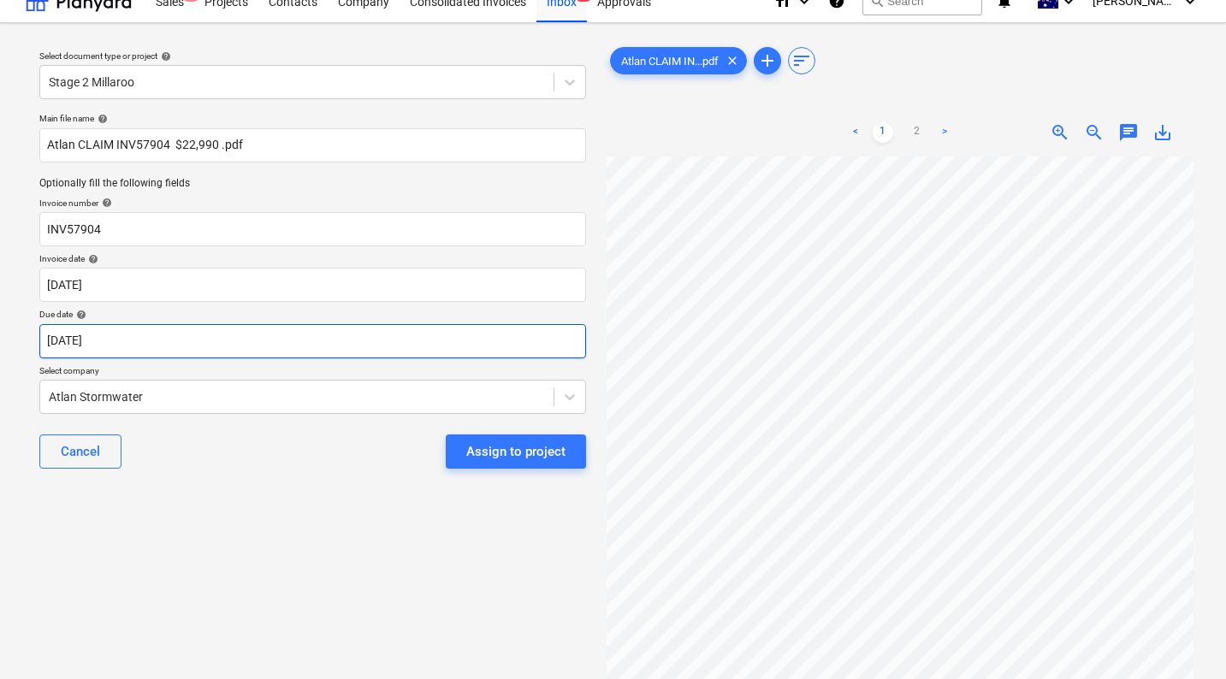
click at [270, 340] on body "Sales 1 Projects Contacts Company Consolidated Invoices Inbox 1 Approvals forma…" at bounding box center [613, 318] width 1226 height 679
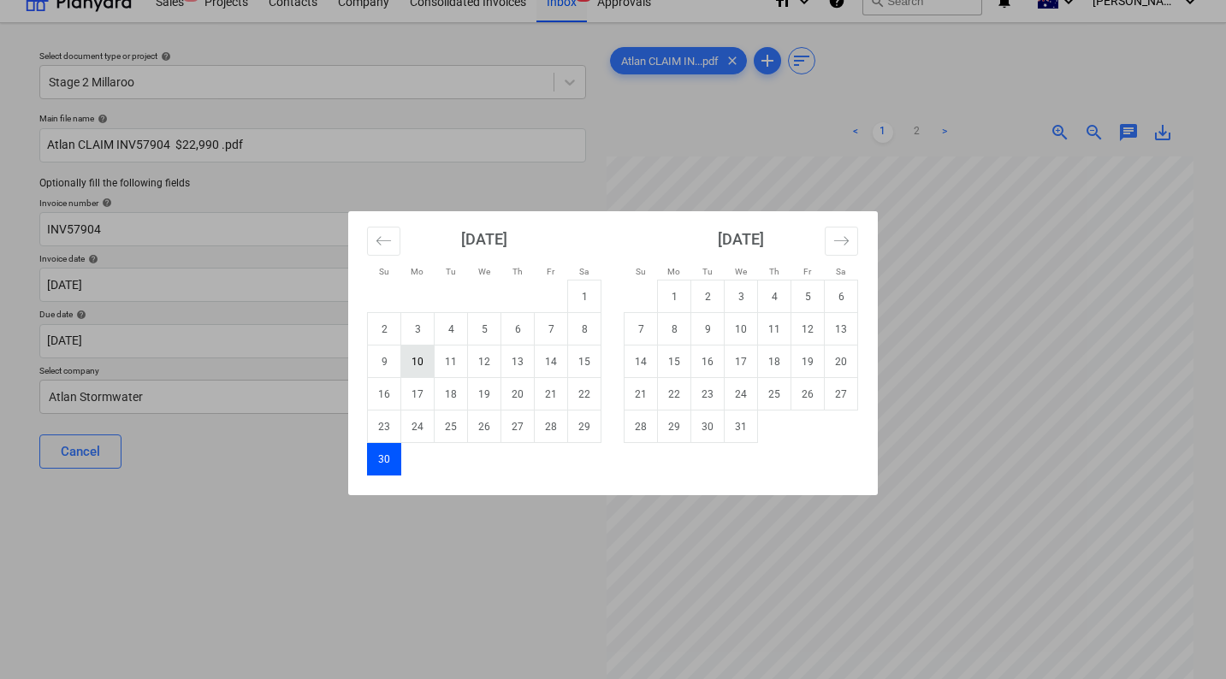
click at [419, 360] on td "10" at bounding box center [417, 362] width 33 height 33
type input "[DATE]"
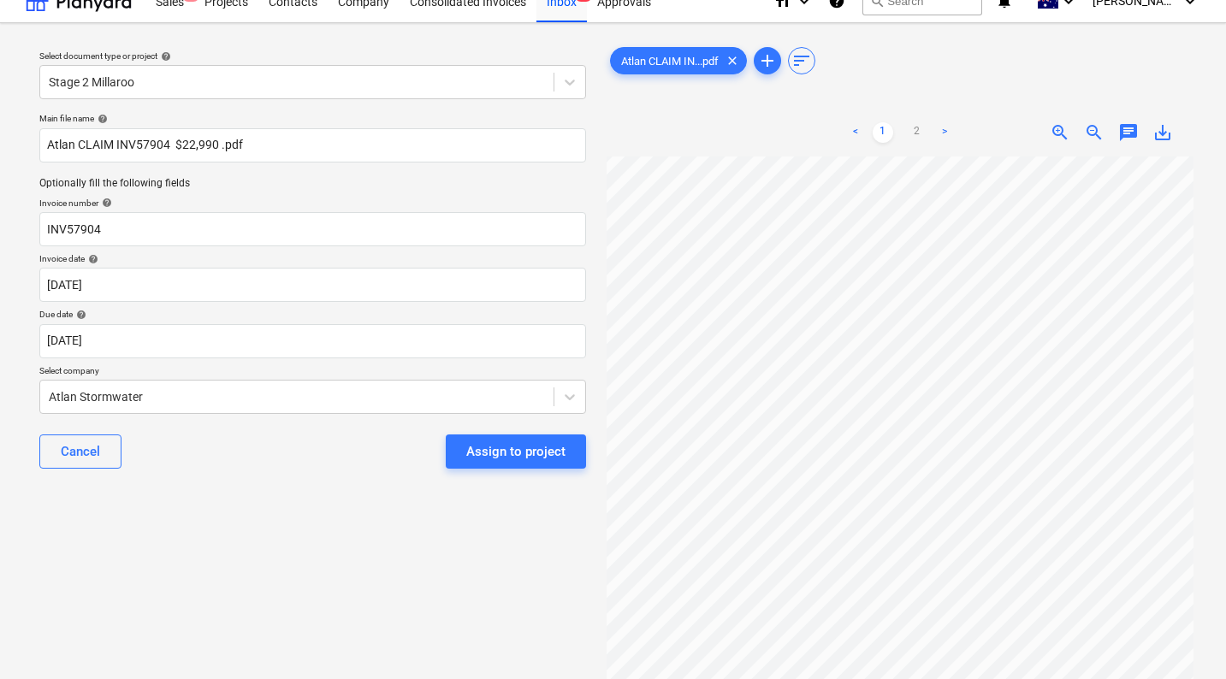
scroll to position [46, 0]
click at [262, 471] on div "Cancel Assign to project" at bounding box center [312, 452] width 547 height 62
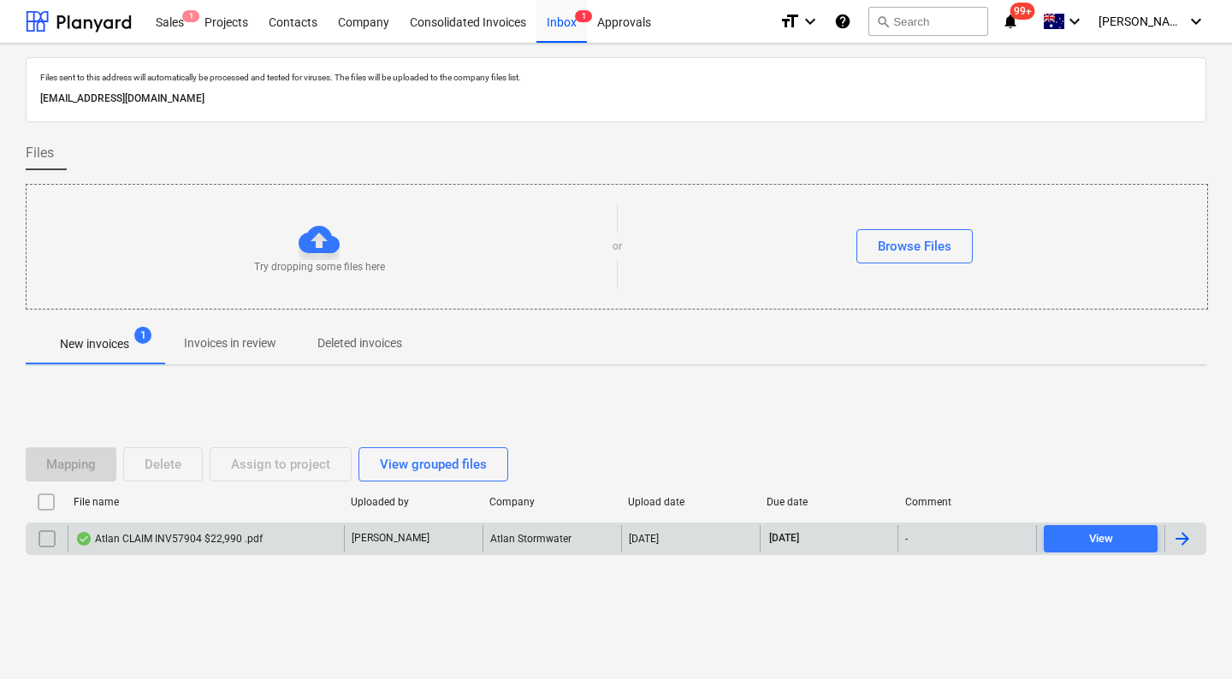
click at [39, 529] on input "checkbox" at bounding box center [46, 538] width 27 height 27
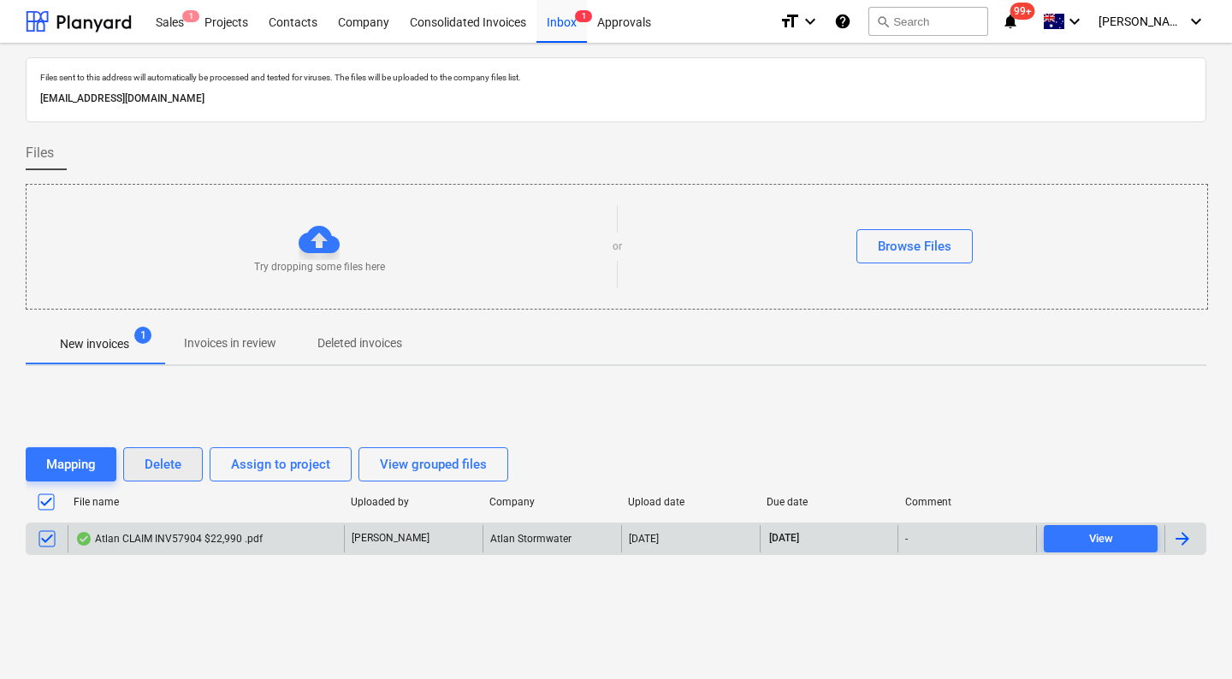
click at [143, 461] on button "Delete" at bounding box center [163, 464] width 80 height 34
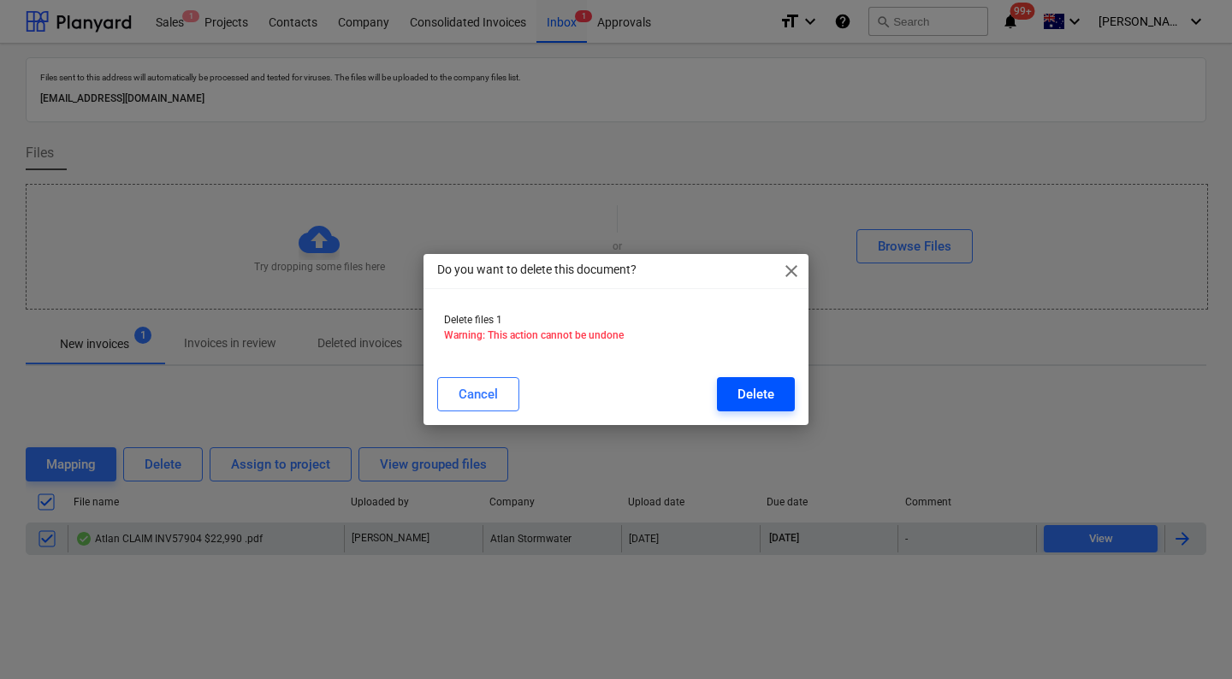
click at [770, 392] on div "Delete" at bounding box center [756, 394] width 37 height 22
